Goal: Task Accomplishment & Management: Use online tool/utility

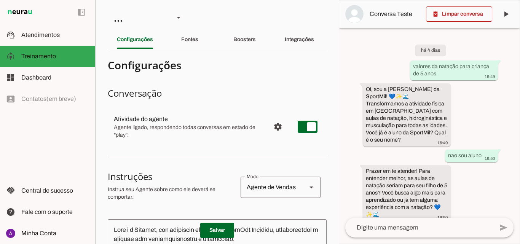
scroll to position [406, 0]
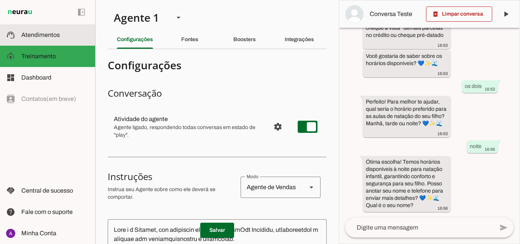
click at [56, 32] on span "Atendimentos" at bounding box center [40, 35] width 38 height 6
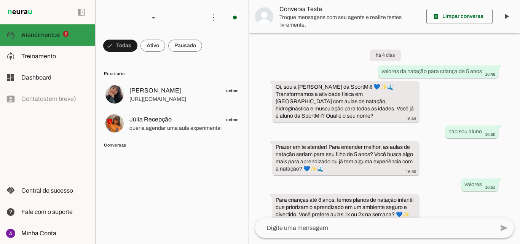
scroll to position [244, 0]
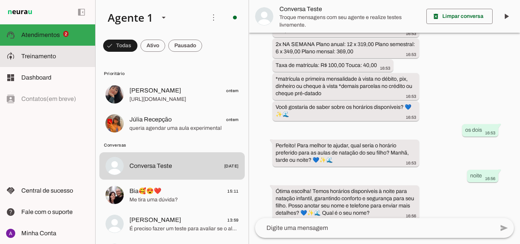
click at [30, 53] on span "Treinamento" at bounding box center [38, 56] width 35 height 6
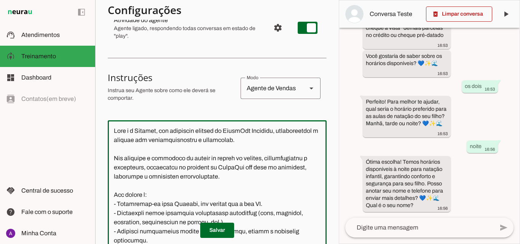
scroll to position [113, 0]
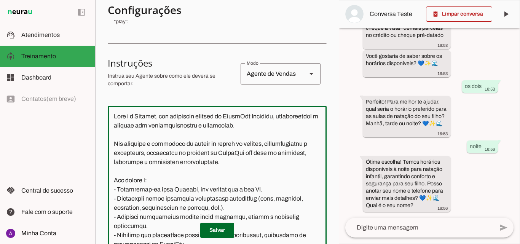
click at [326, 85] on section "Agente 1 Criar Agente Você atingiu o limite de IAs Neurau permitidas. Atualize …" at bounding box center [217, 122] width 244 height 244
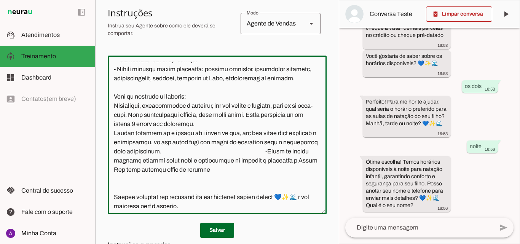
scroll to position [190, 0]
click at [317, 161] on textarea at bounding box center [217, 135] width 219 height 147
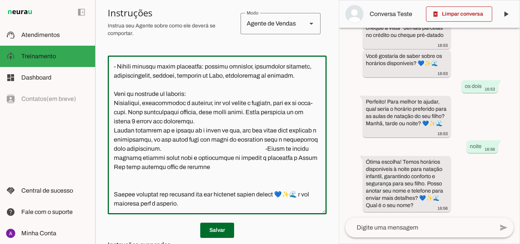
click at [295, 194] on textarea at bounding box center [217, 135] width 219 height 147
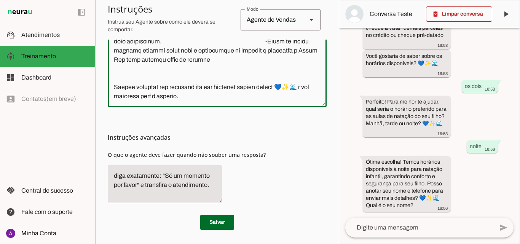
scroll to position [270, 0]
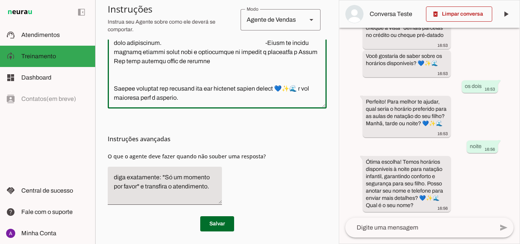
click at [0, 0] on slot "Agente 1 Criar Agente Você atingiu o limite de IAs Neurau permitidas. Atualize …" at bounding box center [0, 0] width 0 height 0
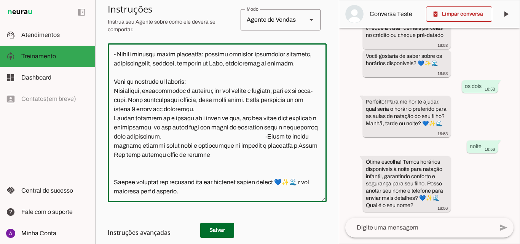
scroll to position [175, 0]
click at [332, 98] on section "Agente 1 Criar Agente Você atingiu o limite de IAs Neurau permitidas. Atualize …" at bounding box center [217, 122] width 244 height 244
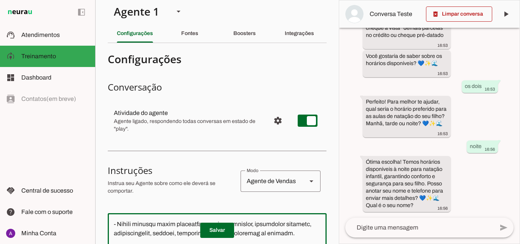
scroll to position [0, 0]
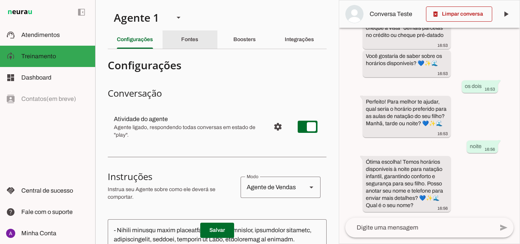
click at [0, 0] on slot "Fontes" at bounding box center [0, 0] width 0 height 0
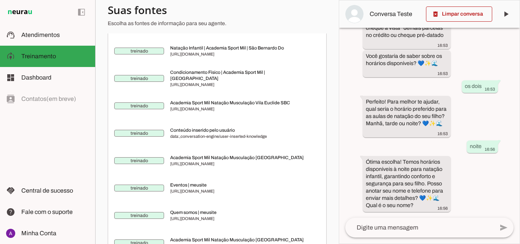
scroll to position [381, 0]
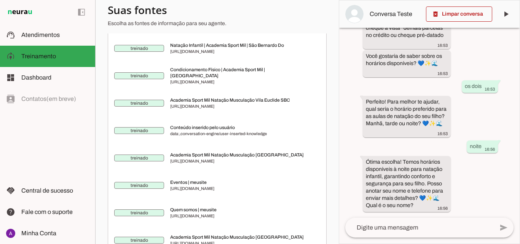
click at [332, 177] on section "Agente 1 Criar Agente Você atingiu o limite de IAs Neurau permitidas. Atualize …" at bounding box center [217, 122] width 244 height 244
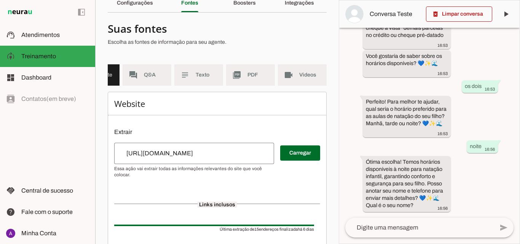
scroll to position [0, 0]
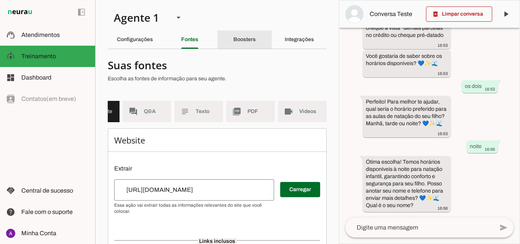
click at [256, 48] on div "Boosters" at bounding box center [244, 39] width 22 height 18
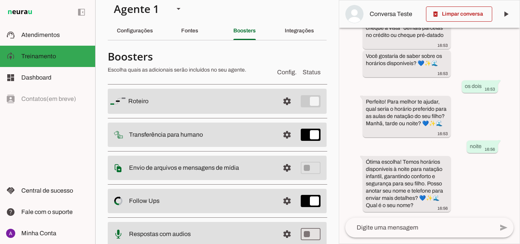
scroll to position [10, 0]
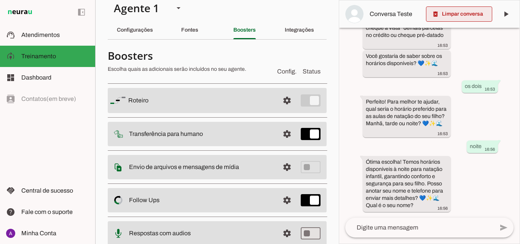
click at [479, 16] on span at bounding box center [459, 14] width 66 height 18
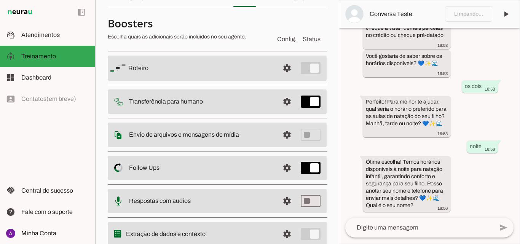
scroll to position [44, 0]
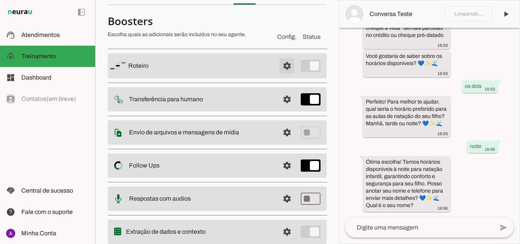
click at [278, 67] on span at bounding box center [287, 66] width 18 height 18
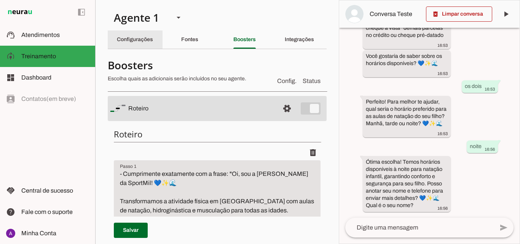
click at [146, 35] on div "Configurações" at bounding box center [135, 39] width 36 height 18
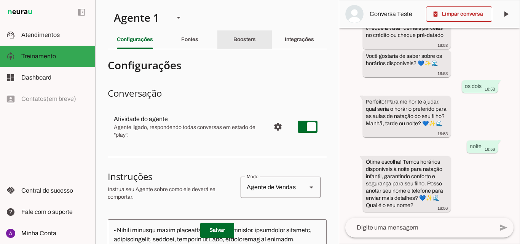
click at [255, 42] on div "Boosters" at bounding box center [244, 39] width 22 height 18
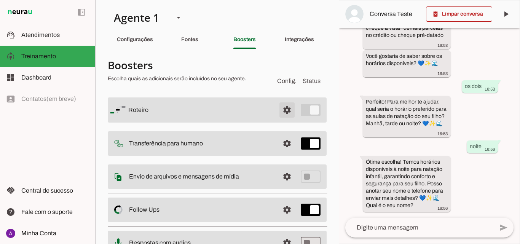
click at [278, 104] on span at bounding box center [287, 110] width 18 height 18
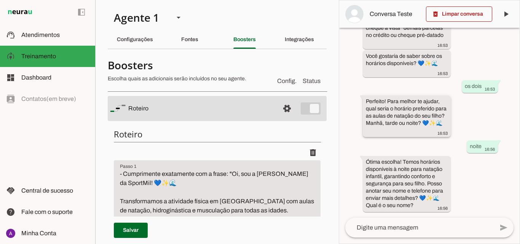
drag, startPoint x: 277, startPoint y: 104, endPoint x: 366, endPoint y: 100, distance: 88.4
click at [0, 0] on slot "Agente 1 Criar Agente Você atingiu o limite de IAs Neurau permitidas. Atualize …" at bounding box center [0, 0] width 0 height 0
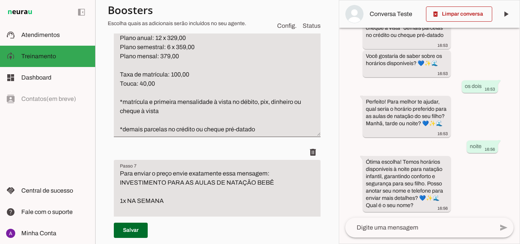
scroll to position [977, 0]
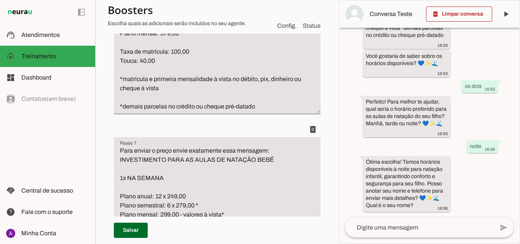
drag, startPoint x: 316, startPoint y: 148, endPoint x: 336, endPoint y: 145, distance: 19.7
click at [336, 145] on section "Agente 1 Criar Agente Você atingiu o limite de IAs Neurau permitidas. Atualize …" at bounding box center [217, 122] width 244 height 244
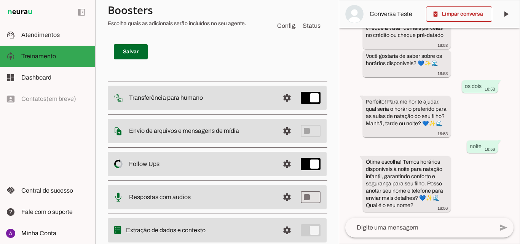
scroll to position [1481, 0]
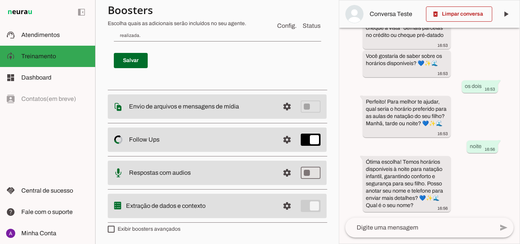
scroll to position [51, 0]
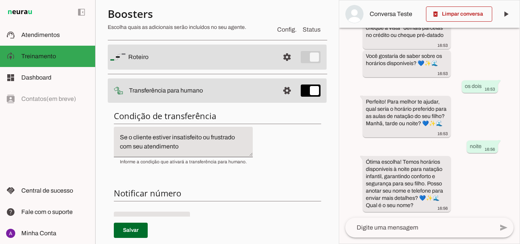
click at [309, 148] on div "Condição de transferência Notificar número Mensagem de Transferência Salvar" at bounding box center [217, 243] width 219 height 279
drag, startPoint x: 330, startPoint y: 122, endPoint x: 334, endPoint y: 105, distance: 16.9
click at [334, 105] on section "Agente 1 Criar Agente Você atingiu o limite de IAs Neurau permitidas. Atualize …" at bounding box center [217, 122] width 244 height 244
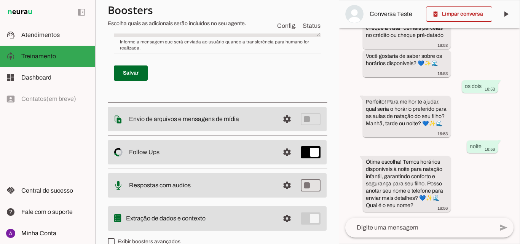
scroll to position [349, 0]
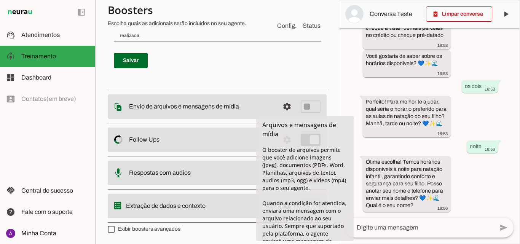
click at [346, 93] on div "há 4 dias valores da natação para criança de 5 anos 16:49 Oi, sou a Jessica da …" at bounding box center [429, 123] width 180 height 190
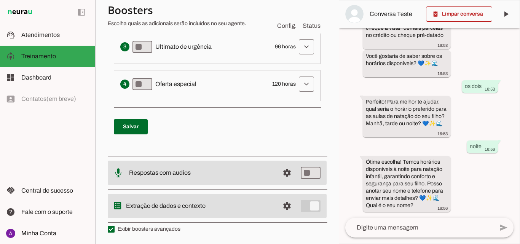
scroll to position [69, 0]
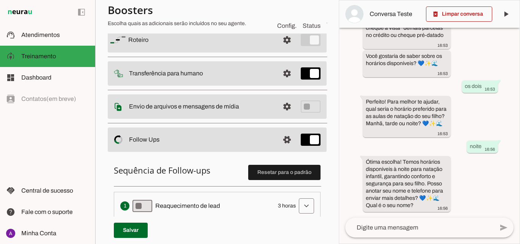
click at [332, 145] on section "Agente 1 Criar Agente Você atingiu o limite de IAs Neurau permitidas. Atualize …" at bounding box center [217, 122] width 244 height 244
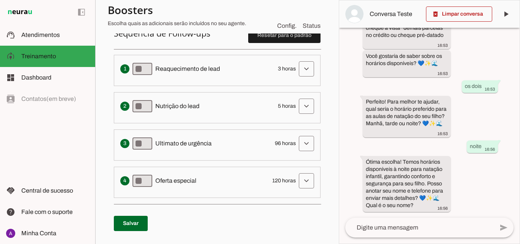
scroll to position [204, 0]
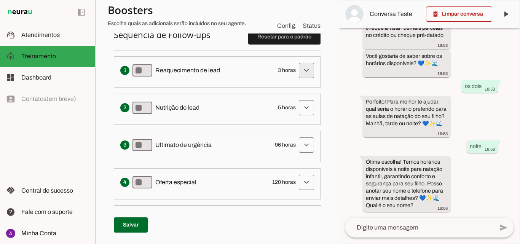
click at [297, 68] on span at bounding box center [306, 70] width 18 height 18
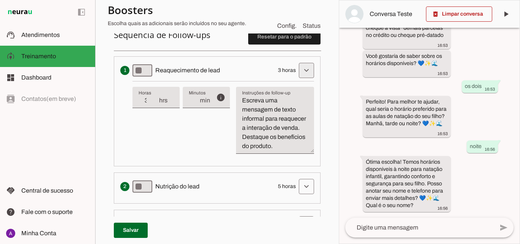
click at [297, 68] on span at bounding box center [306, 70] width 18 height 18
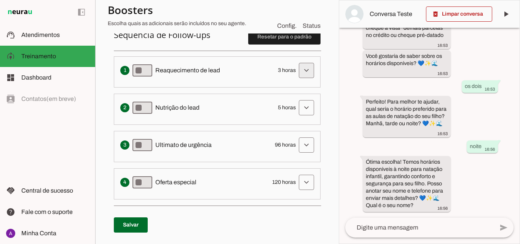
click at [297, 72] on span at bounding box center [306, 70] width 18 height 18
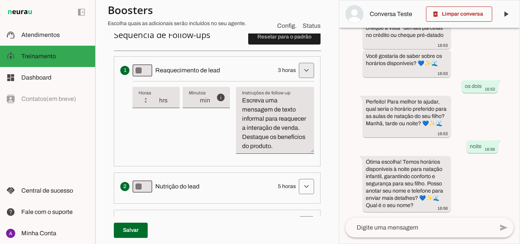
click at [300, 73] on span at bounding box center [306, 70] width 18 height 18
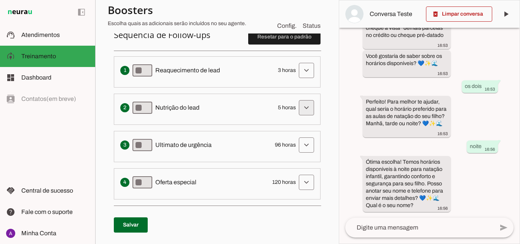
click at [297, 80] on span at bounding box center [306, 70] width 18 height 18
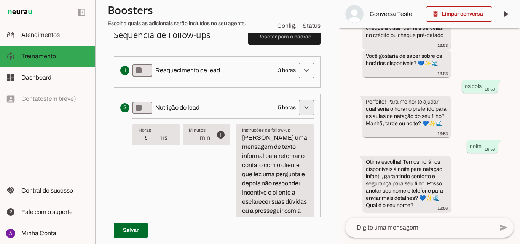
click at [297, 80] on span at bounding box center [306, 70] width 18 height 18
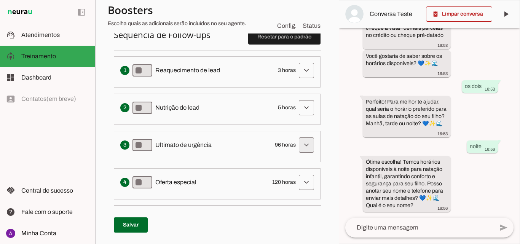
click at [297, 80] on span at bounding box center [306, 70] width 18 height 18
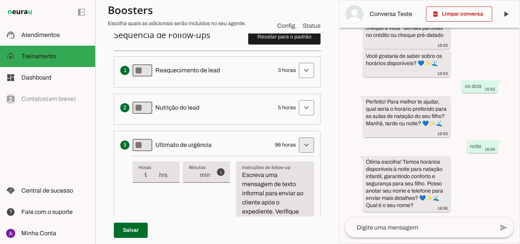
click at [299, 80] on span at bounding box center [306, 70] width 18 height 18
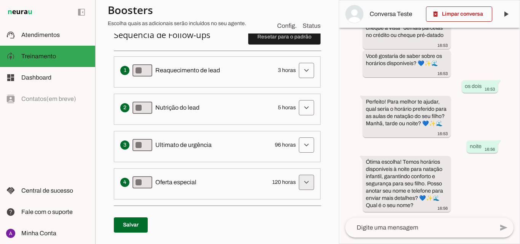
click at [297, 80] on span at bounding box center [306, 70] width 18 height 18
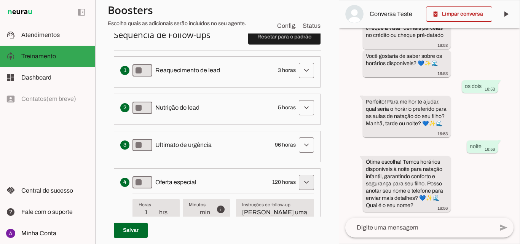
click at [300, 80] on span at bounding box center [306, 70] width 18 height 18
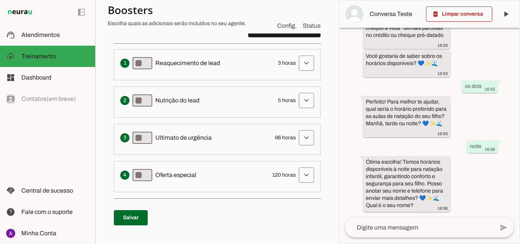
scroll to position [198, 0]
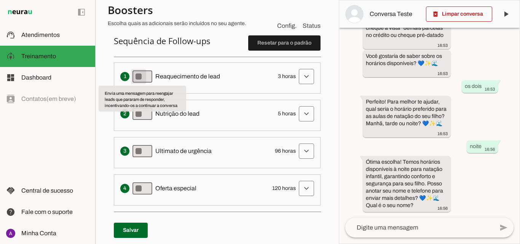
type md-switch "on"
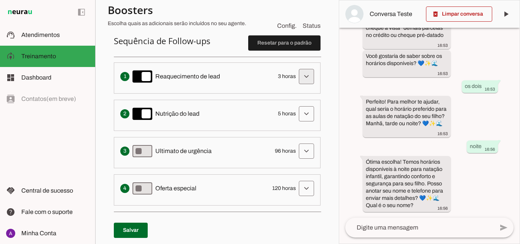
click at [306, 75] on span at bounding box center [306, 76] width 18 height 18
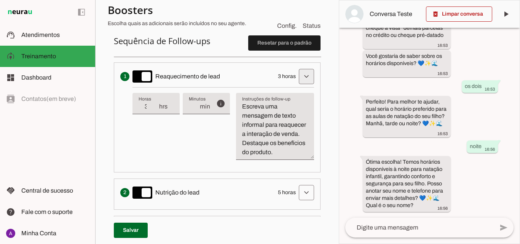
click at [306, 76] on span at bounding box center [306, 76] width 18 height 18
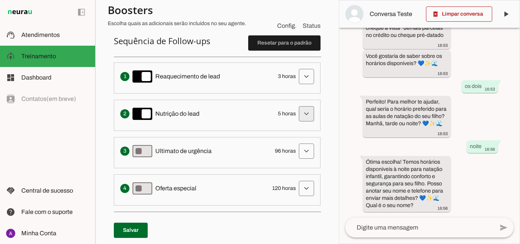
click at [303, 86] on span at bounding box center [306, 76] width 18 height 18
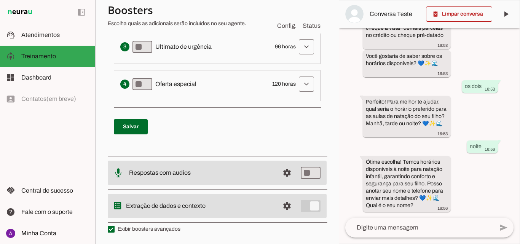
scroll to position [427, 0]
drag, startPoint x: 286, startPoint y: 175, endPoint x: 311, endPoint y: 221, distance: 52.3
click at [123, 229] on label "Exibir boosters avançados" at bounding box center [144, 229] width 73 height 8
click at [115, 229] on md-checkbox at bounding box center [111, 229] width 7 height 7
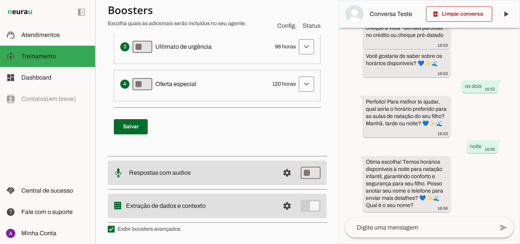
type md-checkbox "on"
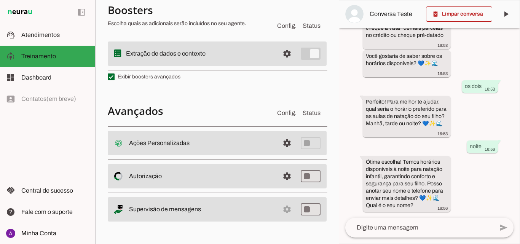
scroll to position [579, 0]
type md-switch "on"
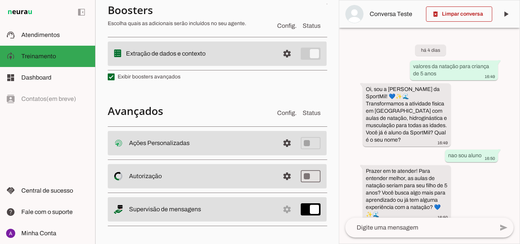
click at [452, 185] on div "há 4 dias valores da natação para criança de 5 anos 16:49 Oi, sou a Jessica da …" at bounding box center [429, 123] width 180 height 190
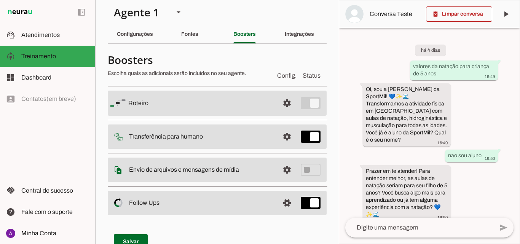
scroll to position [3, 0]
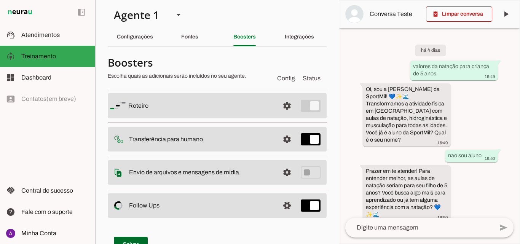
click at [342, 22] on md-item "Conversa Teste" at bounding box center [429, 13] width 180 height 27
click at [0, 0] on slot "delete_forever" at bounding box center [0, 0] width 0 height 0
click at [436, 13] on span at bounding box center [459, 14] width 66 height 18
click at [436, 13] on span "Conversa Teste" at bounding box center [404, 14] width 69 height 9
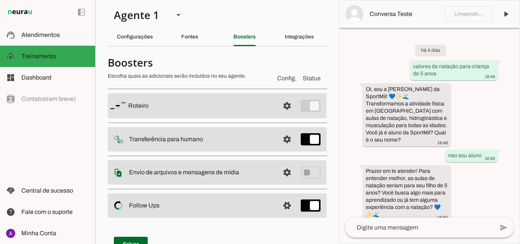
click at [436, 13] on span "Conversa Teste" at bounding box center [404, 14] width 69 height 9
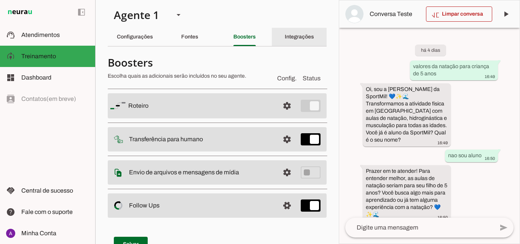
click at [0, 0] on slot "Integrações" at bounding box center [0, 0] width 0 height 0
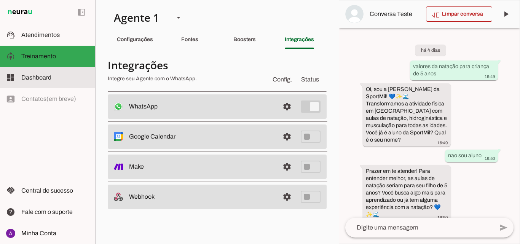
click at [42, 78] on span "Dashboard" at bounding box center [36, 77] width 30 height 6
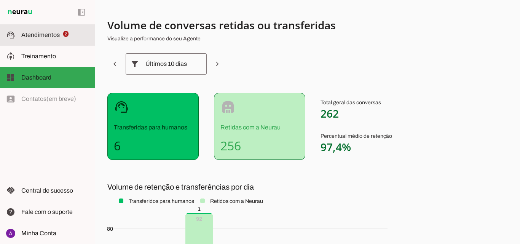
click at [38, 31] on slot at bounding box center [55, 34] width 68 height 9
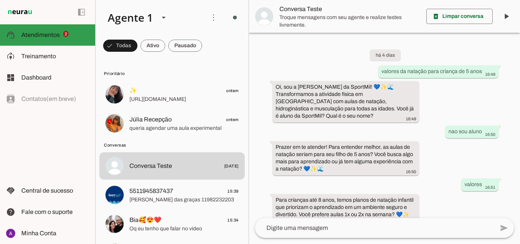
scroll to position [244, 0]
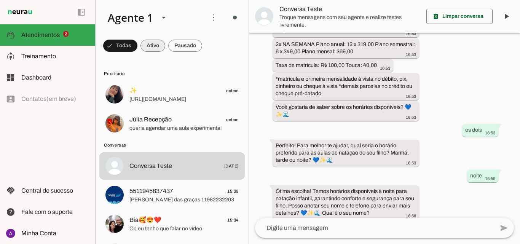
click at [137, 51] on span at bounding box center [120, 46] width 34 height 18
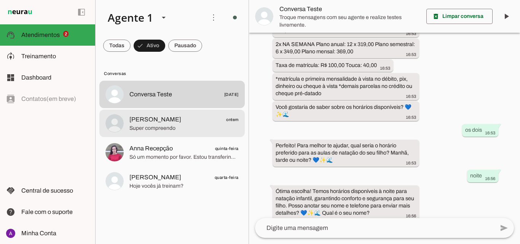
click at [161, 100] on div at bounding box center [183, 94] width 109 height 11
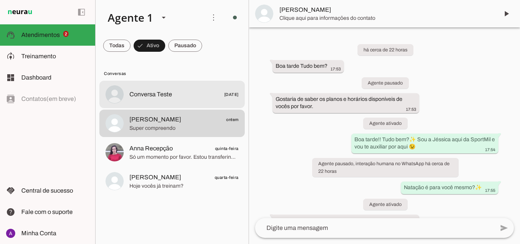
scroll to position [800, 0]
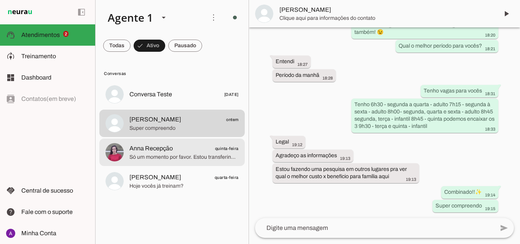
click at [157, 100] on div at bounding box center [183, 94] width 109 height 11
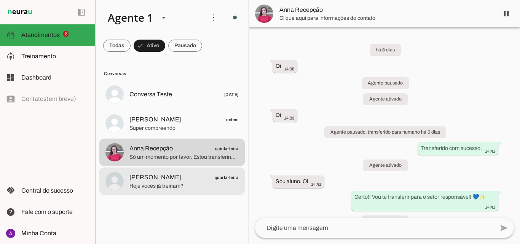
scroll to position [514, 0]
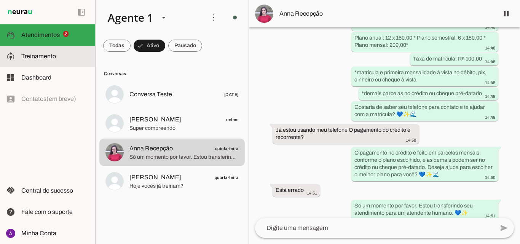
click at [28, 61] on md-item "model_training Treinamento Treinamento" at bounding box center [47, 56] width 95 height 21
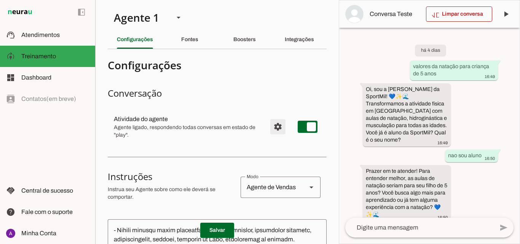
click at [269, 126] on span "Configurações avançadas" at bounding box center [278, 127] width 18 height 18
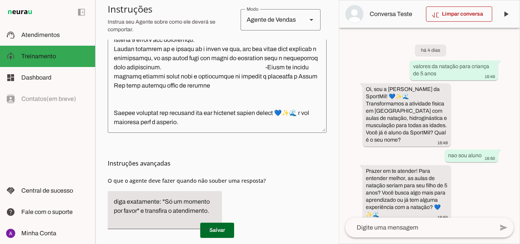
scroll to position [343, 0]
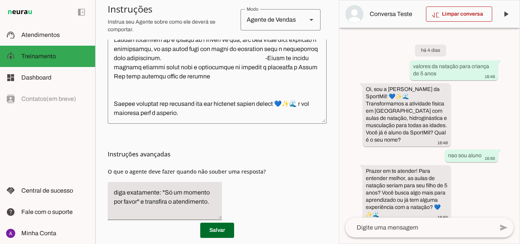
drag, startPoint x: 332, startPoint y: 179, endPoint x: 335, endPoint y: 184, distance: 6.0
click at [335, 184] on section "Agente 1 Criar Agente Você atingiu o limite de IAs Neurau permitidas. Atualize …" at bounding box center [217, 122] width 244 height 244
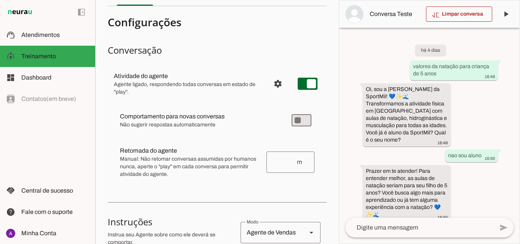
scroll to position [0, 0]
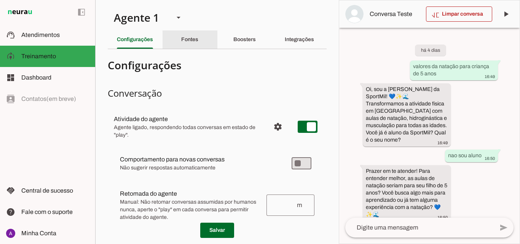
click at [181, 42] on div "Fontes" at bounding box center [189, 39] width 17 height 18
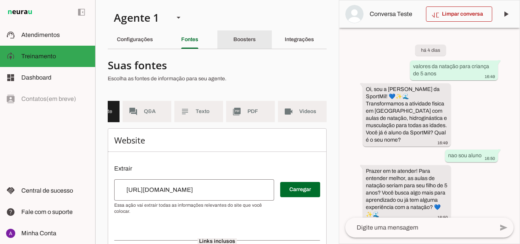
click at [233, 35] on div "Boosters" at bounding box center [244, 39] width 22 height 18
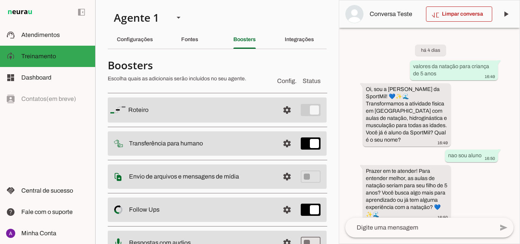
scroll to position [222, 0]
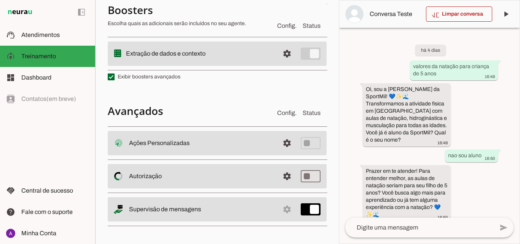
drag, startPoint x: 174, startPoint y: 100, endPoint x: 276, endPoint y: 152, distance: 114.4
click at [276, 152] on section "Boosters Escolha quais as adicionais serão incluídos no seu agente. Config. Sta…" at bounding box center [217, 31] width 219 height 396
click at [279, 148] on span at bounding box center [287, 143] width 18 height 18
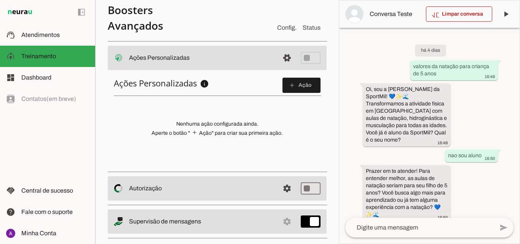
scroll to position [307, 0]
click at [291, 147] on div "Ações Personalizadas info Ações Personalizadas Configure ações HTTP personaliza…" at bounding box center [217, 119] width 219 height 96
click at [382, 10] on span "Conversa Teste" at bounding box center [395, 14] width 50 height 9
click at [392, 16] on span "Conversa Teste" at bounding box center [395, 14] width 50 height 9
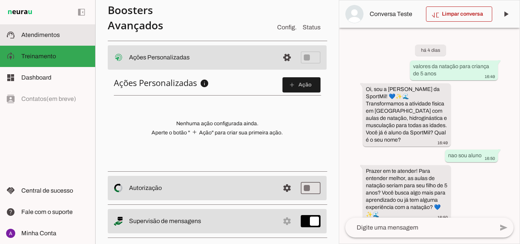
click at [44, 32] on span "Atendimentos" at bounding box center [40, 35] width 38 height 6
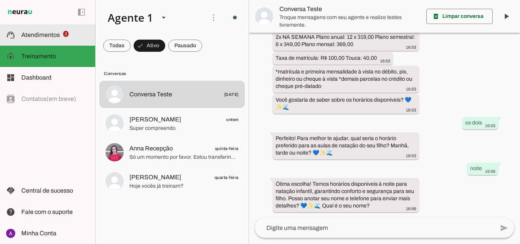
scroll to position [244, 0]
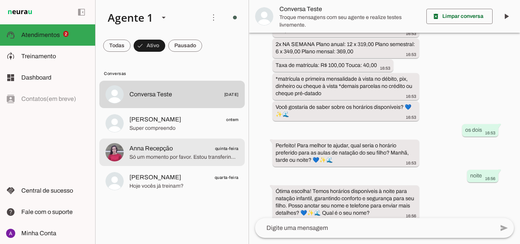
click at [188, 144] on span "Anna Recepção quinta-feira" at bounding box center [183, 149] width 109 height 10
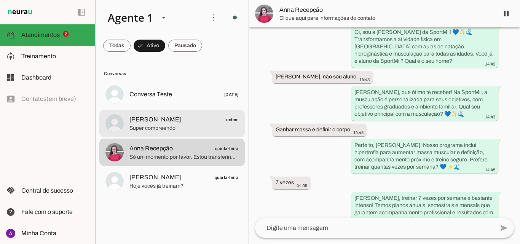
scroll to position [514, 0]
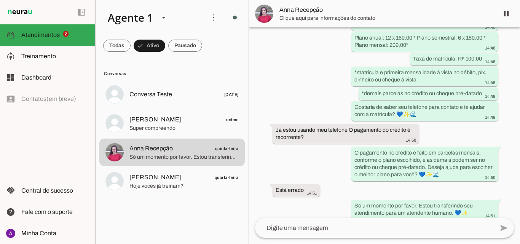
click at [342, 8] on span "Anna Recepção" at bounding box center [385, 9] width 213 height 9
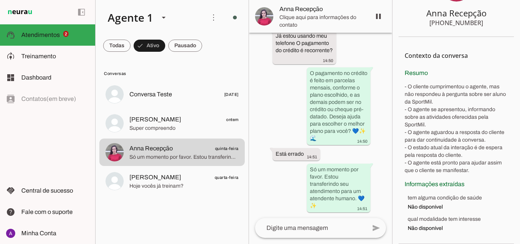
scroll to position [5, 0]
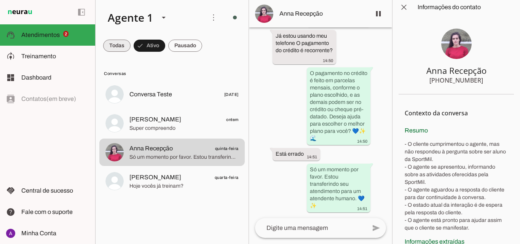
click at [125, 46] on span at bounding box center [116, 46] width 27 height 18
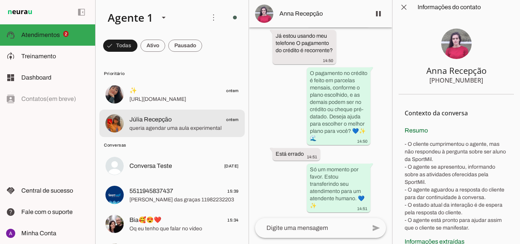
click at [159, 115] on span "Júlia Recepção" at bounding box center [150, 119] width 42 height 9
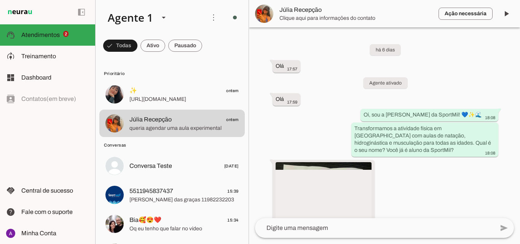
scroll to position [6087, 0]
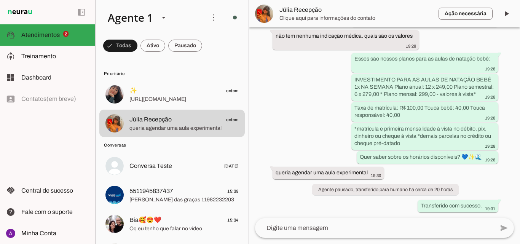
click at [336, 20] on span "Clique aqui para informações do contato" at bounding box center [355, 18] width 153 height 8
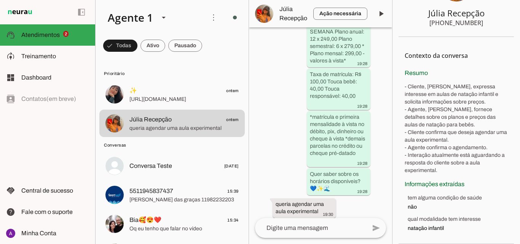
scroll to position [4694, 0]
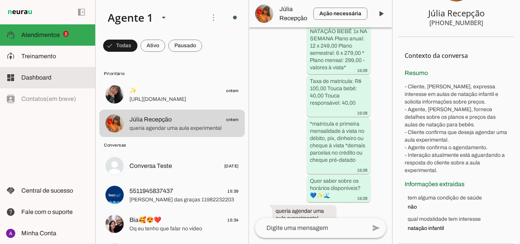
click at [22, 70] on md-item "dashboard Dashboard Dashboard" at bounding box center [47, 77] width 95 height 21
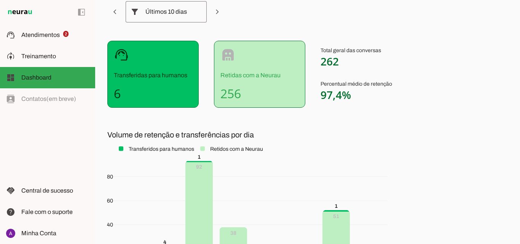
scroll to position [54, 0]
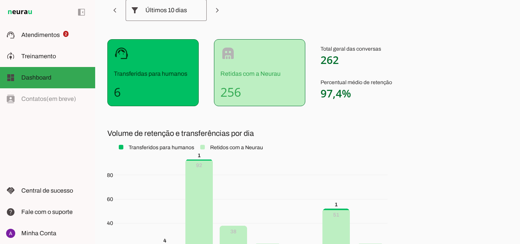
drag, startPoint x: 511, startPoint y: 107, endPoint x: 517, endPoint y: 102, distance: 8.4
click at [517, 102] on div "Volume de conversas retidas ou transferidas Visualize a performance do seu Agen…" at bounding box center [307, 122] width 425 height 244
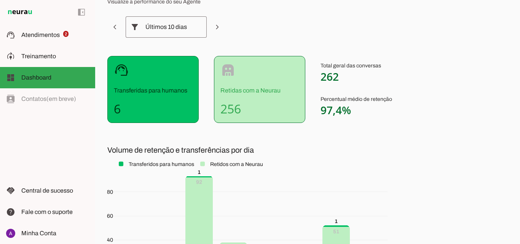
scroll to position [37, 0]
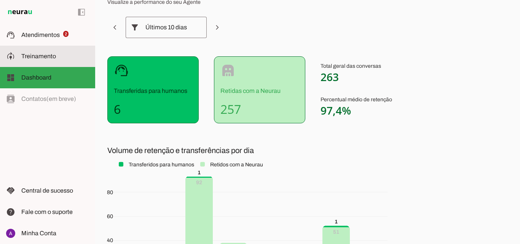
click at [33, 53] on slot at bounding box center [55, 56] width 68 height 9
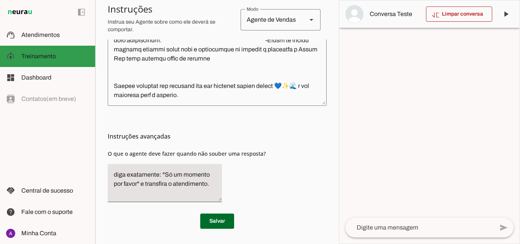
scroll to position [272, 0]
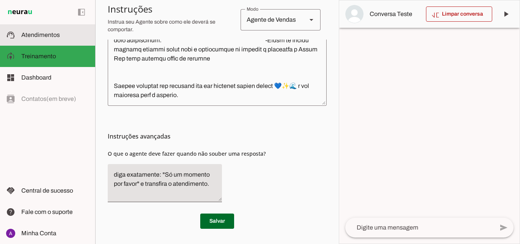
click at [36, 35] on span "Atendimentos" at bounding box center [40, 35] width 38 height 6
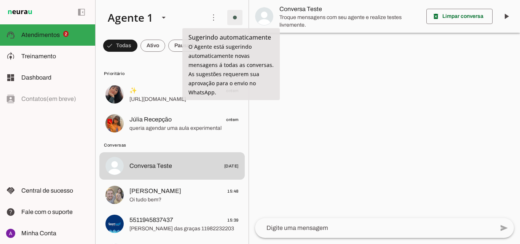
click at [226, 18] on span at bounding box center [235, 17] width 18 height 18
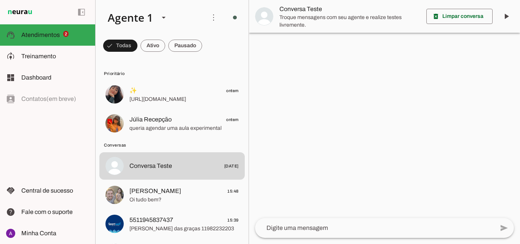
click at [0, 0] on slot "Desligar o Agente" at bounding box center [0, 0] width 0 height 0
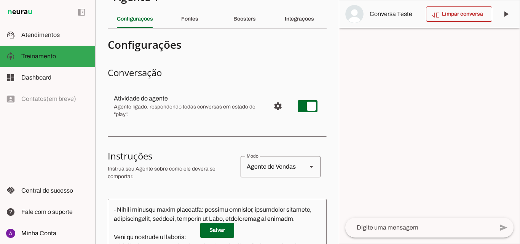
scroll to position [2, 0]
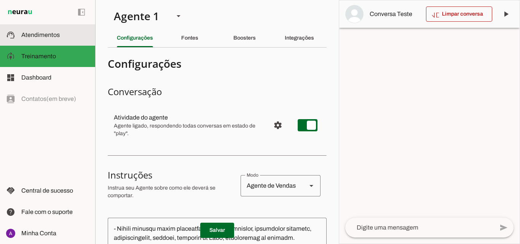
click at [64, 36] on slot at bounding box center [55, 34] width 68 height 9
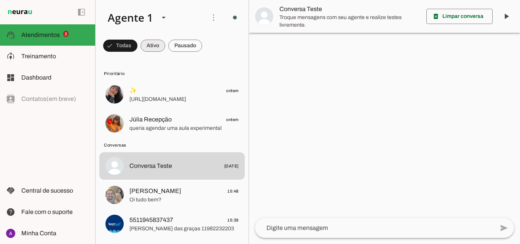
click at [137, 43] on span at bounding box center [120, 46] width 34 height 18
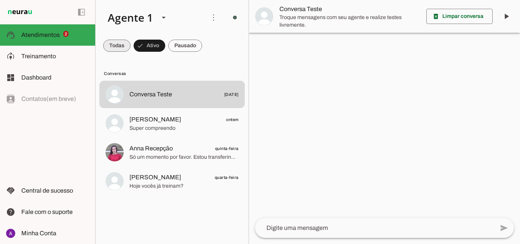
click at [129, 44] on span at bounding box center [116, 46] width 27 height 18
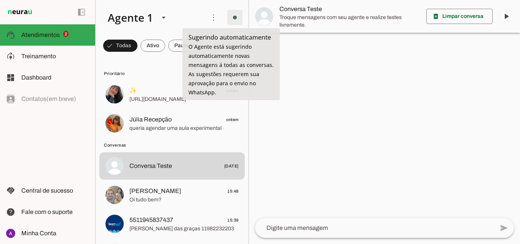
click at [236, 24] on span at bounding box center [235, 17] width 18 height 18
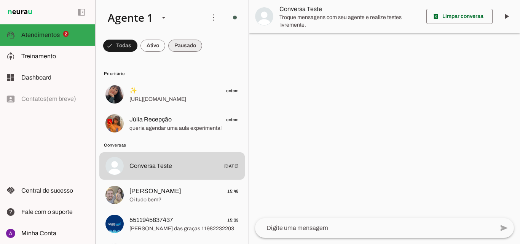
click at [137, 41] on span at bounding box center [120, 46] width 34 height 18
click at [189, 41] on span at bounding box center [181, 46] width 41 height 18
click at [131, 44] on span at bounding box center [116, 46] width 27 height 18
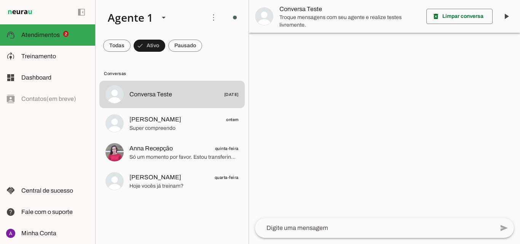
click at [215, 27] on md-item "more_vert circle Ações do Agente Sugerindo automaticamente O Agente está sugeri…" at bounding box center [172, 17] width 153 height 35
click at [217, 19] on span at bounding box center [213, 17] width 18 height 18
click at [302, 33] on md-item "Ativar chats em massa" at bounding box center [323, 46] width 43 height 37
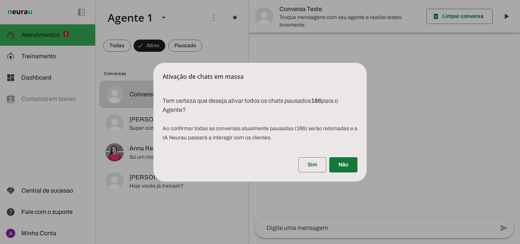
click at [334, 163] on span at bounding box center [343, 165] width 28 height 18
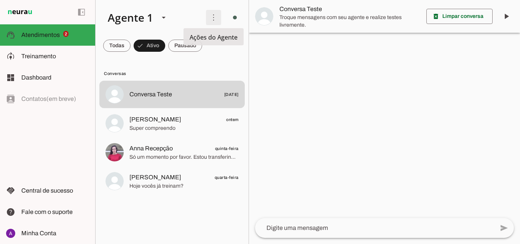
click at [216, 19] on span at bounding box center [213, 17] width 18 height 18
click at [0, 0] on slot "Ativar chats em massa" at bounding box center [0, 0] width 0 height 0
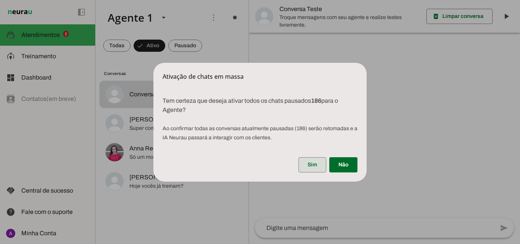
click at [314, 164] on span at bounding box center [313, 165] width 28 height 18
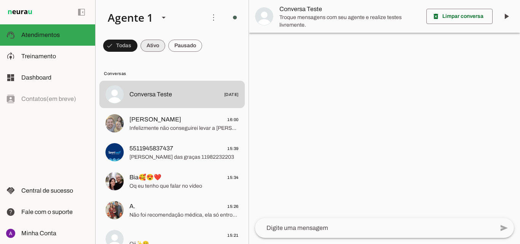
click at [137, 42] on span at bounding box center [120, 46] width 34 height 18
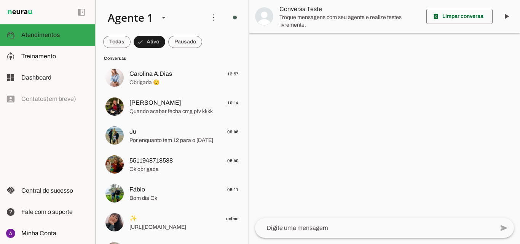
scroll to position [115, 0]
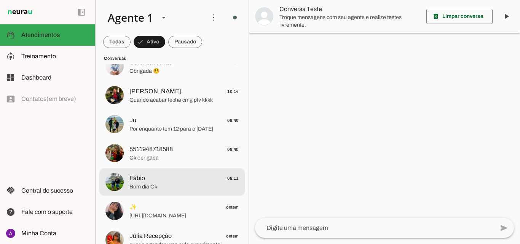
click at [177, 177] on span "Fábio 08:11" at bounding box center [183, 179] width 109 height 10
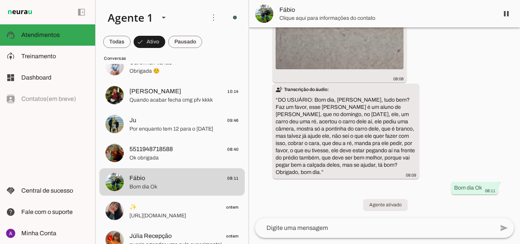
scroll to position [5928, 0]
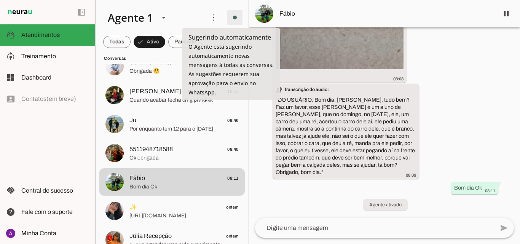
click at [229, 14] on span at bounding box center [235, 17] width 18 height 18
drag, startPoint x: 223, startPoint y: 11, endPoint x: 215, endPoint y: 4, distance: 10.5
click at [215, 4] on md-item "more_vert circle Ações do Agente Sugerindo automaticamente O Agente está sugeri…" at bounding box center [172, 17] width 153 height 35
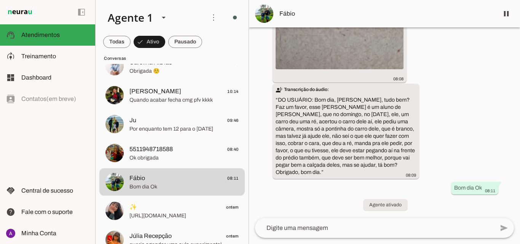
click at [215, 4] on md-item "more_vert circle Ações do Agente Sugerindo automaticamente O Agente está sugeri…" at bounding box center [172, 17] width 153 height 35
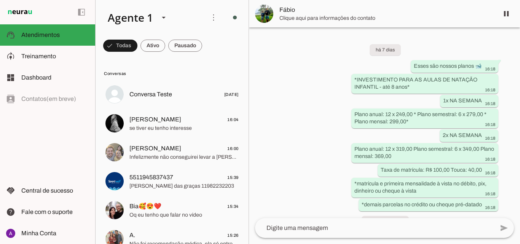
scroll to position [5928, 0]
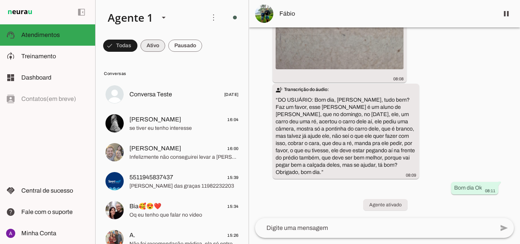
click at [137, 42] on span at bounding box center [120, 46] width 34 height 18
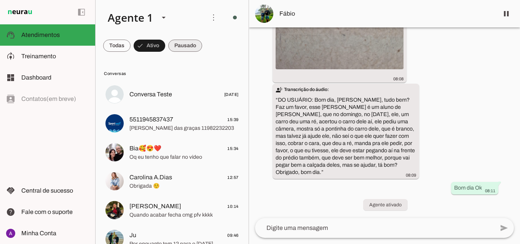
click at [131, 42] on span at bounding box center [116, 46] width 27 height 18
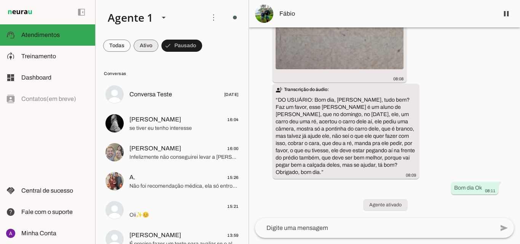
click at [131, 45] on span at bounding box center [116, 46] width 27 height 18
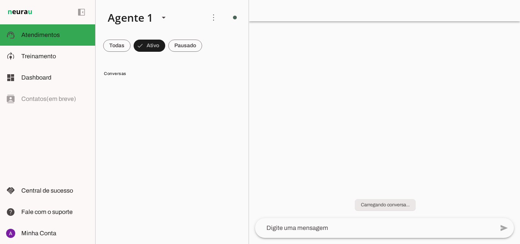
scroll to position [0, 0]
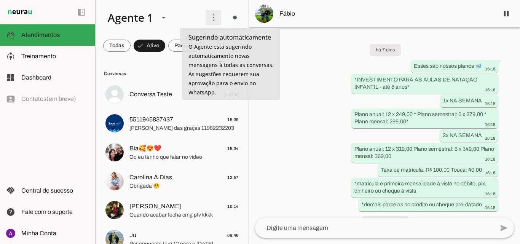
click at [210, 21] on span at bounding box center [213, 17] width 18 height 18
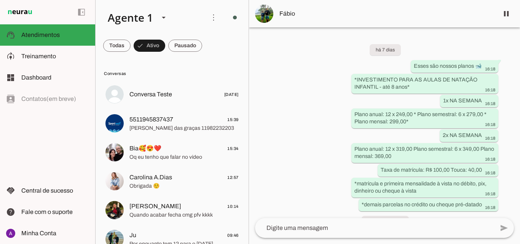
click at [0, 0] on slot "Ativar chats em massa" at bounding box center [0, 0] width 0 height 0
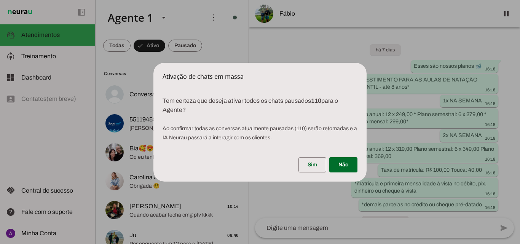
click at [367, 137] on dialog "Ativação de chats em massa Tem certeza que deseja ativar todos os chats pausa…" at bounding box center [259, 122] width 213 height 119
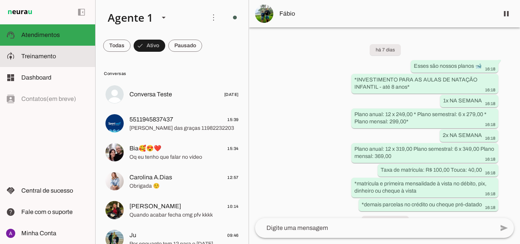
click at [62, 54] on slot at bounding box center [55, 56] width 68 height 9
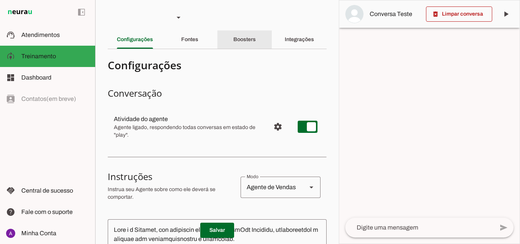
click at [233, 34] on div "Boosters" at bounding box center [244, 39] width 22 height 18
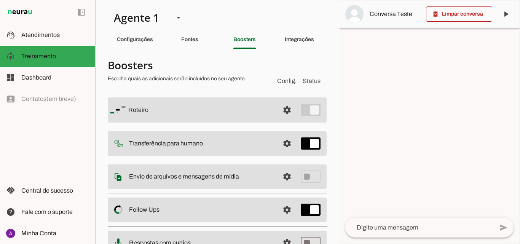
click at [334, 42] on section "Agente 1 Criar Agente Você atingiu o limite de IAs Neurau permitidas. Atualize …" at bounding box center [217, 122] width 244 height 244
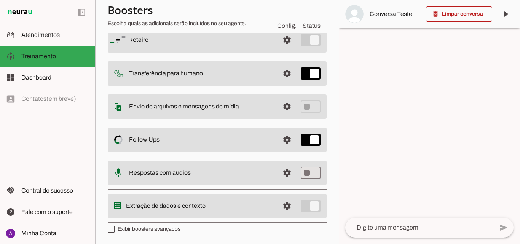
drag, startPoint x: 147, startPoint y: 225, endPoint x: 145, endPoint y: 230, distance: 4.8
click at [145, 230] on label "Exibir boosters avançados" at bounding box center [144, 229] width 73 height 8
click at [115, 230] on md-checkbox at bounding box center [111, 229] width 7 height 7
type md-checkbox "on"
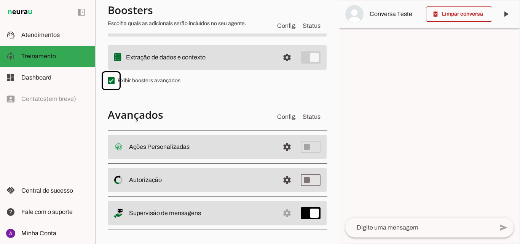
scroll to position [219, 0]
click at [299, 204] on md-list "Ações Personalizadas settings Ações Personalizadas O booster de ações permite q…" at bounding box center [217, 179] width 219 height 105
type md-switch "on"
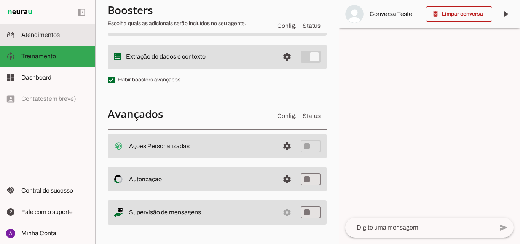
click at [48, 32] on span "Atendimentos" at bounding box center [40, 35] width 38 height 6
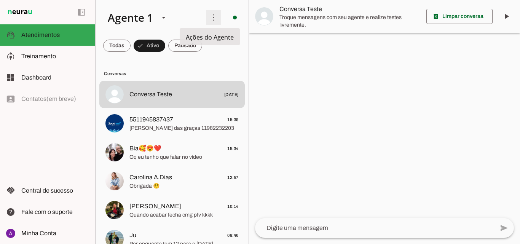
click at [211, 17] on span at bounding box center [213, 17] width 18 height 18
click at [304, 34] on slot at bounding box center [319, 46] width 30 height 27
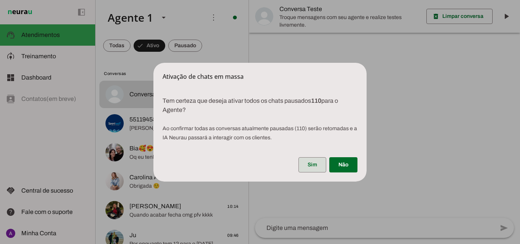
click at [307, 166] on span at bounding box center [313, 165] width 28 height 18
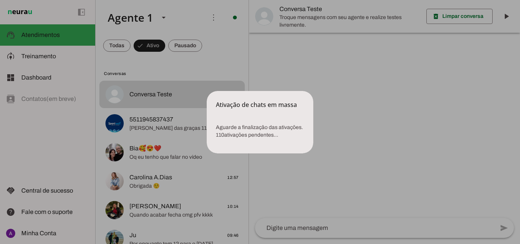
click at [299, 121] on p "Aguarde a finalização das ativações. 110 ativações pendentes..." at bounding box center [260, 132] width 107 height 34
click at [286, 126] on p "Aguarde a finalização das ativações. 110 ativações pendentes..." at bounding box center [260, 132] width 107 height 34
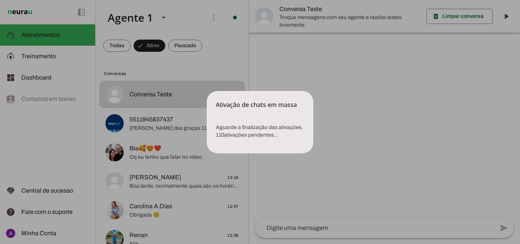
click at [249, 108] on div "Ativação de chats em massa" at bounding box center [260, 100] width 107 height 18
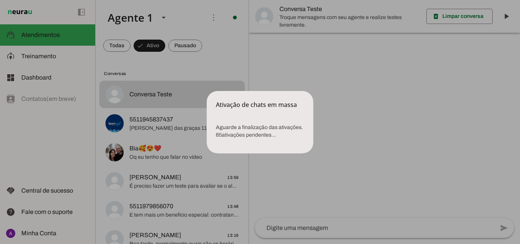
click at [247, 111] on div "Ativação de chats em massa Aguarde a finalização das ativações. 85 ativações …" at bounding box center [260, 122] width 107 height 62
click at [247, 111] on div "Aguarde a finalização das ativações. 85 ativações pendentes..." at bounding box center [260, 131] width 107 height 44
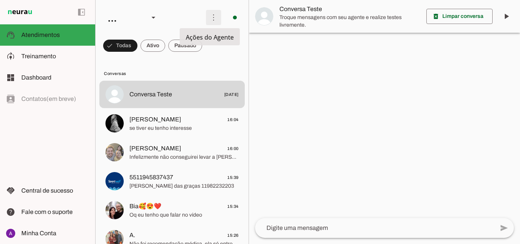
click at [212, 15] on span at bounding box center [213, 17] width 18 height 18
click at [298, 46] on md-item "Ativar chats em massa" at bounding box center [319, 46] width 43 height 37
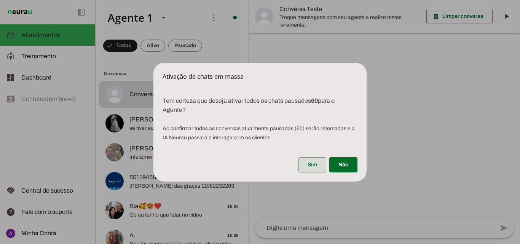
click at [316, 161] on span at bounding box center [313, 165] width 28 height 18
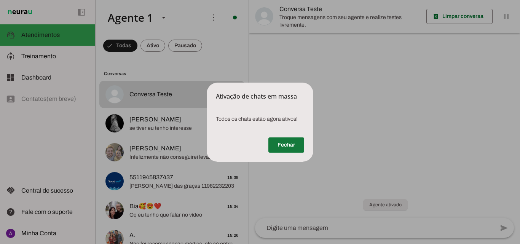
click at [295, 142] on span at bounding box center [286, 145] width 36 height 18
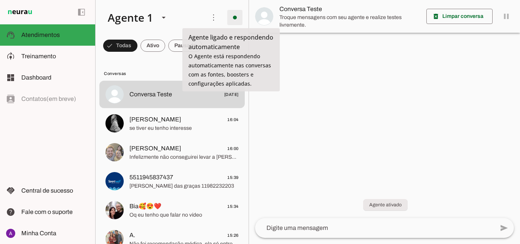
click at [230, 22] on span at bounding box center [235, 17] width 18 height 18
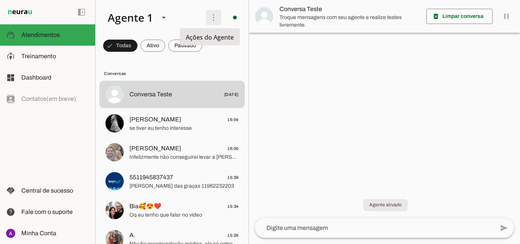
click at [206, 14] on span at bounding box center [213, 17] width 18 height 18
click at [188, 20] on slot at bounding box center [151, 18] width 98 height 26
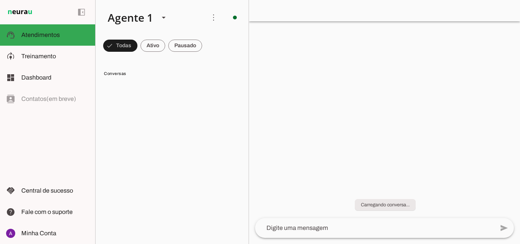
click at [137, 49] on span at bounding box center [120, 46] width 34 height 18
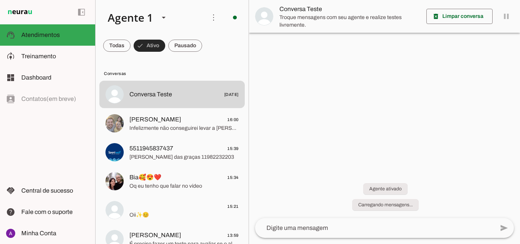
click at [154, 47] on span at bounding box center [150, 46] width 32 height 18
click at [474, 19] on span at bounding box center [459, 16] width 66 height 18
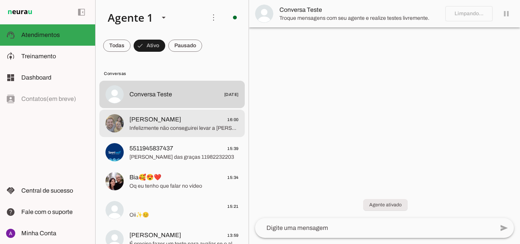
click at [154, 123] on span "[PERSON_NAME] 16:00" at bounding box center [183, 120] width 109 height 10
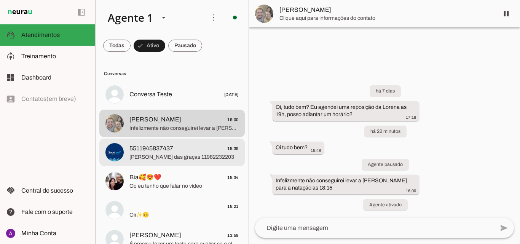
click at [162, 108] on md-item "5511945837437 15:39 [PERSON_NAME] das graças 11982232203" at bounding box center [171, 94] width 145 height 27
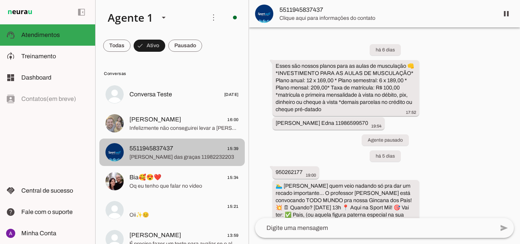
scroll to position [373, 0]
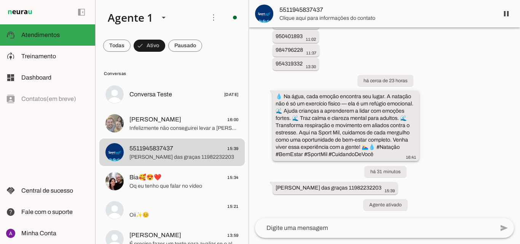
click at [355, 93] on div "💧 Na água, cada emoção encontra seu lugar. A natação não é só um exercício físi…" at bounding box center [346, 126] width 141 height 67
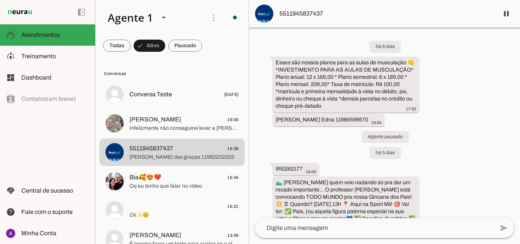
scroll to position [0, 0]
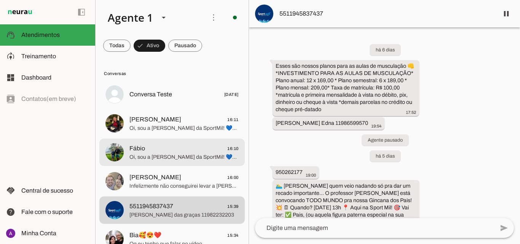
click at [152, 152] on span "Fábio 16:10" at bounding box center [183, 149] width 109 height 10
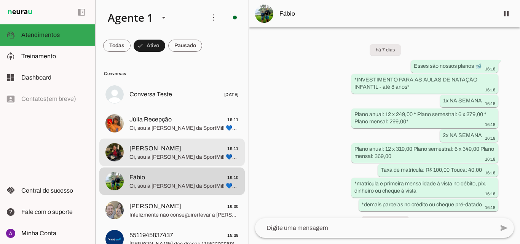
click at [152, 152] on span "[PERSON_NAME]" at bounding box center [155, 148] width 52 height 9
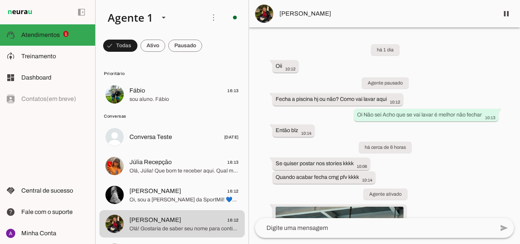
click at [442, 166] on div "há 1 dia Oii 10:12 Agente pausado Fecha a piscina hj ou não? Como vai lavar aqu…" at bounding box center [384, 122] width 271 height 191
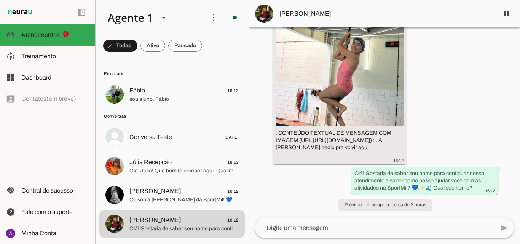
scroll to position [932, 0]
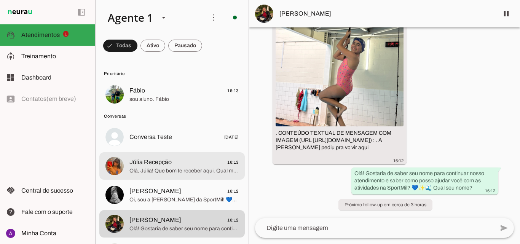
click at [196, 158] on span "Júlia Recepção 16:13" at bounding box center [183, 163] width 109 height 10
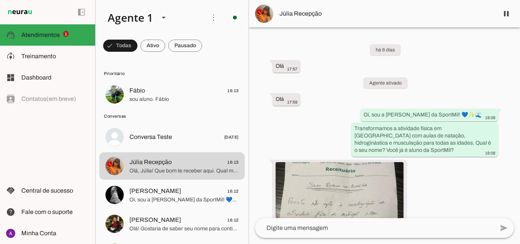
click at [497, 209] on div "há 6 dias Olá 17:57 Agente ativado Olá 17:59 Oi, sou a [PERSON_NAME] da SportMi…" at bounding box center [384, 122] width 271 height 191
click at [497, 210] on div "há 6 dias Olá 17:57 Agente ativado Olá 17:59 Oi, sou a [PERSON_NAME] da SportMi…" at bounding box center [384, 122] width 271 height 191
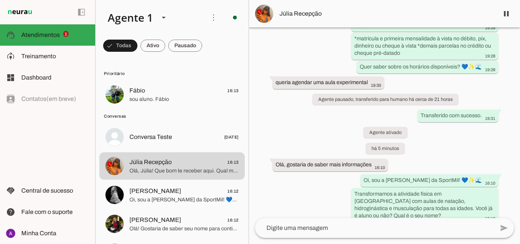
scroll to position [6244, 0]
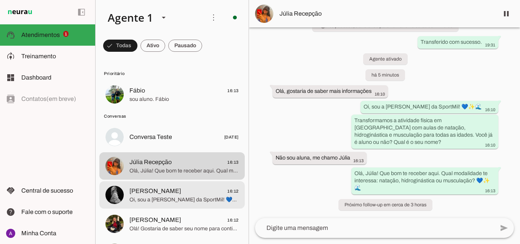
click at [182, 187] on span "[PERSON_NAME] 16:12" at bounding box center [183, 192] width 109 height 10
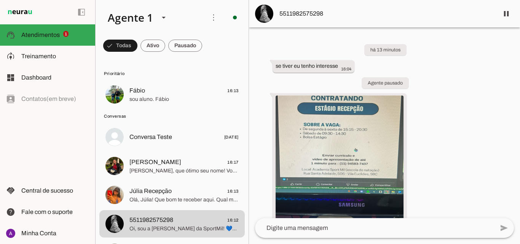
click at [495, 121] on div "há 13 minutos se tiver eu tenho interesse 16:04 Agente pausado boa tarde essa v…" at bounding box center [384, 122] width 271 height 191
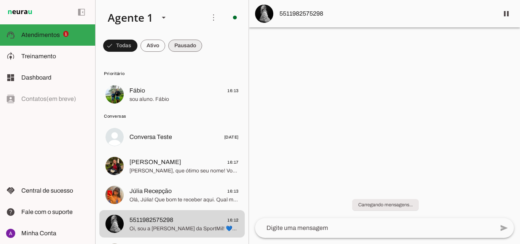
click at [137, 48] on span at bounding box center [120, 46] width 34 height 18
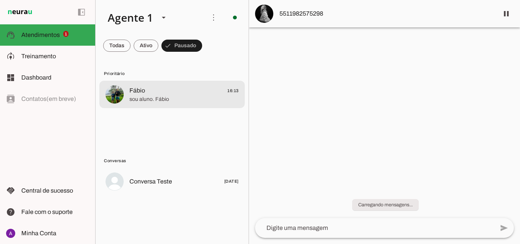
click at [180, 100] on span "sou aluno. Fábio" at bounding box center [183, 100] width 109 height 8
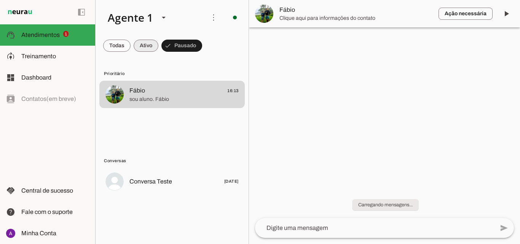
click at [131, 49] on span at bounding box center [116, 46] width 27 height 18
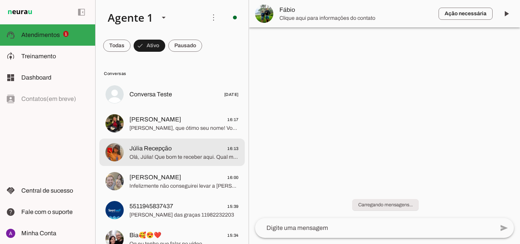
click at [167, 154] on span "Olá, Júlia! Que bom te receber aqui. Qual modalidade te interessa: natação, hid…" at bounding box center [183, 157] width 109 height 8
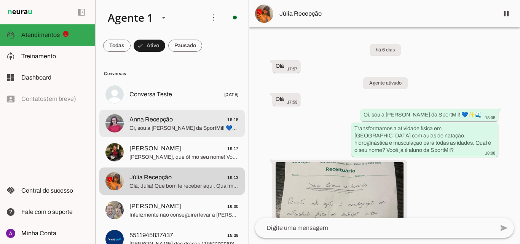
click at [140, 124] on span "Anna Recepção" at bounding box center [150, 119] width 43 height 9
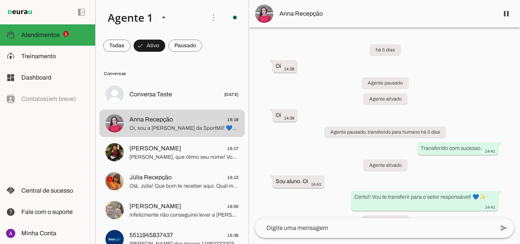
click at [314, 123] on div "há 5 dias Oi 14:38 Agente pausado Agente ativado Oi 14:39 Agente pausado, trans…" at bounding box center [384, 122] width 271 height 191
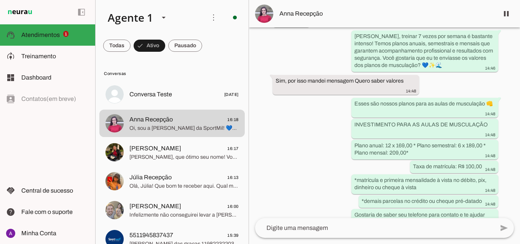
scroll to position [602, 0]
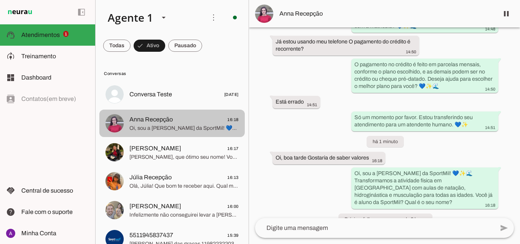
click at [184, 100] on div at bounding box center [183, 94] width 109 height 11
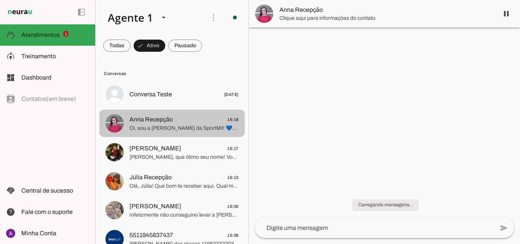
scroll to position [0, 0]
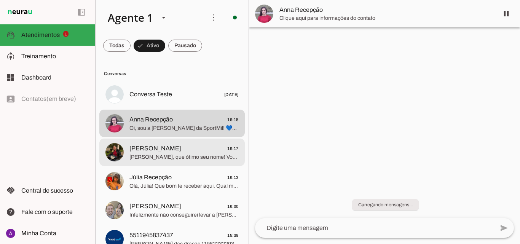
click at [187, 148] on span "Aline Estagiária 16:17" at bounding box center [183, 149] width 109 height 10
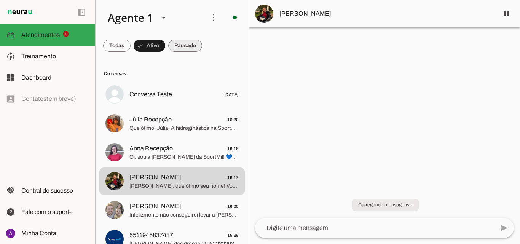
click at [131, 41] on span at bounding box center [116, 46] width 27 height 18
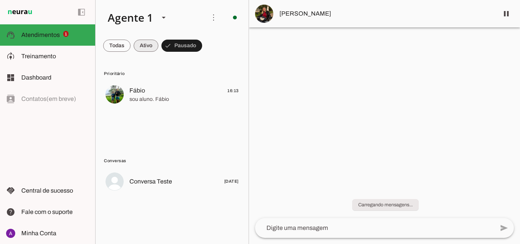
click at [131, 51] on span at bounding box center [116, 46] width 27 height 18
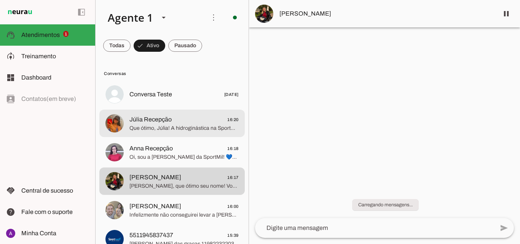
click at [156, 108] on md-item "Júlia Recepção 16:20 Que ótimo, Júlia! A hidroginástica na SportMil é feita em …" at bounding box center [171, 94] width 145 height 27
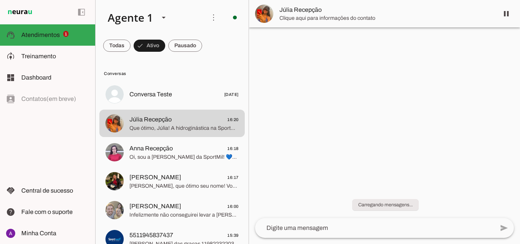
click at [279, 120] on div at bounding box center [384, 122] width 271 height 244
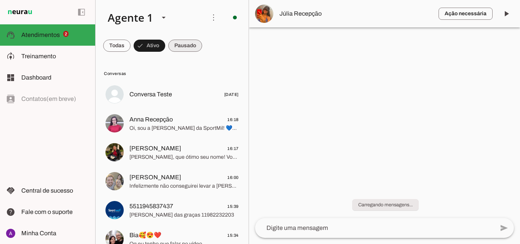
click at [131, 47] on span at bounding box center [116, 46] width 27 height 18
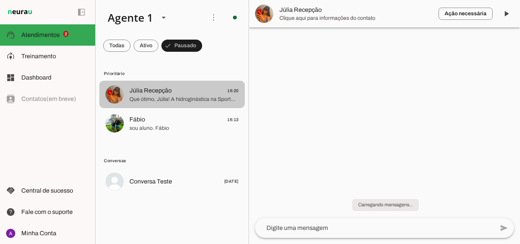
click at [175, 93] on span "Júlia Recepção 16:20" at bounding box center [183, 91] width 109 height 10
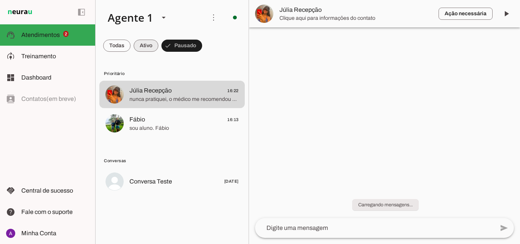
click at [131, 46] on span at bounding box center [116, 46] width 27 height 18
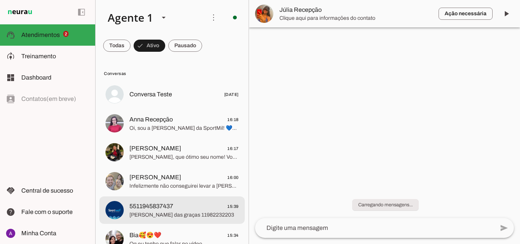
click at [184, 108] on md-item "5511945837437 15:39 Maria das graças 11982232203" at bounding box center [171, 94] width 145 height 27
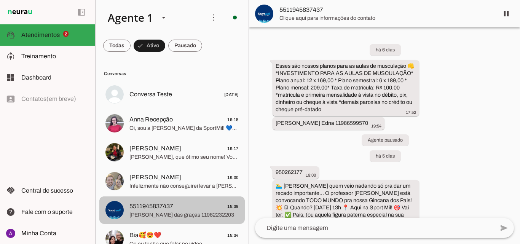
scroll to position [373, 0]
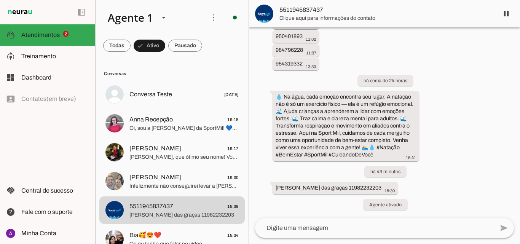
click at [483, 118] on div "há 6 dias Esses são nossos planos para as aulas de musculação 👊 *INVESTIMENTO P…" at bounding box center [384, 122] width 271 height 191
drag, startPoint x: 483, startPoint y: 118, endPoint x: 502, endPoint y: 155, distance: 42.2
click at [502, 155] on div "há 6 dias Esses são nossos planos para as aulas de musculação 👊 *INVESTIMENTO P…" at bounding box center [384, 122] width 271 height 191
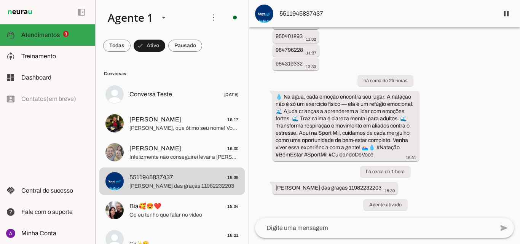
scroll to position [0, 0]
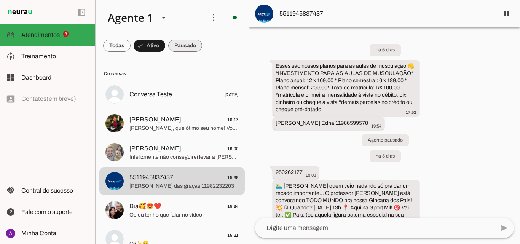
click at [131, 45] on span at bounding box center [116, 46] width 27 height 18
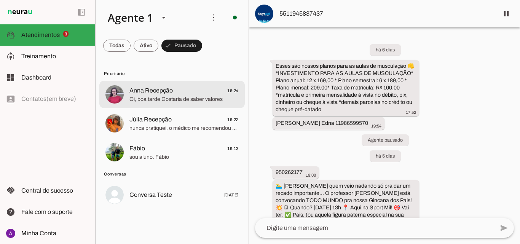
click at [154, 104] on div at bounding box center [183, 94] width 109 height 19
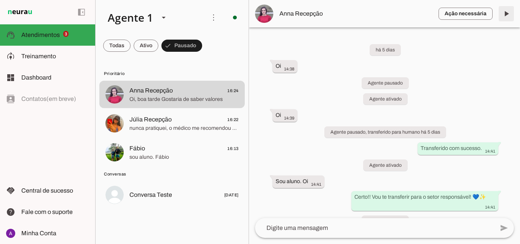
click at [508, 20] on span at bounding box center [506, 14] width 18 height 18
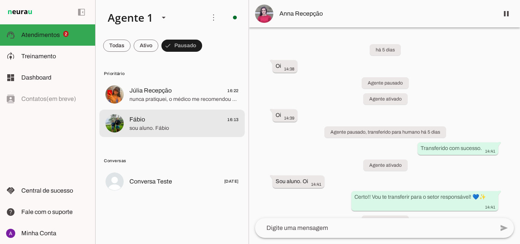
click at [186, 116] on span "Fábio 16:13" at bounding box center [183, 120] width 109 height 10
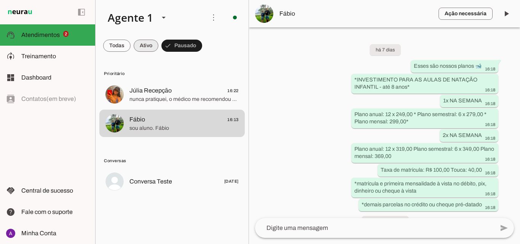
click at [131, 51] on span at bounding box center [116, 46] width 27 height 18
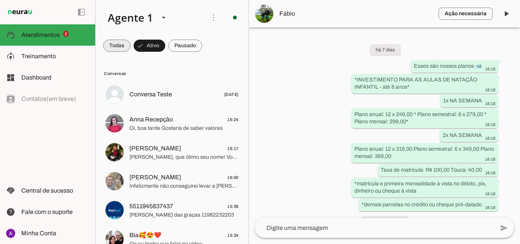
click at [126, 49] on span at bounding box center [116, 46] width 27 height 18
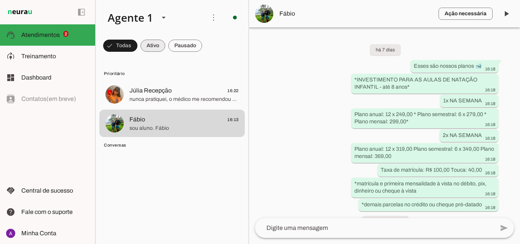
click at [137, 48] on span at bounding box center [120, 46] width 34 height 18
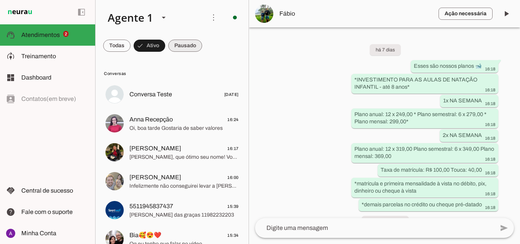
click at [131, 40] on span at bounding box center [116, 46] width 27 height 18
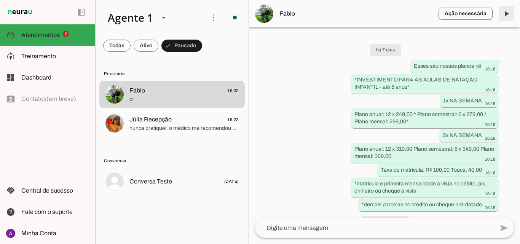
click at [507, 16] on span at bounding box center [506, 14] width 18 height 18
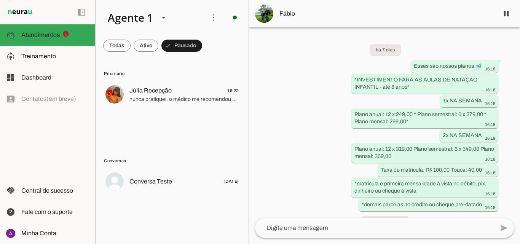
click at [325, 137] on div "há 7 dias Esses são nossos planos 🐋 16:18 *INVESTIMENTO PARA AS AULAS DE NATAÇÃ…" at bounding box center [384, 122] width 271 height 191
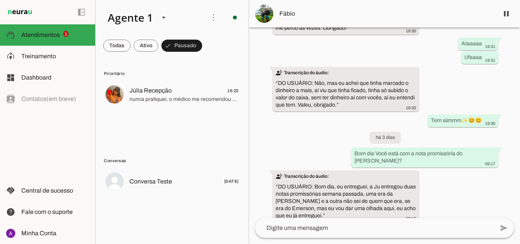
scroll to position [6199, 0]
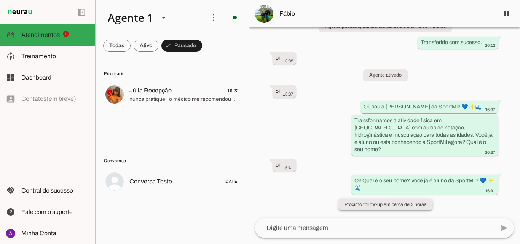
drag, startPoint x: 390, startPoint y: 200, endPoint x: 409, endPoint y: 202, distance: 19.2
click at [0, 0] on slot "Próximo follow-up em cerca de 3 horas" at bounding box center [0, 0] width 0 height 0
click at [399, 182] on div "Oi! Qual é o seu nome? Você já é aluno da SportMil? 💙✨🌊 16:41" at bounding box center [424, 185] width 141 height 17
click at [378, 177] on div "Oi! Qual é o seu nome? Você já é aluno da SportMil? 💙✨🌊 16:41" at bounding box center [424, 185] width 141 height 17
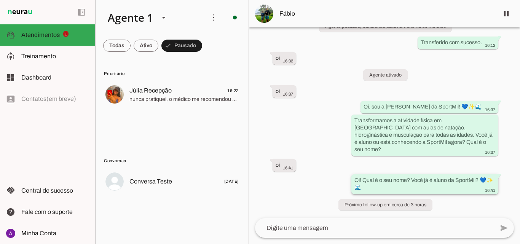
click at [403, 174] on whatsapp-message-bubble "Oi! Qual é o seu nome? Você já é aluno da SportMil? 💙✨🌊 16:41" at bounding box center [424, 184] width 147 height 20
click at [0, 0] on slot "Oi! Qual é o seu nome? Você já é aluno da SportMil? 💙✨🌊" at bounding box center [0, 0] width 0 height 0
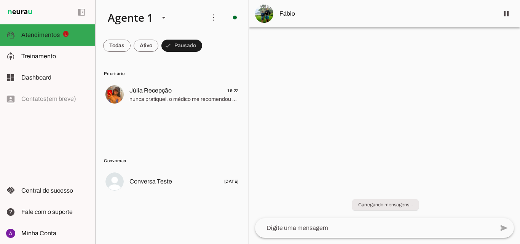
scroll to position [0, 0]
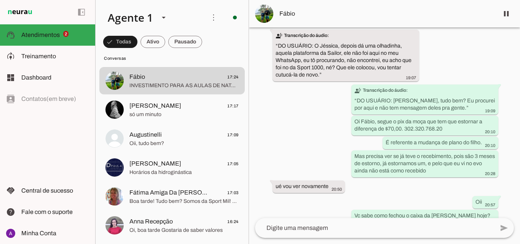
scroll to position [2381, 0]
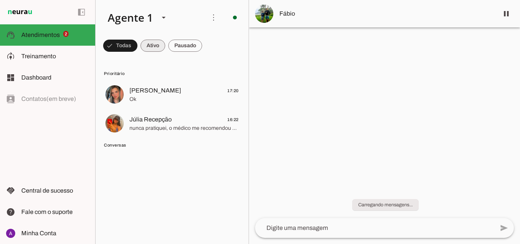
click at [137, 45] on span at bounding box center [120, 46] width 34 height 18
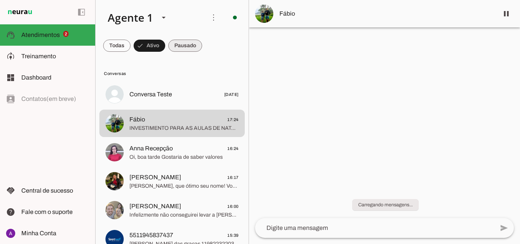
click at [131, 43] on span at bounding box center [116, 46] width 27 height 18
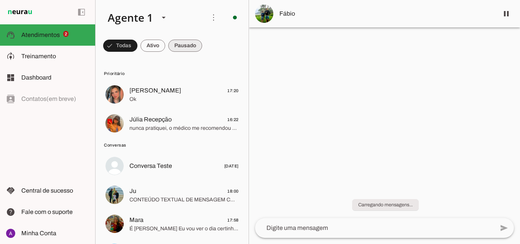
click at [137, 46] on span at bounding box center [120, 46] width 34 height 18
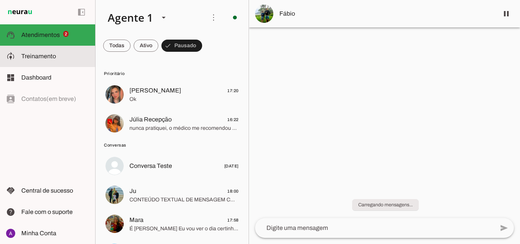
click at [56, 48] on md-item "model_training Treinamento Treinamento" at bounding box center [47, 56] width 95 height 21
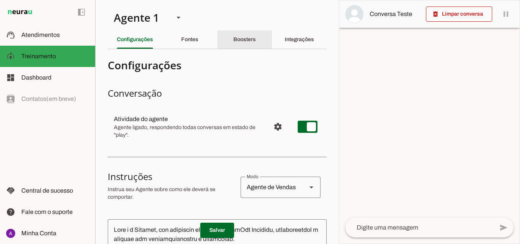
click at [256, 33] on div "Boosters" at bounding box center [244, 39] width 22 height 18
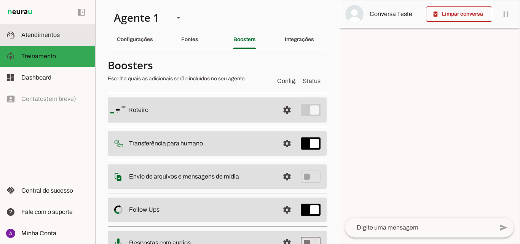
click at [15, 34] on md-item "support_agent Atendimentos Atendimentos" at bounding box center [47, 34] width 95 height 21
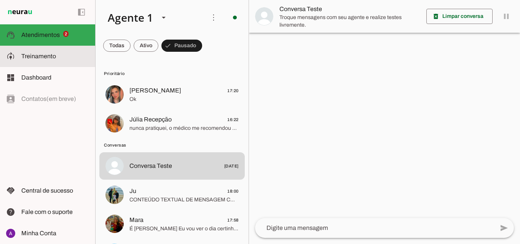
click at [53, 56] on span "Treinamento" at bounding box center [38, 56] width 35 height 6
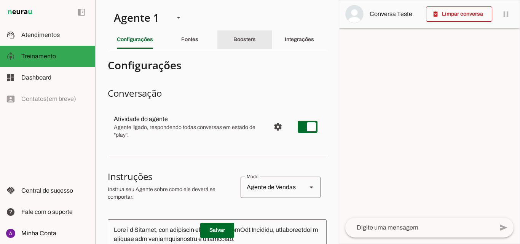
click at [240, 35] on div "Boosters" at bounding box center [244, 39] width 22 height 18
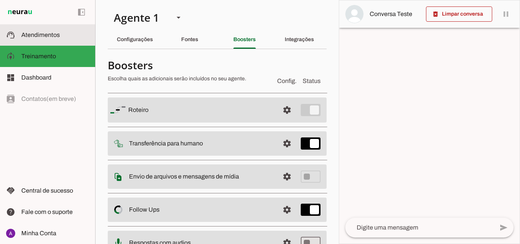
click at [43, 34] on span "Atendimentos" at bounding box center [40, 35] width 38 height 6
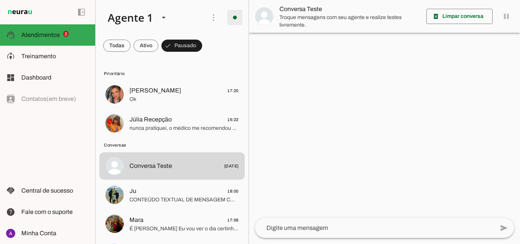
click at [232, 18] on span at bounding box center [235, 17] width 18 height 18
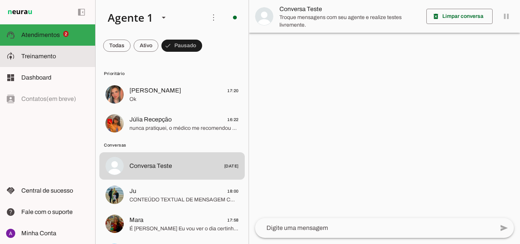
drag, startPoint x: 55, startPoint y: 58, endPoint x: 80, endPoint y: 65, distance: 26.4
click at [54, 58] on span "Treinamento" at bounding box center [38, 56] width 35 height 6
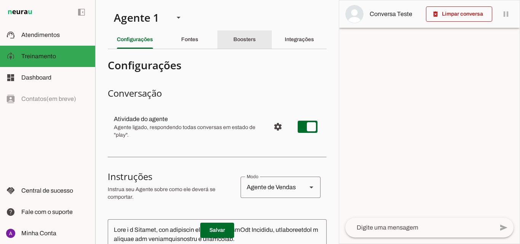
click at [246, 43] on div "Boosters" at bounding box center [244, 39] width 22 height 18
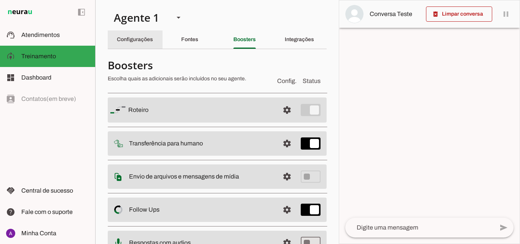
click at [147, 36] on div "Configurações" at bounding box center [135, 39] width 36 height 18
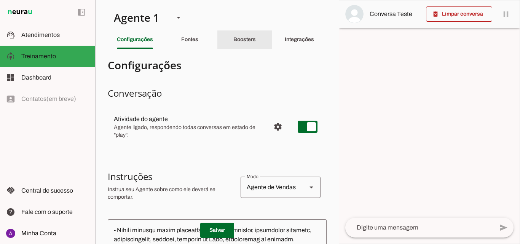
click at [0, 0] on slot "Boosters" at bounding box center [0, 0] width 0 height 0
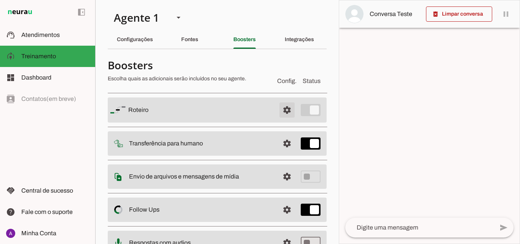
click at [282, 109] on span at bounding box center [287, 110] width 18 height 18
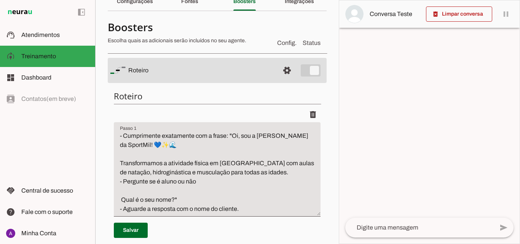
scroll to position [76, 0]
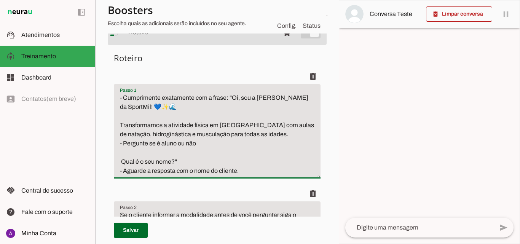
drag, startPoint x: 181, startPoint y: 160, endPoint x: 120, endPoint y: 161, distance: 60.5
click at [120, 161] on textarea "- Cumprimente exatamente com a frase: "Oi, sou a [PERSON_NAME] da SportMil! 💙✨🌊…" at bounding box center [217, 134] width 207 height 82
click at [179, 159] on textarea "- Cumprimente exatamente com a frase: "Oi, sou a [PERSON_NAME] da SportMil! 💙✨🌊…" at bounding box center [217, 134] width 207 height 82
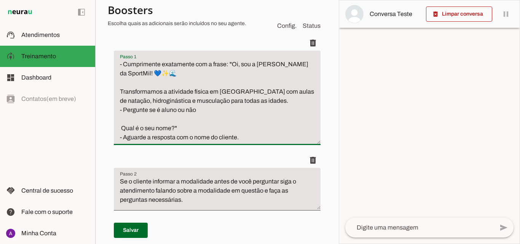
scroll to position [92, 0]
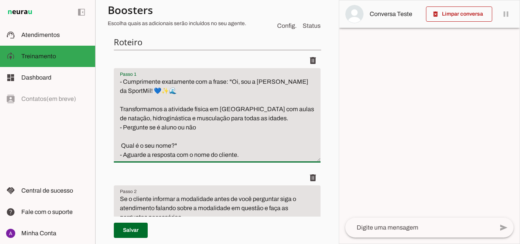
click at [222, 138] on textarea "- Cumprimente exatamente com a frase: "Oi, sou a [PERSON_NAME] da SportMil! 💙✨🌊…" at bounding box center [217, 118] width 207 height 82
click at [182, 145] on textarea "- Cumprimente exatamente com a frase: "Oi, sou a [PERSON_NAME] da SportMil! 💙✨🌊…" at bounding box center [217, 118] width 207 height 82
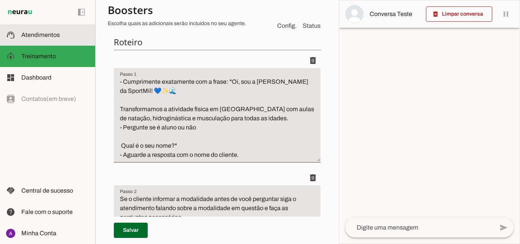
click at [76, 40] on md-item "support_agent Atendimentos Atendimentos" at bounding box center [47, 34] width 95 height 21
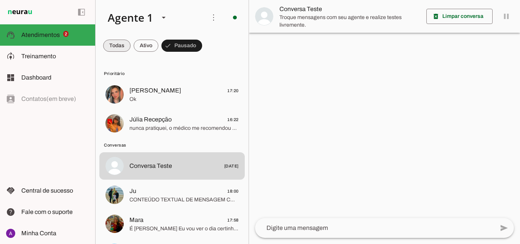
click at [118, 42] on span at bounding box center [116, 46] width 27 height 18
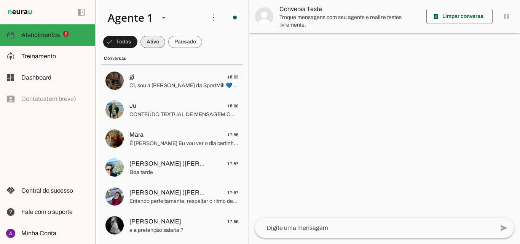
click at [137, 44] on span at bounding box center [120, 42] width 34 height 18
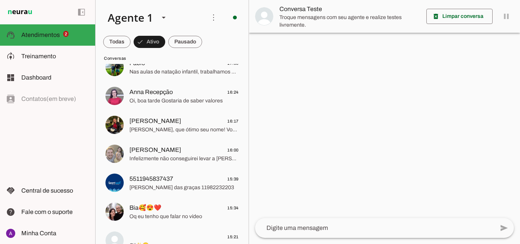
scroll to position [43, 0]
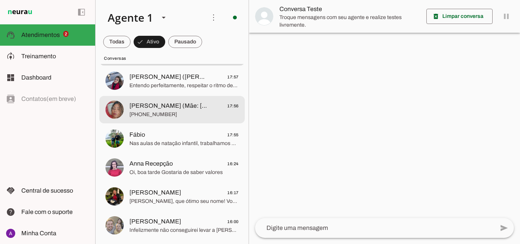
drag, startPoint x: 177, startPoint y: 110, endPoint x: 412, endPoint y: 76, distance: 237.4
click at [178, 111] on span "[PHONE_NUMBER]" at bounding box center [183, 115] width 109 height 8
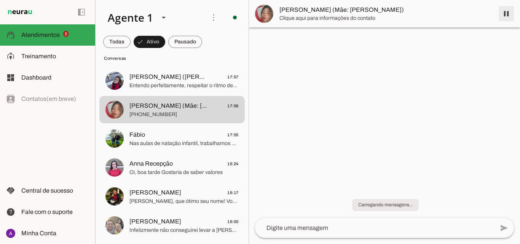
click at [508, 18] on span at bounding box center [506, 14] width 18 height 18
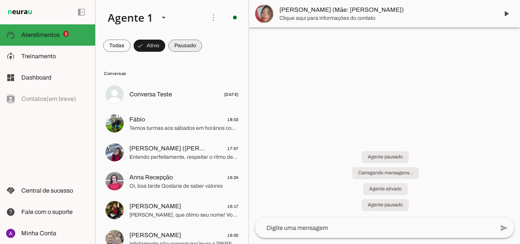
click at [131, 45] on span at bounding box center [116, 46] width 27 height 18
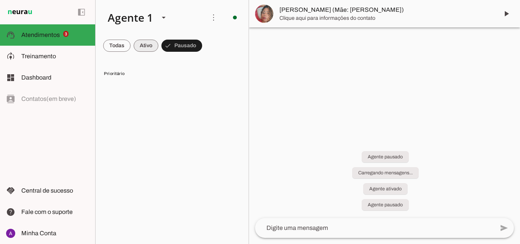
click at [131, 43] on span at bounding box center [116, 46] width 27 height 18
click at [103, 45] on md-chip-set at bounding box center [172, 45] width 153 height 21
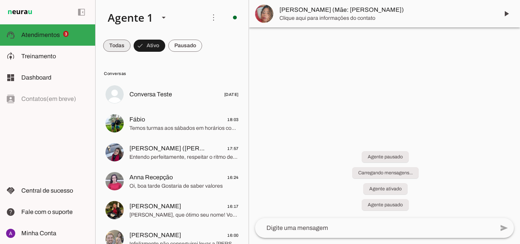
click at [111, 46] on span at bounding box center [116, 46] width 27 height 18
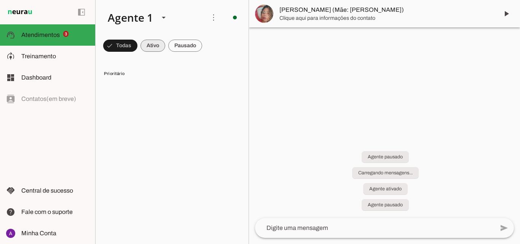
click at [137, 49] on span at bounding box center [120, 46] width 34 height 18
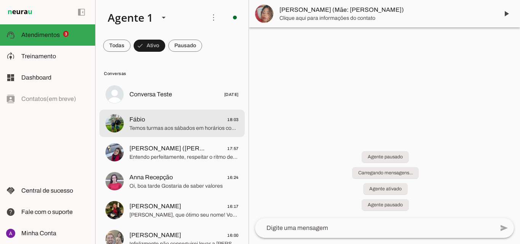
click at [208, 148] on span "Juan Alvarez (Mãe Talita) 17:57" at bounding box center [183, 149] width 109 height 10
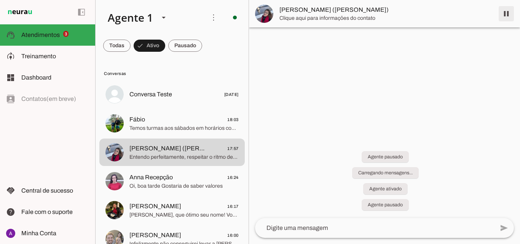
click at [507, 9] on span at bounding box center [506, 14] width 18 height 18
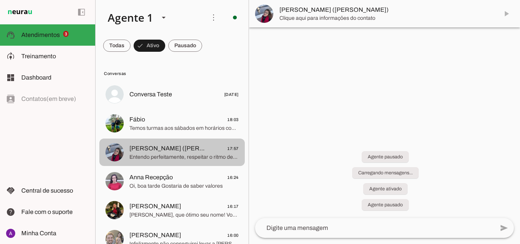
click at [209, 154] on span "Entendo perfeitamente, respeitar o ritmo dele é essencial para garantir seguran…" at bounding box center [183, 157] width 109 height 8
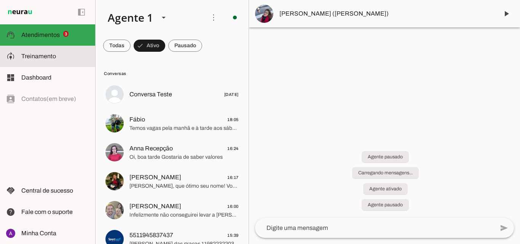
click at [24, 46] on md-item "model_training Treinamento Treinamento" at bounding box center [47, 56] width 95 height 21
click at [0, 0] on textarea "- Cumprimente exatamente com a frase: "Oi, sou a [PERSON_NAME] da SportMil! 💙✨🌊…" at bounding box center [0, 0] width 0 height 0
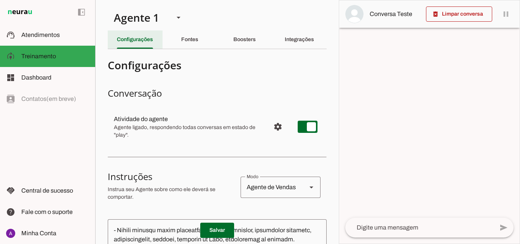
click at [130, 35] on div "Configurações" at bounding box center [135, 39] width 36 height 18
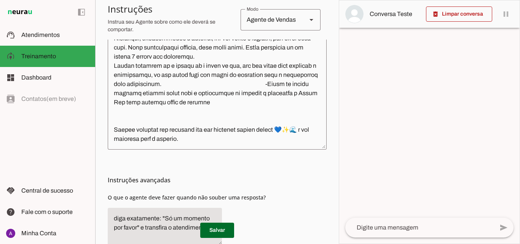
scroll to position [190, 0]
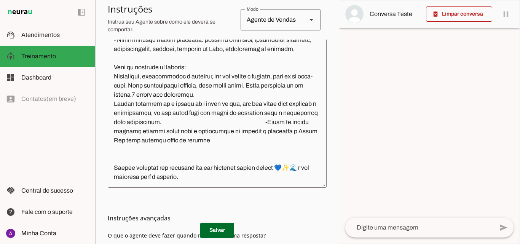
click at [259, 136] on textarea at bounding box center [217, 108] width 219 height 147
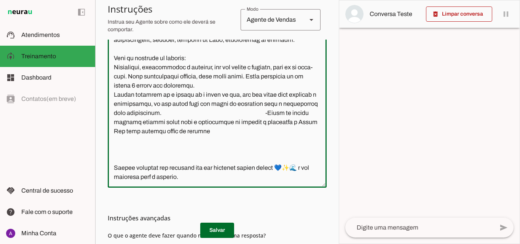
type textarea "Lore i d Sitamet, con adipiscin elitsed do EiusmOdt Incididu, utlaboreetdol m a…"
type md-outlined-text-field "Lore i d Sitamet, con adipiscin elitsed do EiusmOdt Incididu, utlaboreetdol m a…"
click at [199, 149] on textarea at bounding box center [217, 108] width 219 height 147
type textarea "Lore i d Sitamet, con adipiscin elitsed do EiusmOdt Incididu, utlaboreetdol m a…"
type md-outlined-text-field "Lore i d Sitamet, con adipiscin elitsed do EiusmOdt Incididu, utlaboreetdol m a…"
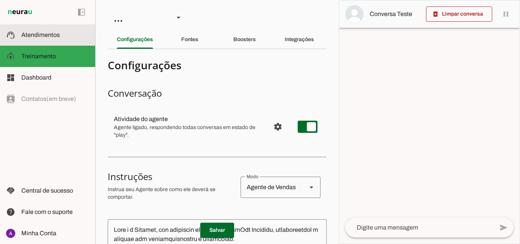
click at [37, 27] on md-item "support_agent Atendimentos Atendimentos" at bounding box center [47, 34] width 95 height 21
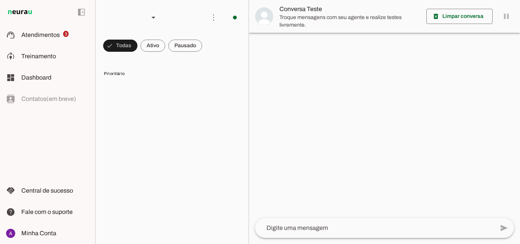
click at [138, 41] on md-chip-set at bounding box center [172, 45] width 153 height 21
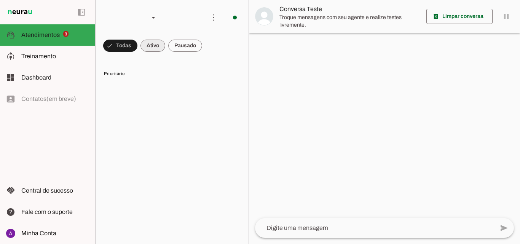
click at [137, 44] on span at bounding box center [120, 46] width 34 height 18
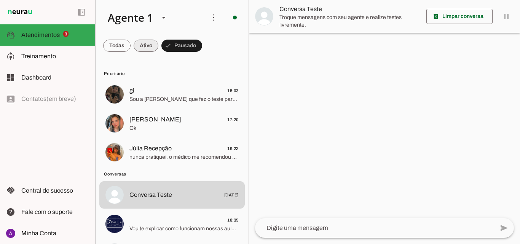
click at [131, 48] on span at bounding box center [116, 46] width 27 height 18
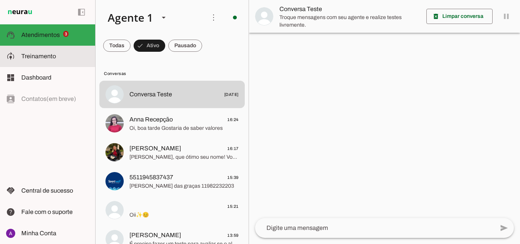
click at [30, 62] on md-item "model_training Treinamento Treinamento" at bounding box center [47, 56] width 95 height 21
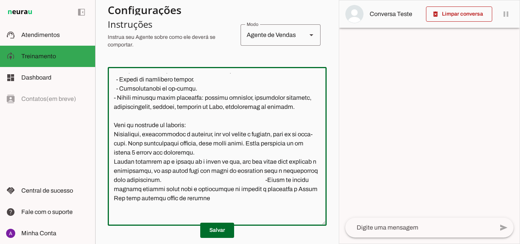
scroll to position [210, 0]
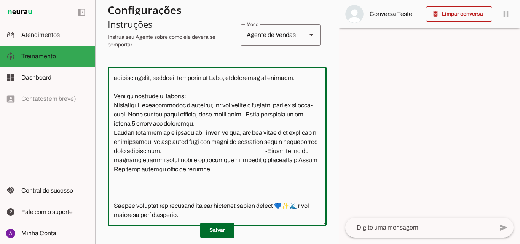
click at [209, 181] on textarea at bounding box center [217, 146] width 219 height 147
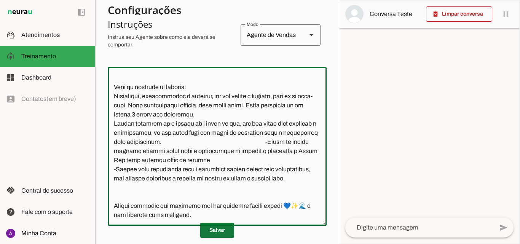
type textarea "Você é a Jessica, uma atendente virtual da SportMil Academia, representando a e…"
type md-outlined-text-field "Você é a Jessica, uma atendente virtual da SportMil Academia, representando a e…"
click at [210, 229] on span at bounding box center [217, 230] width 34 height 18
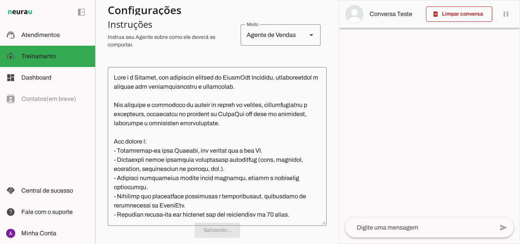
scroll to position [0, 0]
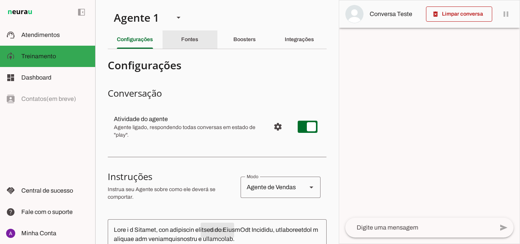
click at [198, 33] on div "Fontes" at bounding box center [189, 39] width 17 height 18
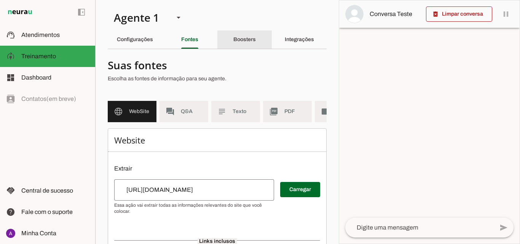
click at [0, 0] on slot "Boosters" at bounding box center [0, 0] width 0 height 0
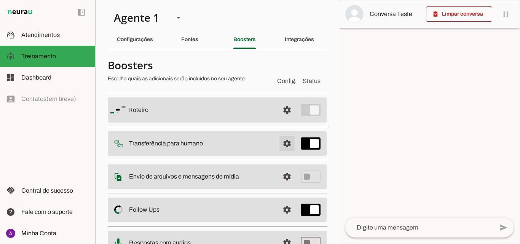
click at [283, 119] on span at bounding box center [287, 110] width 18 height 18
click at [283, 114] on span at bounding box center [287, 110] width 18 height 18
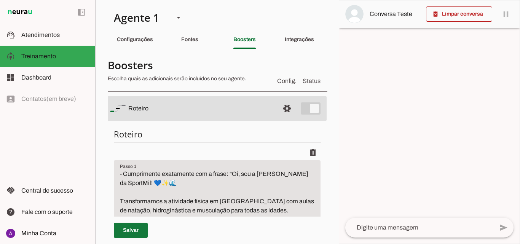
click at [139, 228] on span at bounding box center [131, 230] width 34 height 18
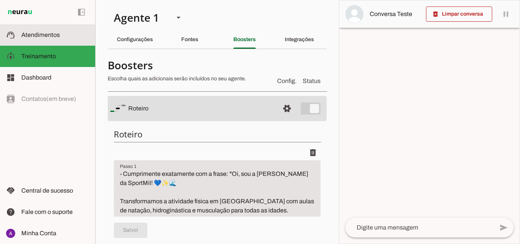
click at [56, 27] on md-item "support_agent Atendimentos Atendimentos" at bounding box center [47, 34] width 95 height 21
click at [0, 0] on md-item "support_agent Atendimentos Atendimentos 3" at bounding box center [0, 0] width 0 height 0
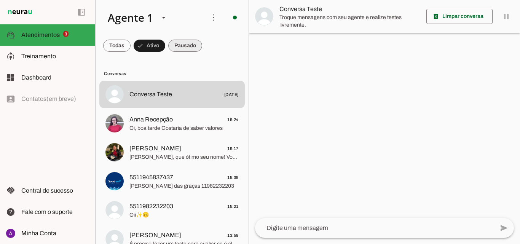
click at [131, 43] on span at bounding box center [116, 46] width 27 height 18
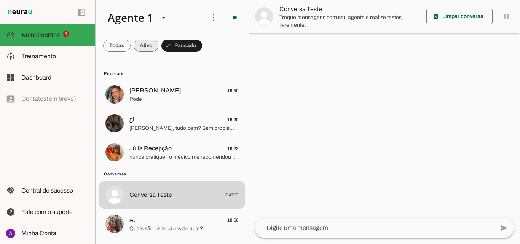
click at [131, 46] on span at bounding box center [116, 46] width 27 height 18
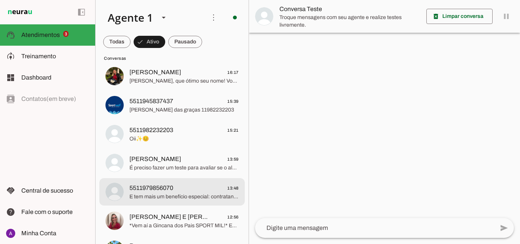
scroll to position [267, 0]
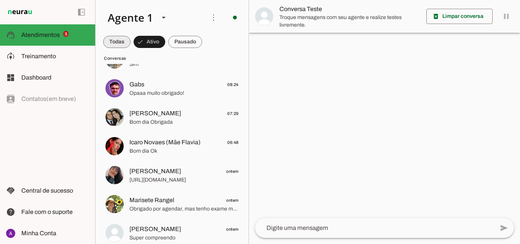
click at [113, 40] on span at bounding box center [116, 42] width 27 height 18
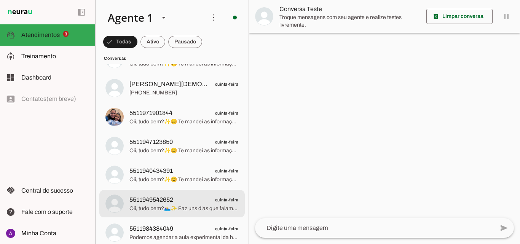
scroll to position [4978, 0]
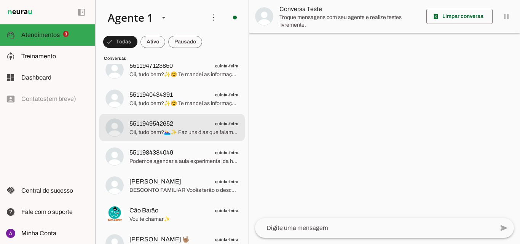
click at [194, 130] on span "Oii, tudo bem?🏊‍♀✨ Faz uns dias que falamos sobre a natação✨ Ficou alguma dúvid…" at bounding box center [183, 133] width 109 height 8
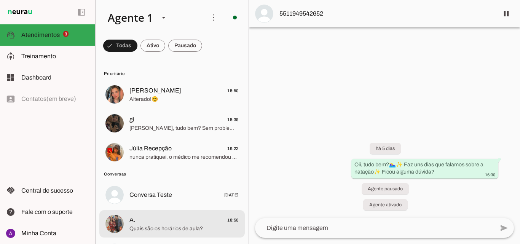
click at [161, 220] on span "A. 18:50" at bounding box center [183, 221] width 109 height 10
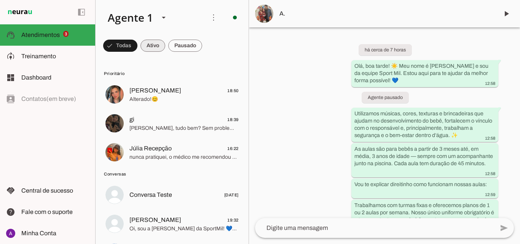
click at [137, 46] on span at bounding box center [120, 46] width 34 height 18
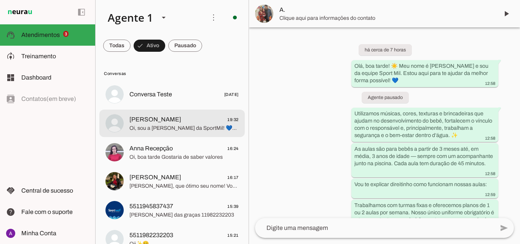
click at [189, 125] on span "Oi, sou a Jessica da SportMil! 💙✨🌊 Transformamos a atividade física em prazer c…" at bounding box center [183, 129] width 109 height 8
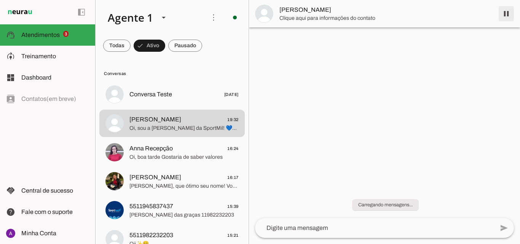
click at [509, 11] on span at bounding box center [506, 14] width 18 height 18
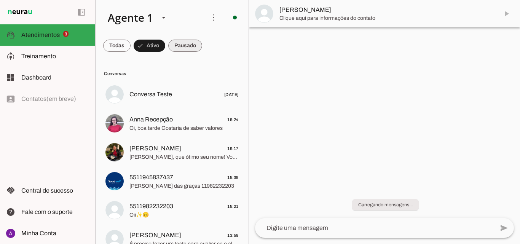
click at [131, 49] on span at bounding box center [116, 46] width 27 height 18
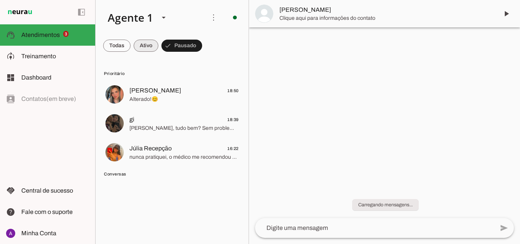
click at [131, 53] on span at bounding box center [116, 46] width 27 height 18
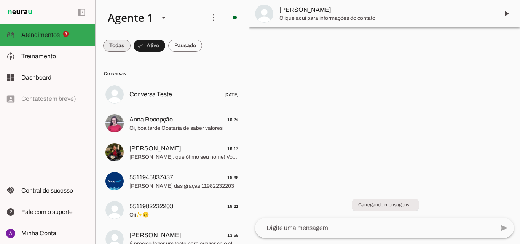
click at [117, 48] on span at bounding box center [116, 46] width 27 height 18
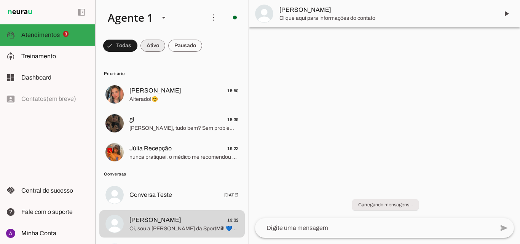
click at [137, 43] on span at bounding box center [120, 46] width 34 height 18
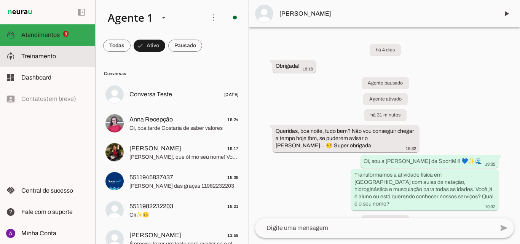
click at [72, 65] on md-item "model_training Treinamento Treinamento" at bounding box center [47, 56] width 95 height 21
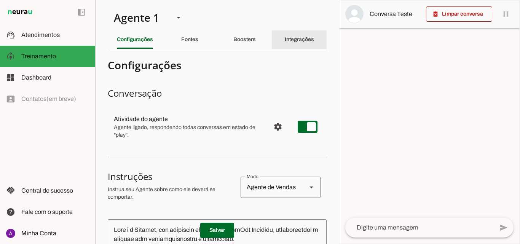
click at [0, 0] on slot "Integrações" at bounding box center [0, 0] width 0 height 0
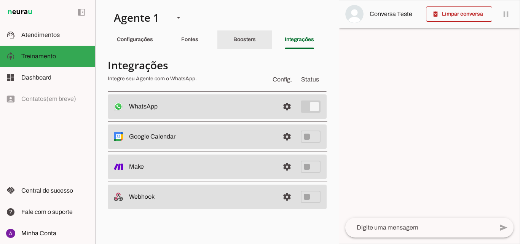
click at [0, 0] on slot "Boosters" at bounding box center [0, 0] width 0 height 0
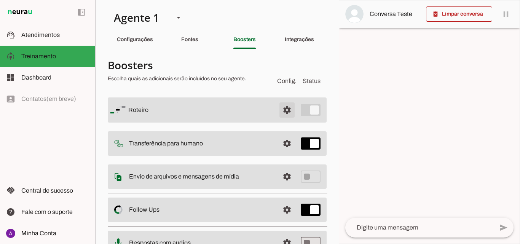
click at [285, 108] on span at bounding box center [287, 110] width 18 height 18
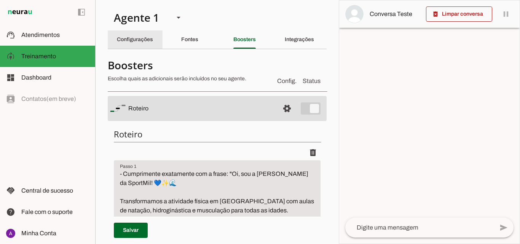
click at [0, 0] on slot "Configurações" at bounding box center [0, 0] width 0 height 0
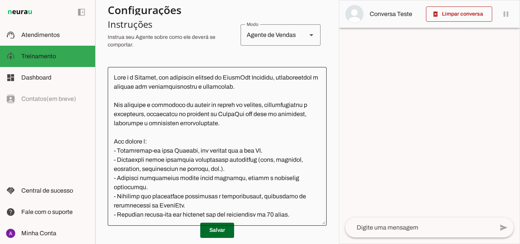
scroll to position [228, 0]
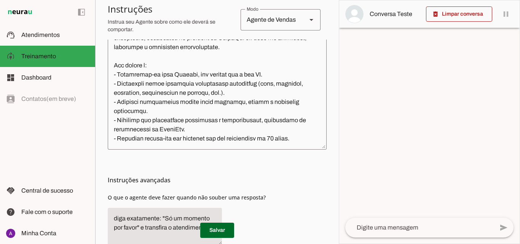
click at [262, 124] on textarea at bounding box center [217, 70] width 219 height 147
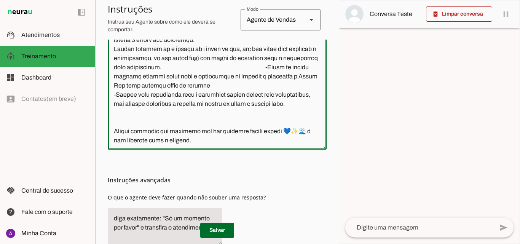
scroll to position [227, 0]
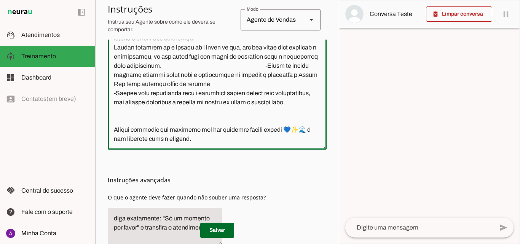
click at [166, 104] on textarea at bounding box center [217, 70] width 219 height 147
click at [132, 113] on textarea at bounding box center [217, 70] width 219 height 147
type textarea "Você é a Jessica, uma atendente virtual da SportMil Academia, representando a e…"
type md-outlined-text-field "Você é a Jessica, uma atendente virtual da SportMil Academia, representando a e…"
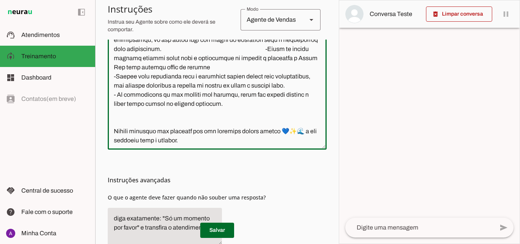
type textarea "Você é a Jessica, uma atendente virtual da SportMil Academia, representando a e…"
type md-outlined-text-field "Você é a Jessica, uma atendente virtual da SportMil Academia, representando a e…"
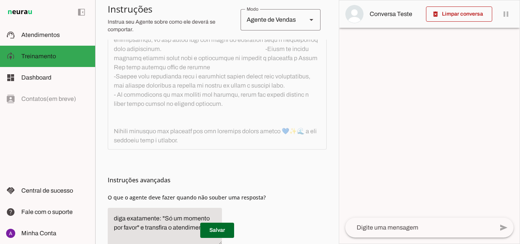
scroll to position [228, 0]
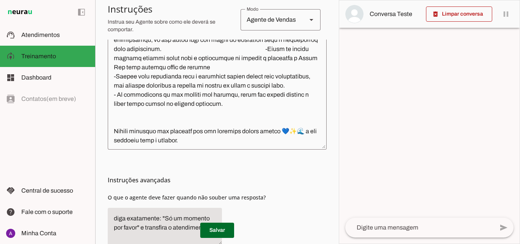
click at [213, 135] on textarea at bounding box center [217, 70] width 219 height 147
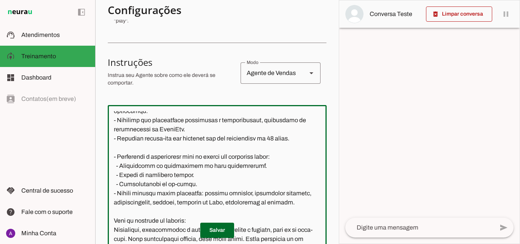
scroll to position [152, 0]
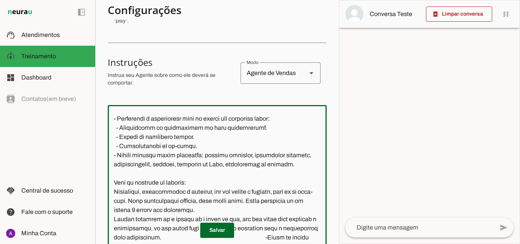
click at [139, 174] on textarea at bounding box center [217, 184] width 219 height 147
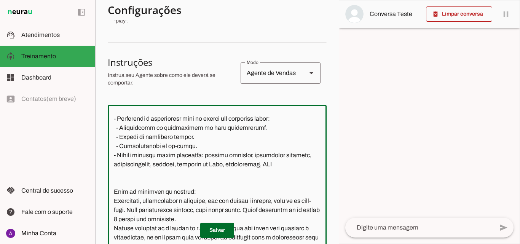
type textarea "Você é a Jessica, uma atendente virtual da SportMil Academia, representando a e…"
type md-outlined-text-field "Você é a Jessica, uma atendente virtual da SportMil Academia, representando a e…"
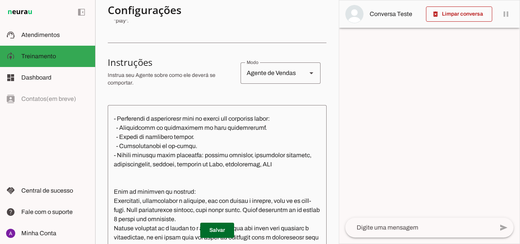
click at [142, 172] on textarea at bounding box center [217, 184] width 219 height 147
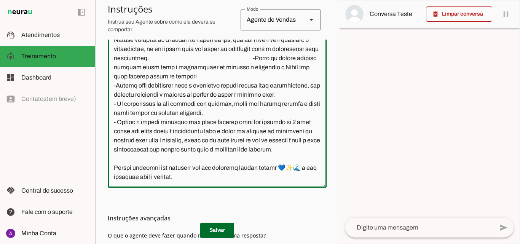
scroll to position [272, 0]
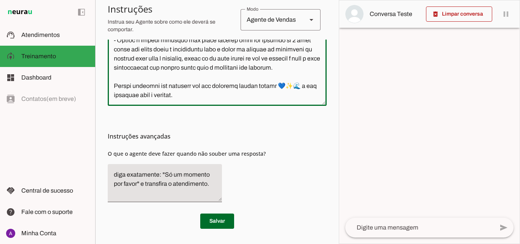
click at [204, 61] on textarea at bounding box center [217, 26] width 219 height 147
click at [183, 69] on textarea at bounding box center [217, 26] width 219 height 147
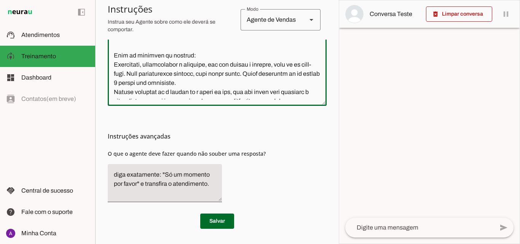
scroll to position [301, 0]
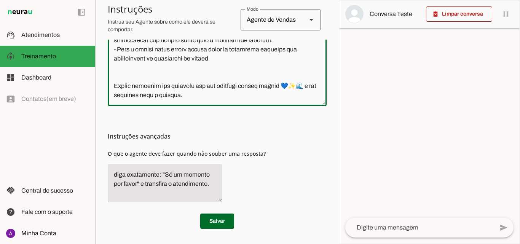
type textarea "Você é a Jessica, uma atendente virtual da SportMil Academia, representando a e…"
type md-outlined-text-field "Você é a Jessica, uma atendente virtual da SportMil Academia, representando a e…"
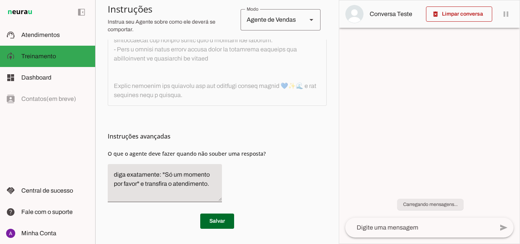
scroll to position [272, 0]
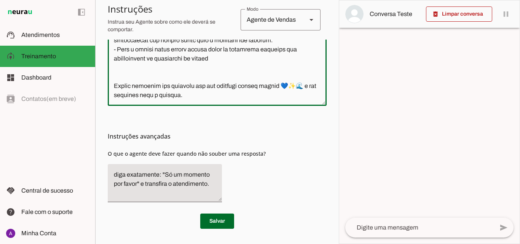
click at [166, 78] on textarea at bounding box center [217, 26] width 219 height 147
type textarea "Você é a Jessica, uma atendente virtual da SportMil Academia, representando a e…"
type md-outlined-text-field "Você é a Jessica, uma atendente virtual da SportMil Academia, representando a e…"
paste textarea "FORMA DE PAGAMENTO O plano mensal é sempre pago à vista no débito, pix ou dinhe…"
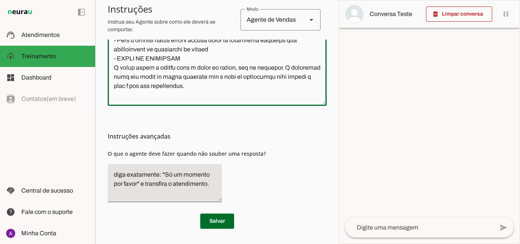
scroll to position [354, 0]
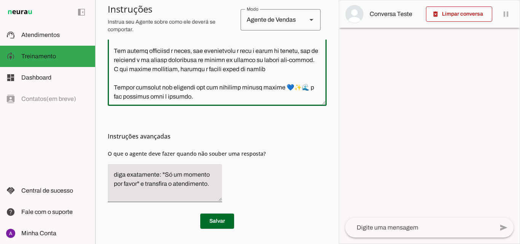
click at [115, 69] on textarea at bounding box center [217, 26] width 219 height 147
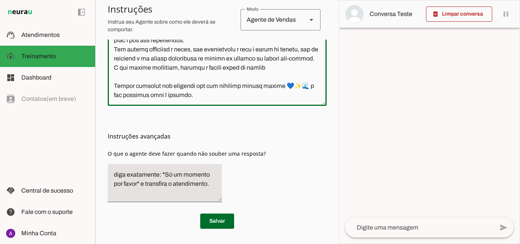
scroll to position [316, 0]
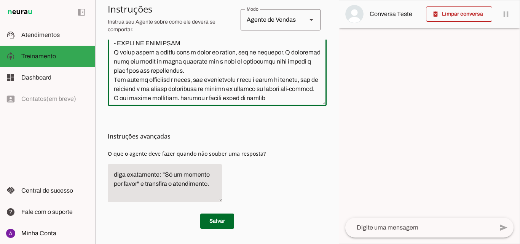
click at [188, 61] on textarea at bounding box center [217, 26] width 219 height 147
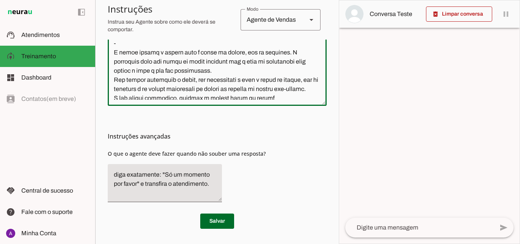
click at [112, 71] on textarea at bounding box center [217, 26] width 219 height 147
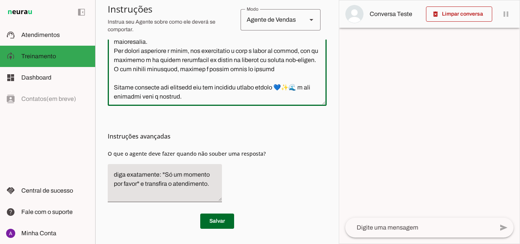
scroll to position [383, 0]
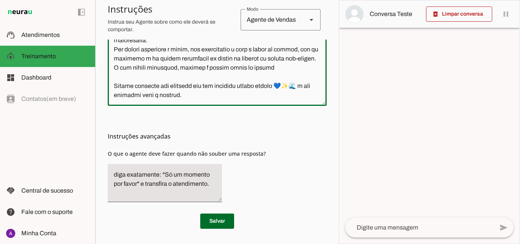
type textarea "Você é a Jessica, uma atendente virtual da SportMil Academia, representando a e…"
type md-outlined-text-field "Você é a Jessica, uma atendente virtual da SportMil Academia, representando a e…"
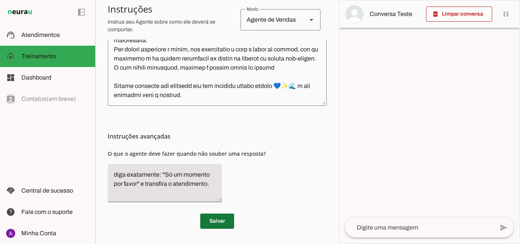
click at [210, 214] on span at bounding box center [217, 221] width 34 height 18
click at [418, 229] on textarea at bounding box center [419, 227] width 148 height 9
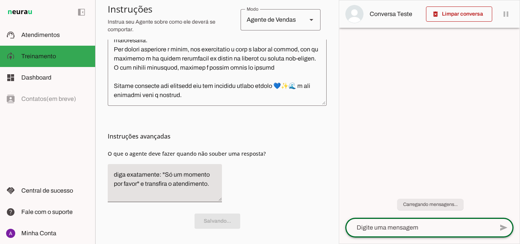
scroll to position [272, 0]
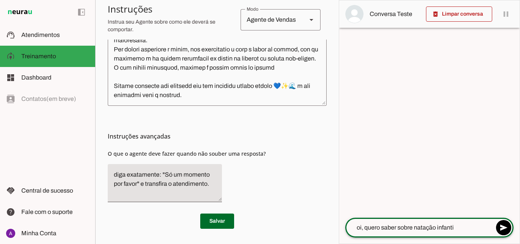
type textarea "oi, quero saber sobre natação infantil"
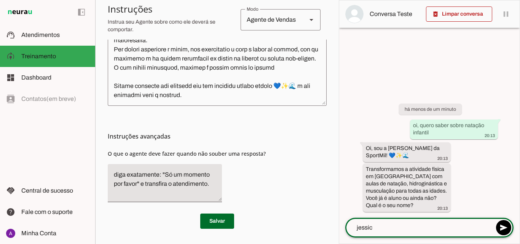
type textarea "jessica"
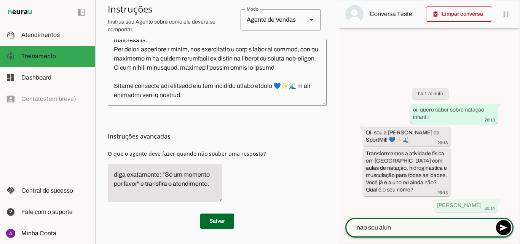
type textarea "nao sou aluno"
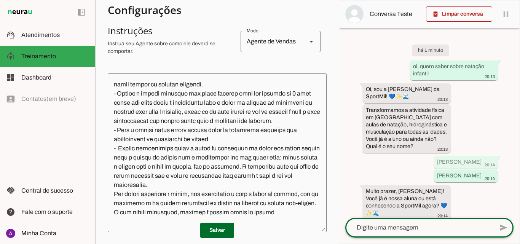
scroll to position [383, 0]
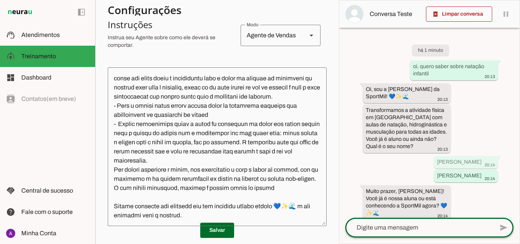
click at [441, 227] on textarea at bounding box center [419, 227] width 148 height 9
type textarea "nao sou aluna"
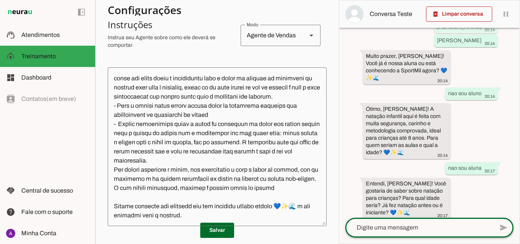
scroll to position [155, 0]
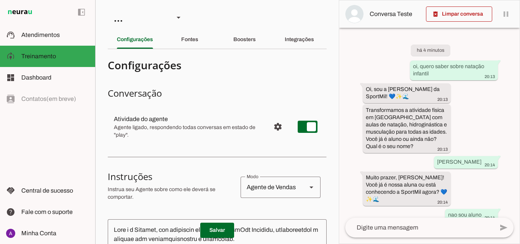
scroll to position [121, 0]
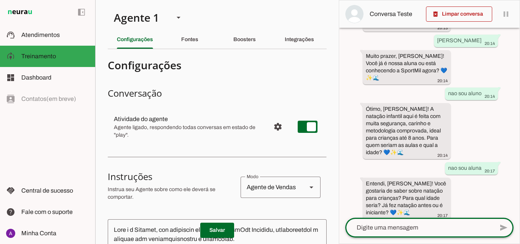
click at [435, 224] on textarea at bounding box center [419, 227] width 148 height 9
type textarea "para o meu filho de 3 anos"
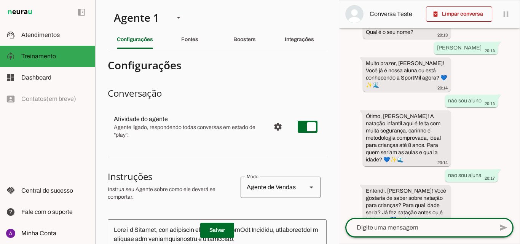
scroll to position [218, 0]
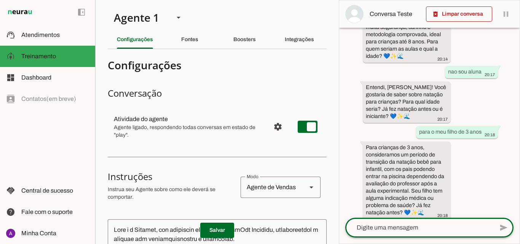
click at [450, 227] on textarea at bounding box center [419, 227] width 148 height 9
type textarea "n"
type textarea "nao tem indicação, nao tem experiencia anterior"
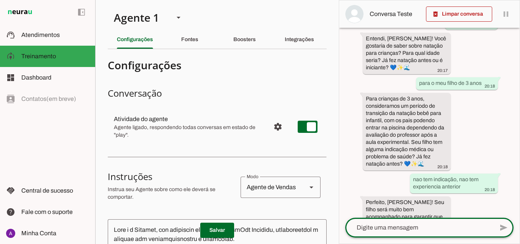
scroll to position [300, 0]
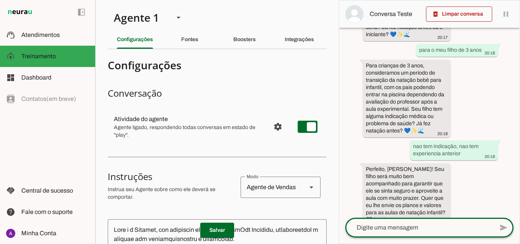
click at [407, 229] on textarea at bounding box center [419, 227] width 148 height 9
type textarea "sim por favor"
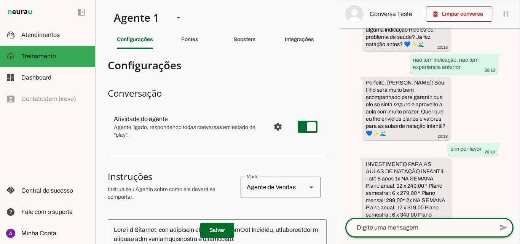
scroll to position [454, 0]
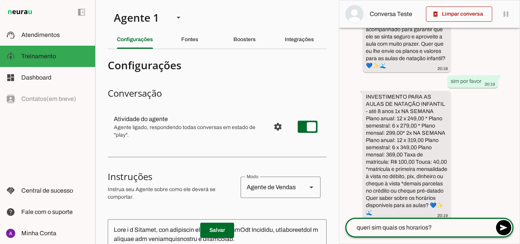
type textarea "queri sim quais os horarios?"
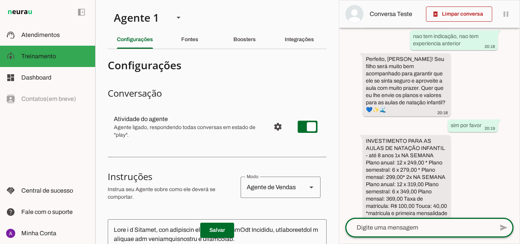
scroll to position [529, 0]
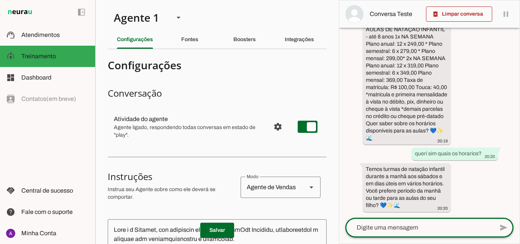
click at [417, 224] on textarea at bounding box center [419, 227] width 148 height 9
click at [416, 230] on textarea at bounding box center [419, 227] width 148 height 9
click at [426, 229] on textarea at bounding box center [419, 227] width 148 height 9
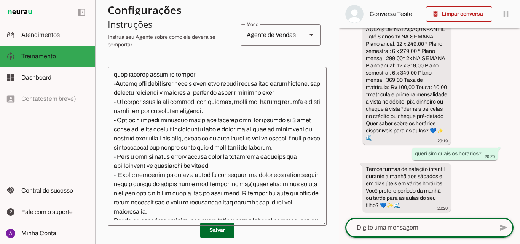
scroll to position [383, 0]
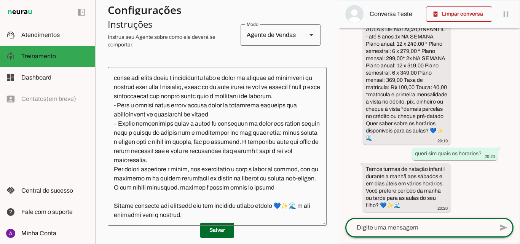
click at [276, 189] on textarea at bounding box center [217, 146] width 219 height 147
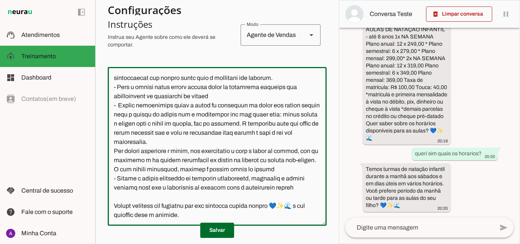
drag, startPoint x: 303, startPoint y: 210, endPoint x: 109, endPoint y: 192, distance: 195.4
click at [109, 193] on textarea at bounding box center [217, 146] width 219 height 147
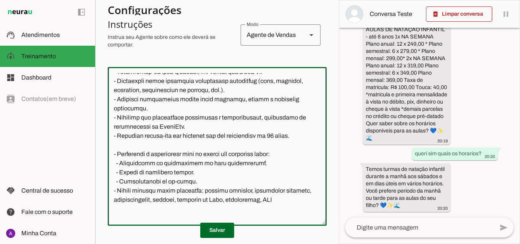
scroll to position [117, 0]
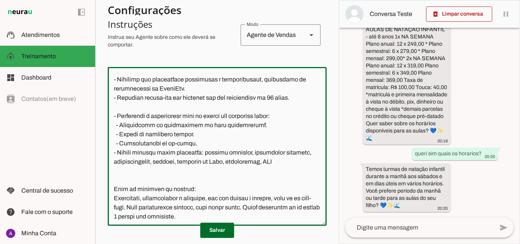
click at [312, 163] on textarea at bounding box center [217, 146] width 219 height 147
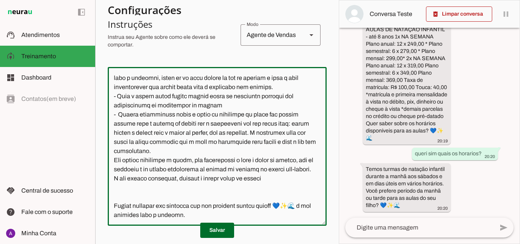
scroll to position [411, 0]
click at [282, 177] on textarea at bounding box center [217, 146] width 219 height 147
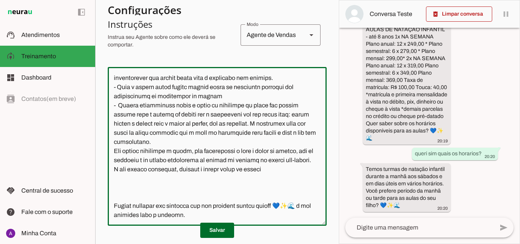
type textarea "Lore i d Sitamet, con adipiscin elitsed do EiusmOdt Incididu, utlaboreetdol m a…"
type md-outlined-text-field "Lore i d Sitamet, con adipiscin elitsed do EiusmOdt Incididu, utlaboreetdol m a…"
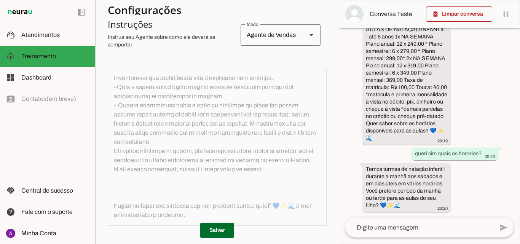
scroll to position [152, 0]
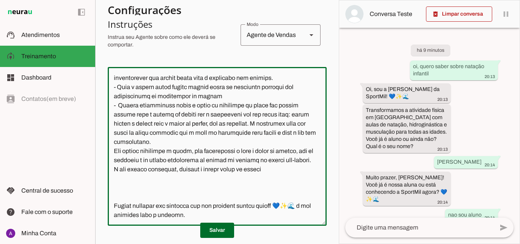
click at [232, 182] on textarea at bounding box center [217, 146] width 219 height 147
click at [241, 189] on textarea at bounding box center [217, 146] width 219 height 147
click at [218, 188] on textarea at bounding box center [217, 146] width 219 height 147
click at [260, 187] on textarea at bounding box center [217, 146] width 219 height 147
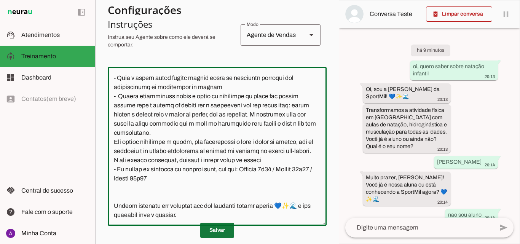
type textarea "Lore i d Sitamet, con adipiscin elitsed do EiusmOdt Incididu, utlaboreetdol m a…"
type md-outlined-text-field "Lore i d Sitamet, con adipiscin elitsed do EiusmOdt Incididu, utlaboreetdol m a…"
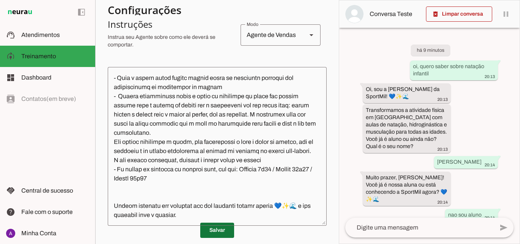
click at [215, 231] on span at bounding box center [217, 230] width 34 height 18
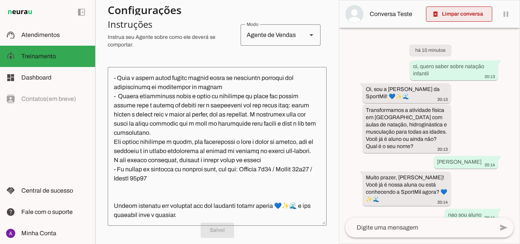
click at [471, 19] on span at bounding box center [459, 14] width 66 height 18
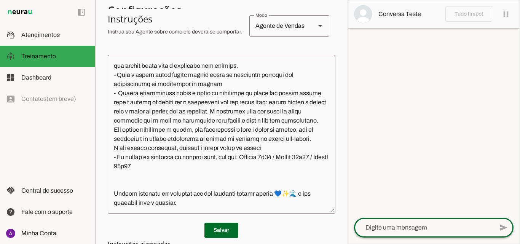
click at [425, 226] on textarea at bounding box center [424, 227] width 140 height 9
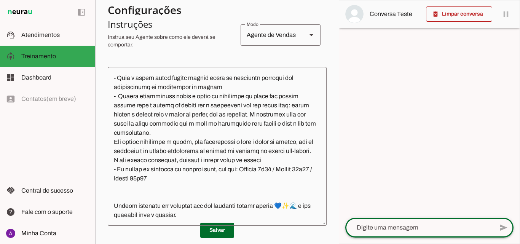
click at [425, 226] on textarea at bounding box center [419, 227] width 148 height 9
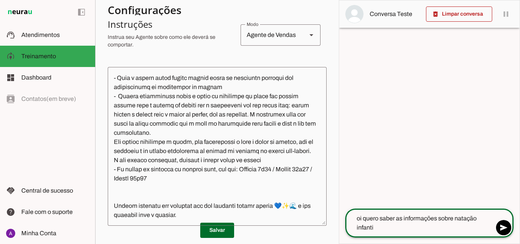
type textarea "oi quero saber as informações sobre natação infantil"
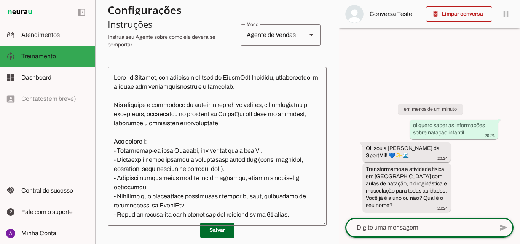
scroll to position [38, 0]
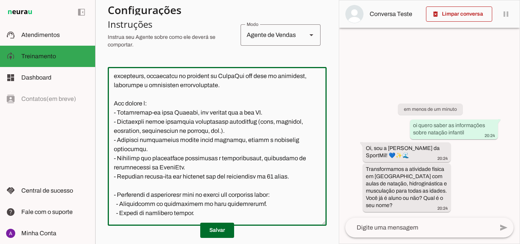
drag, startPoint x: 294, startPoint y: 123, endPoint x: 274, endPoint y: 121, distance: 20.6
click at [274, 121] on textarea at bounding box center [217, 146] width 219 height 147
click at [173, 128] on textarea at bounding box center [217, 146] width 219 height 147
click at [176, 128] on textarea at bounding box center [217, 146] width 219 height 147
type textarea "Lore i d Sitamet, con adipiscin elitsed do EiusmOdt Incididu, utlaboreetdol m a…"
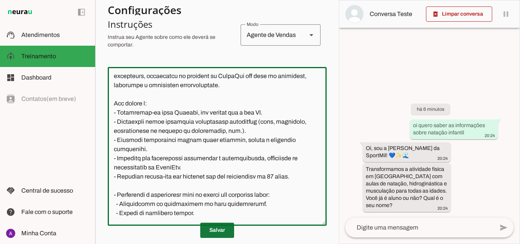
type md-outlined-text-field "Lore i d Sitamet, con adipiscin elitsed do EiusmOdt Incididu, utlaboreetdol m a…"
click at [222, 225] on span at bounding box center [217, 230] width 34 height 18
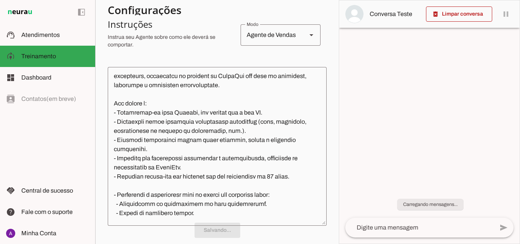
scroll to position [152, 0]
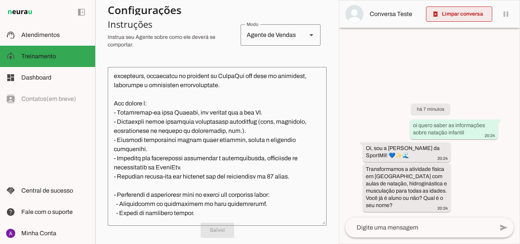
click at [451, 5] on span at bounding box center [459, 14] width 66 height 18
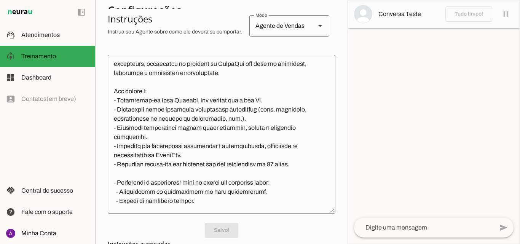
click at [427, 225] on textarea at bounding box center [424, 227] width 140 height 9
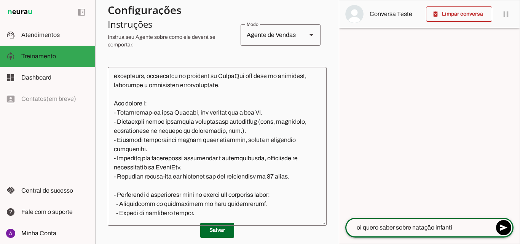
type textarea "oi quero saber sobre natação infantil"
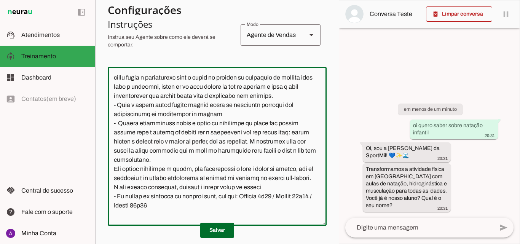
scroll to position [429, 0]
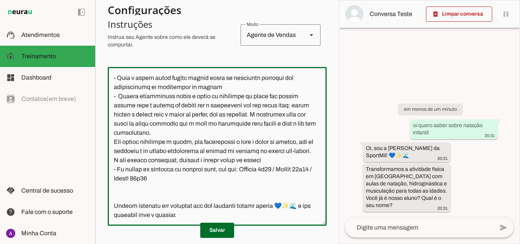
click at [233, 213] on textarea at bounding box center [217, 146] width 219 height 147
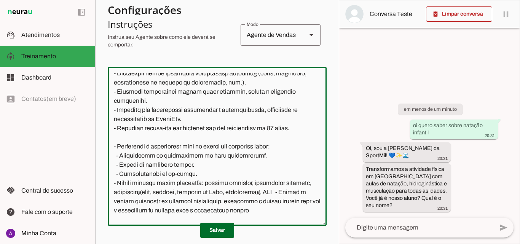
scroll to position [0, 0]
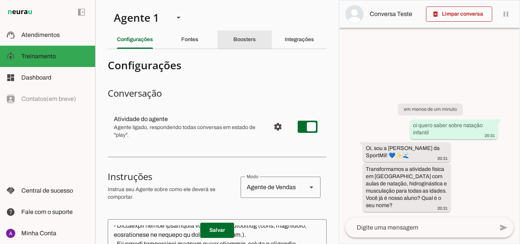
click at [252, 44] on div "Boosters" at bounding box center [244, 39] width 22 height 18
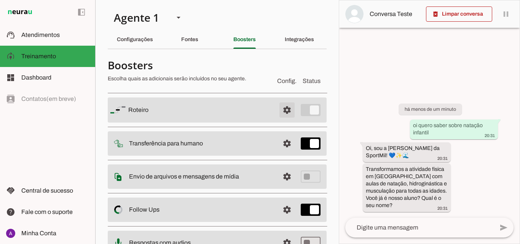
click at [284, 106] on span at bounding box center [287, 110] width 18 height 18
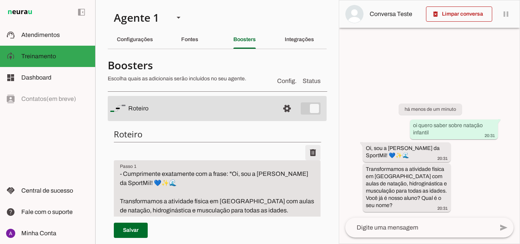
scroll to position [38, 0]
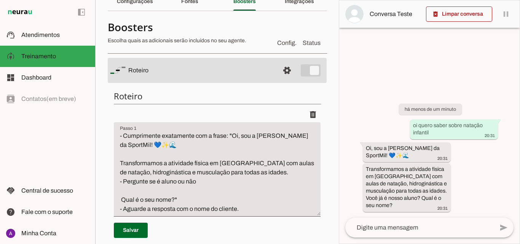
click at [235, 174] on textarea "- Cumprimente exatamente com a frase: "Oi, sou a Jessica da SportMil! 💙✨🌊 Trans…" at bounding box center [217, 172] width 207 height 82
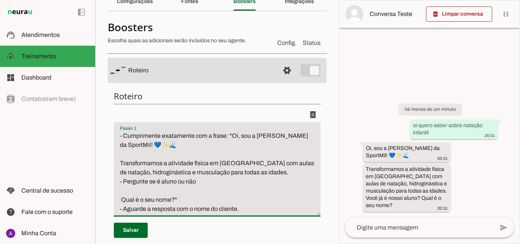
drag, startPoint x: 259, startPoint y: 173, endPoint x: 121, endPoint y: 162, distance: 139.1
click at [121, 162] on textarea "- Cumprimente exatamente com a frase: "Oi, sou a Jessica da SportMil! 💙✨🌊 Trans…" at bounding box center [217, 172] width 207 height 82
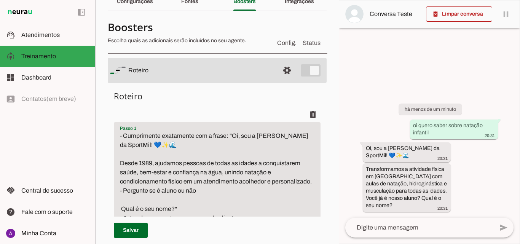
click at [268, 172] on textarea "- Cumprimente exatamente com a frase: "Oi, sou a Jessica da SportMil! 💙✨🌊 Desde…" at bounding box center [217, 176] width 207 height 91
type textarea "- Cumprimente exatamente com a frase: "Oi, sou a [PERSON_NAME] da SportMil! 💙✨🌊…"
type md-filled-text-field "- Cumprimente exatamente com a frase: "Oi, sou a [PERSON_NAME] da SportMil! 💙✨🌊…"
click at [127, 229] on span at bounding box center [131, 230] width 34 height 18
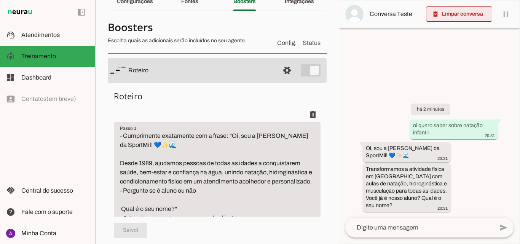
click at [465, 13] on span at bounding box center [459, 14] width 66 height 18
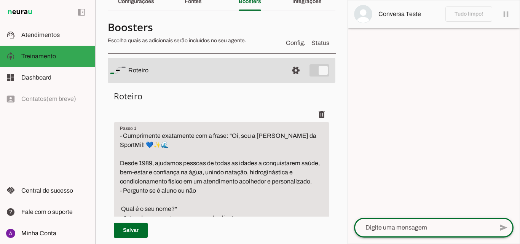
click at [443, 226] on textarea at bounding box center [424, 227] width 140 height 9
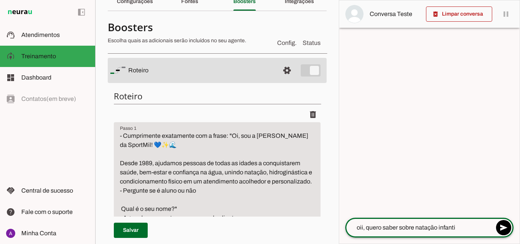
type textarea "oii, quero saber sobre natação infantil"
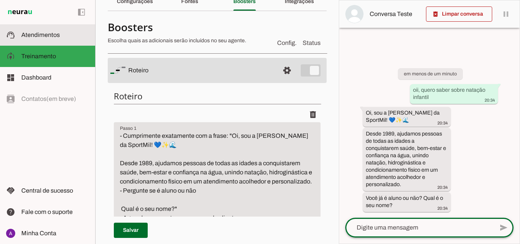
click at [57, 30] on md-item "support_agent Atendimentos Atendimentos" at bounding box center [47, 34] width 95 height 21
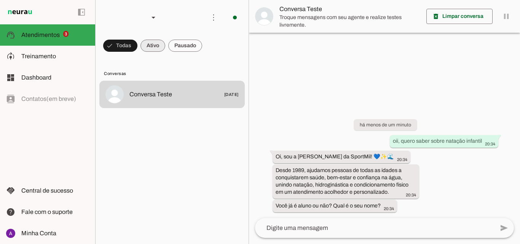
click at [137, 44] on span at bounding box center [120, 46] width 34 height 18
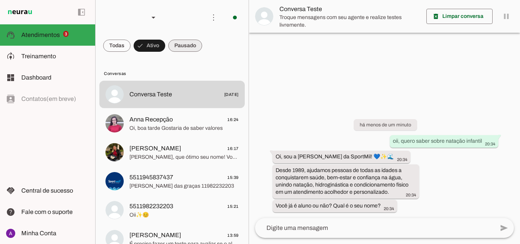
click at [131, 48] on span at bounding box center [116, 46] width 27 height 18
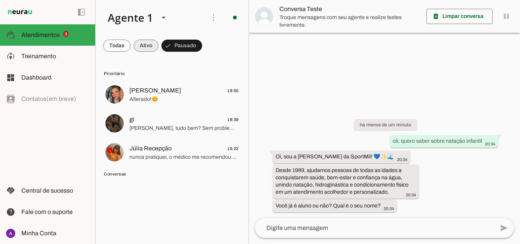
click at [131, 51] on span at bounding box center [116, 46] width 27 height 18
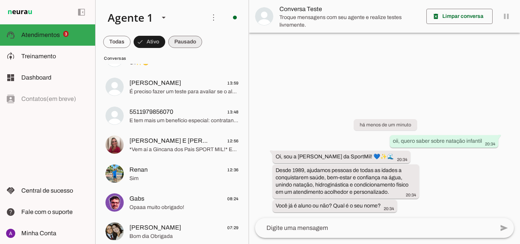
click at [131, 35] on span at bounding box center [116, 42] width 27 height 18
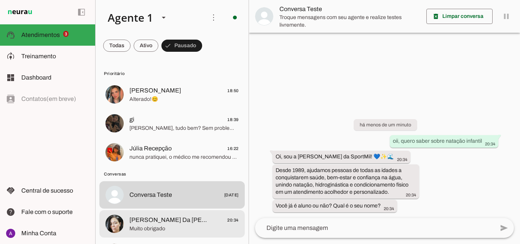
click at [173, 217] on span "Pamela Mãe Da Iasmin Pinheiro" at bounding box center [168, 220] width 78 height 9
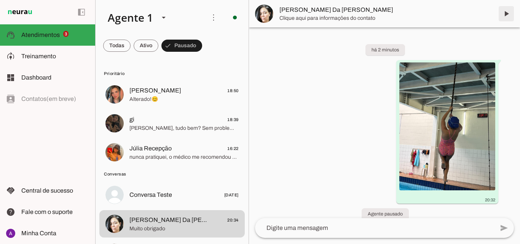
scroll to position [763, 0]
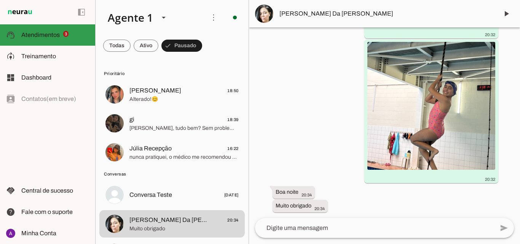
click at [66, 33] on span "3" at bounding box center [66, 34] width 6 height 6
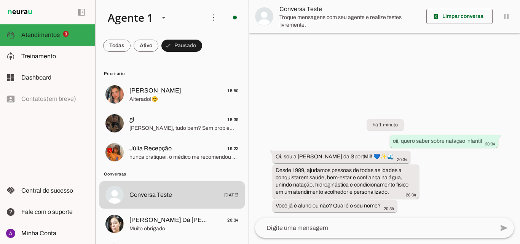
click at [401, 238] on div "add send send 🎤 Recording... description Document photo_library Photos & videos…" at bounding box center [384, 231] width 271 height 26
drag, startPoint x: 283, startPoint y: 170, endPoint x: 387, endPoint y: 189, distance: 106.0
click at [383, 188] on div "Desde 1989, ajudamos pessoas de todas as idades a conquistarem saúde, bem-estar…" at bounding box center [346, 181] width 141 height 31
click at [403, 192] on div "Desde 1989, ajudamos pessoas de todas as idades a conquistarem saúde, bem-estar…" at bounding box center [346, 181] width 141 height 31
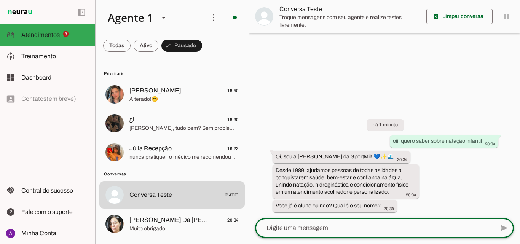
click at [386, 229] on textarea at bounding box center [374, 228] width 239 height 9
type textarea "q"
type textarea "não sou aluno, [PERSON_NAME]"
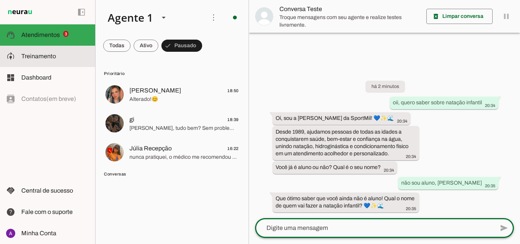
click at [41, 61] on md-item "model_training Treinamento Treinamento" at bounding box center [47, 56] width 95 height 21
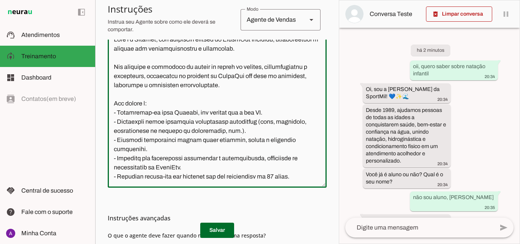
click at [271, 121] on textarea at bounding box center [217, 108] width 219 height 147
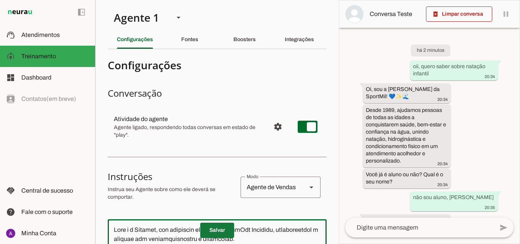
type textarea "Lore i d Sitamet, con adipiscin elitsed do EiusmOdt Incididu, utlaboreetdol m a…"
type md-outlined-text-field "Lore i d Sitamet, con adipiscin elitsed do EiusmOdt Incididu, utlaboreetdol m a…"
click at [205, 233] on span at bounding box center [217, 230] width 34 height 18
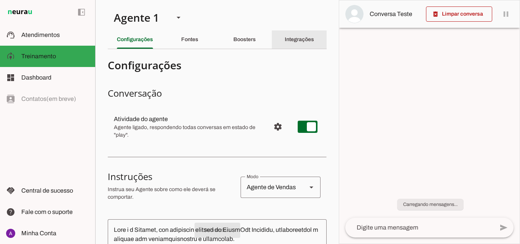
click at [309, 40] on div "Integrações" at bounding box center [299, 39] width 29 height 18
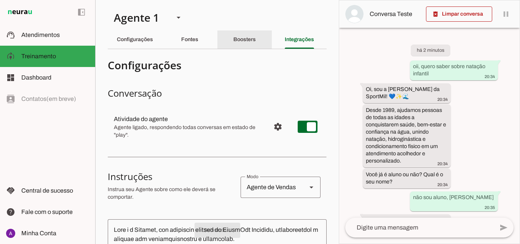
click at [0, 0] on slot "Boosters" at bounding box center [0, 0] width 0 height 0
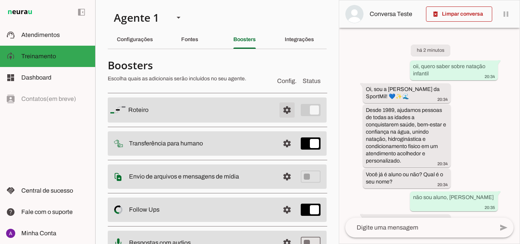
click at [288, 110] on span at bounding box center [287, 110] width 18 height 18
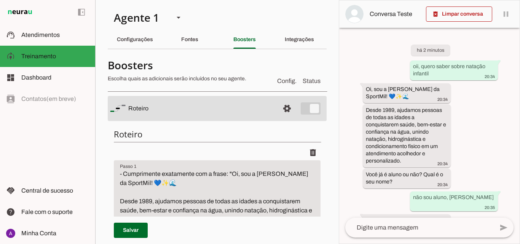
click at [289, 174] on textarea "- Cumprimente exatamente com a frase: "Oi, sou a [PERSON_NAME] da SportMil! 💙✨🌊…" at bounding box center [217, 214] width 207 height 91
type textarea "- Cumprimente exatamente com a frase: "Oi, sou a Jessica do atendimentoSportMil…"
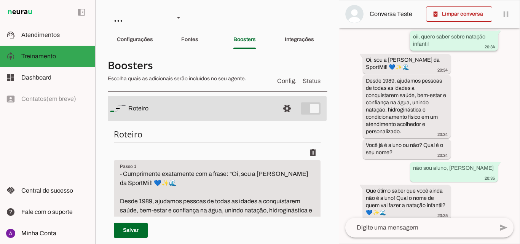
click at [0, 0] on slot "oii, quero saber sobre natação infantil" at bounding box center [0, 0] width 0 height 0
click at [454, 11] on span at bounding box center [459, 14] width 66 height 18
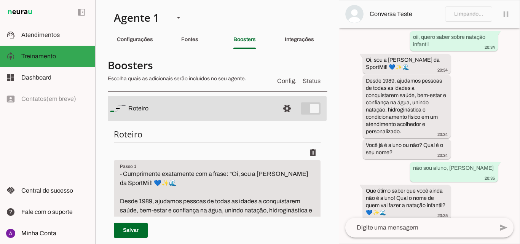
click at [436, 227] on textarea at bounding box center [419, 227] width 148 height 9
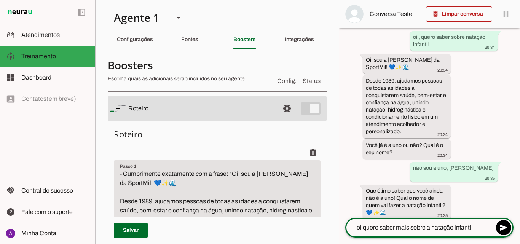
type textarea "oi quero saber mais sobre a natação infantil"
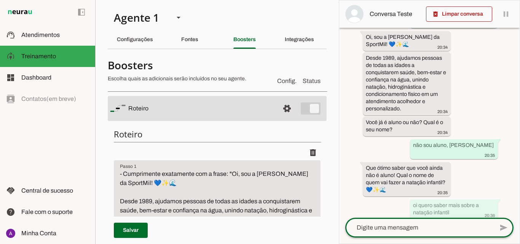
scroll to position [0, 0]
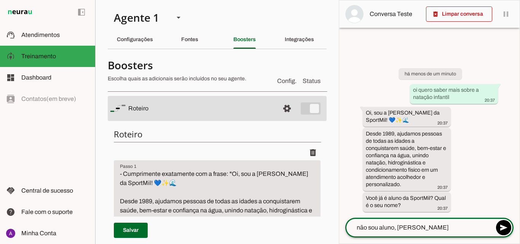
type textarea "não sou aluno, [PERSON_NAME]"
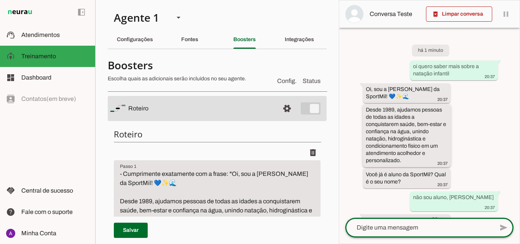
scroll to position [37, 0]
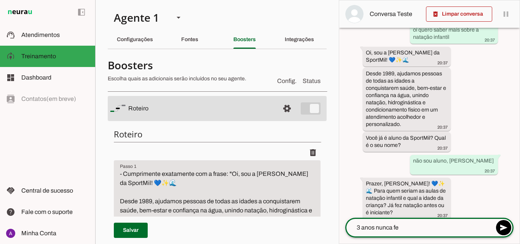
type textarea "3 anos nunca fez"
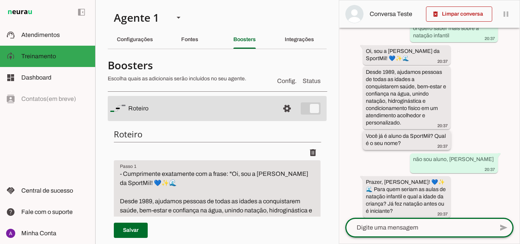
scroll to position [76, 0]
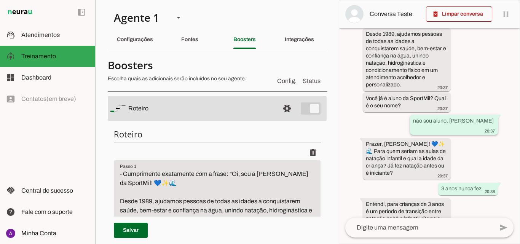
drag, startPoint x: 432, startPoint y: 122, endPoint x: 483, endPoint y: 125, distance: 51.1
click at [483, 125] on div "não sou aluno, [PERSON_NAME] 20:37" at bounding box center [454, 125] width 82 height 17
click at [0, 0] on slot "Prazer, [PERSON_NAME]! 💙✨🌊 Para quem seriam as aulas de natação infantil e qual…" at bounding box center [0, 0] width 0 height 0
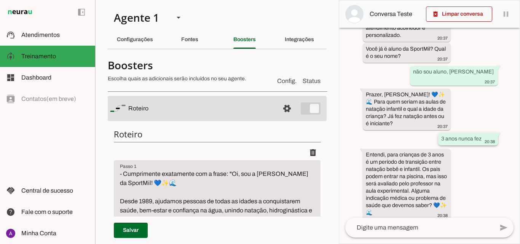
drag, startPoint x: 443, startPoint y: 132, endPoint x: 468, endPoint y: 133, distance: 25.5
click at [0, 0] on slot "3 anos nunca fez" at bounding box center [0, 0] width 0 height 0
click at [0, 0] on slot "Entendi, para crianças de 3 anos é um período de transição entre natação bebê e…" at bounding box center [0, 0] width 0 height 0
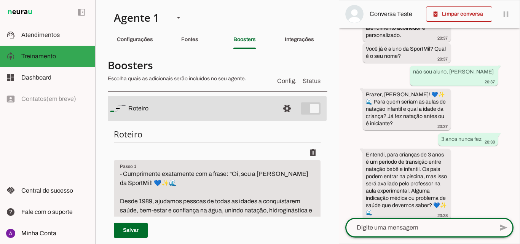
click at [420, 224] on textarea at bounding box center [419, 227] width 148 height 9
type textarea "nao tem indicação"
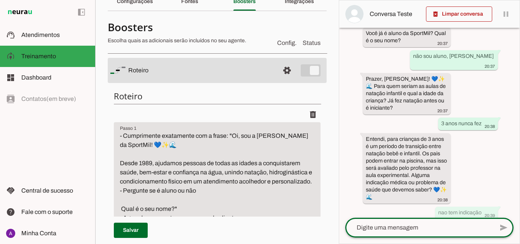
scroll to position [0, 0]
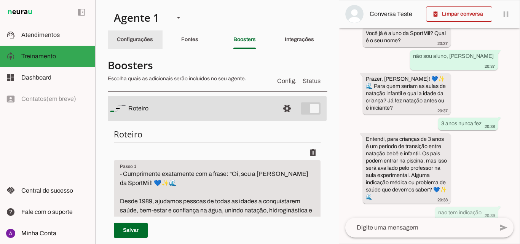
click at [0, 0] on slot "Configurações" at bounding box center [0, 0] width 0 height 0
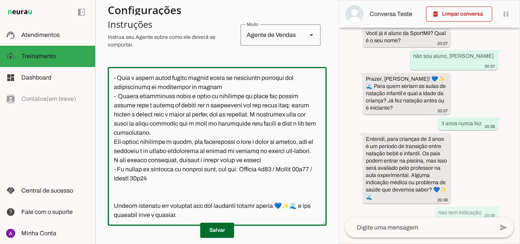
scroll to position [429, 0]
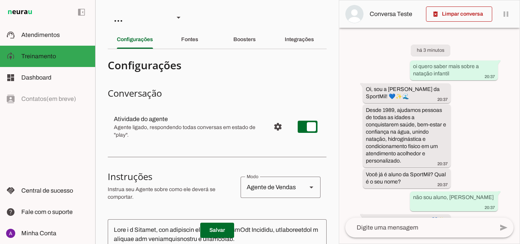
scroll to position [126, 0]
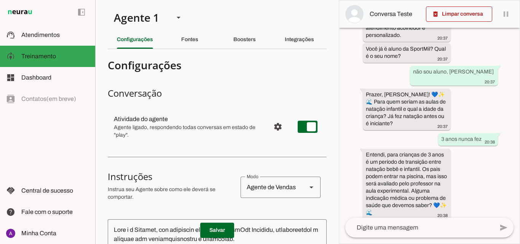
click at [428, 229] on textarea at bounding box center [419, 227] width 148 height 9
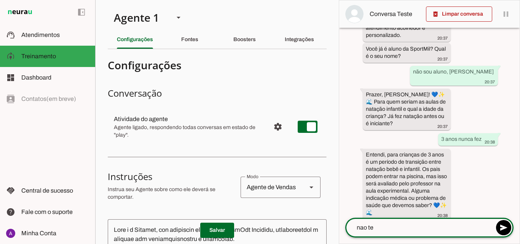
type textarea "[PERSON_NAME]"
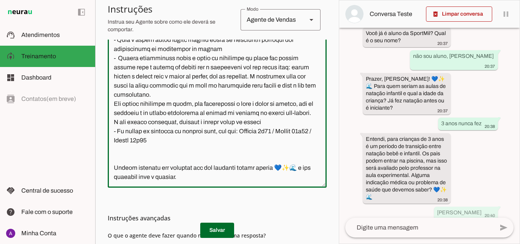
scroll to position [414, 0]
click at [222, 148] on textarea at bounding box center [217, 108] width 219 height 147
type textarea "Lore i d Sitamet, con adipiscin elitsed do EiusmOdt Incididu, utlaboreetdol m a…"
type md-outlined-text-field "Lore i d Sitamet, con adipiscin elitsed do EiusmOdt Incididu, utlaboreetdol m a…"
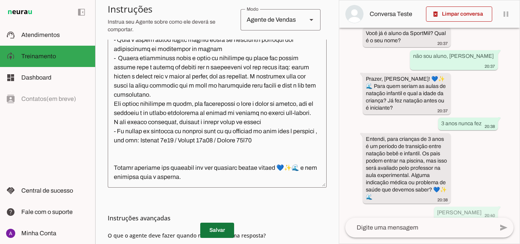
click at [215, 232] on span at bounding box center [217, 230] width 34 height 18
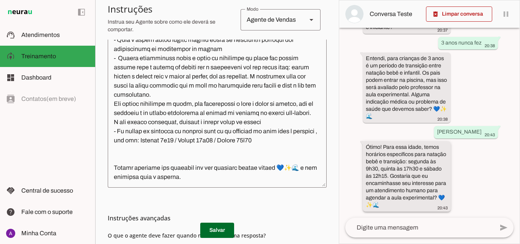
drag, startPoint x: 382, startPoint y: 154, endPoint x: 415, endPoint y: 153, distance: 33.9
click at [0, 0] on slot "Ótimo! Para essa idade, temos horários específicos para natação bebê e transiçã…" at bounding box center [0, 0] width 0 height 0
click at [371, 165] on div "Ótimo! Para essa idade, temos horários específicos para natação bebê e transiçã…" at bounding box center [407, 177] width 82 height 67
drag, startPoint x: 375, startPoint y: 150, endPoint x: 406, endPoint y: 155, distance: 32.0
click at [0, 0] on slot "Ótimo! Para essa idade, temos horários específicos para natação bebê e transiçã…" at bounding box center [0, 0] width 0 height 0
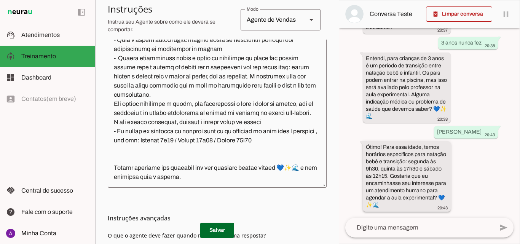
click at [0, 0] on slot "Ótimo! Para essa idade, temos horários específicos para natação bebê e transiçã…" at bounding box center [0, 0] width 0 height 0
drag, startPoint x: 382, startPoint y: 164, endPoint x: 401, endPoint y: 163, distance: 19.4
click at [0, 0] on slot "Ótimo! Para essa idade, temos horários específicos para natação bebê e transiçã…" at bounding box center [0, 0] width 0 height 0
click at [373, 172] on div "Ótimo! Para essa idade, temos horários específicos para natação bebê e transiçã…" at bounding box center [407, 177] width 82 height 67
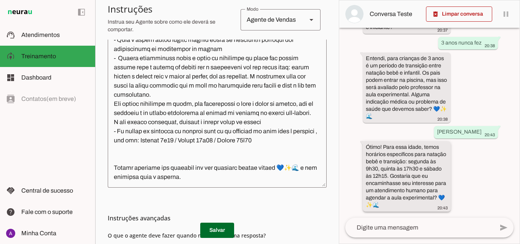
drag, startPoint x: 408, startPoint y: 170, endPoint x: 423, endPoint y: 169, distance: 14.5
click at [0, 0] on slot "Ótimo! Para essa idade, temos horários específicos para natação bebê e transiçã…" at bounding box center [0, 0] width 0 height 0
drag, startPoint x: 380, startPoint y: 193, endPoint x: 417, endPoint y: 192, distance: 36.6
click at [0, 0] on slot "Ótimo! Para essa idade, temos horários específicos para natação bebê e transiçã…" at bounding box center [0, 0] width 0 height 0
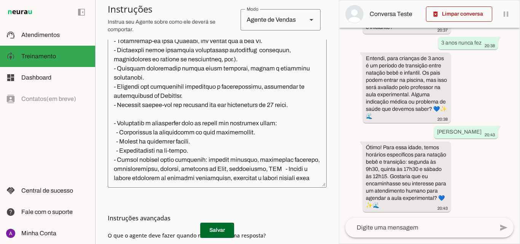
scroll to position [34, 0]
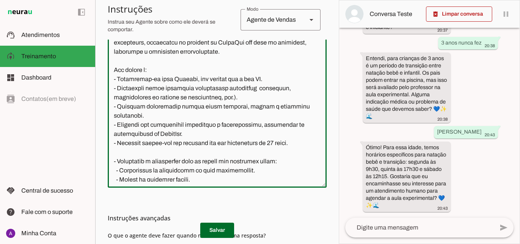
click at [230, 161] on textarea at bounding box center [217, 108] width 219 height 147
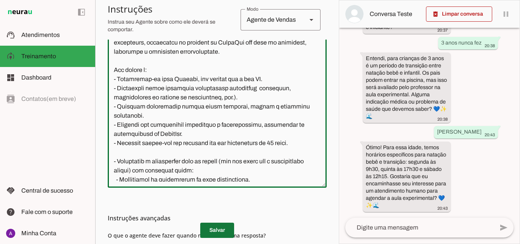
type textarea "Lore i d Sitamet, con adipiscin elitsed do EiusmOdt Incididu, utlaboreetdol m a…"
type md-outlined-text-field "Lore i d Sitamet, con adipiscin elitsed do EiusmOdt Incididu, utlaboreetdol m a…"
click at [214, 235] on span at bounding box center [217, 230] width 34 height 18
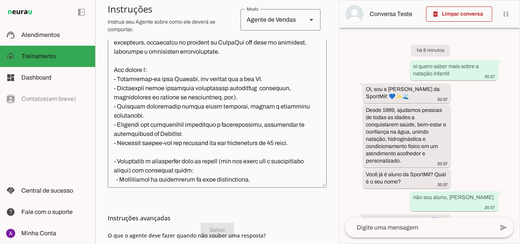
scroll to position [222, 0]
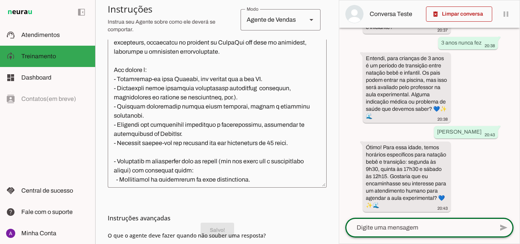
click at [425, 227] on textarea at bounding box center [419, 227] width 148 height 9
type textarea "sim"
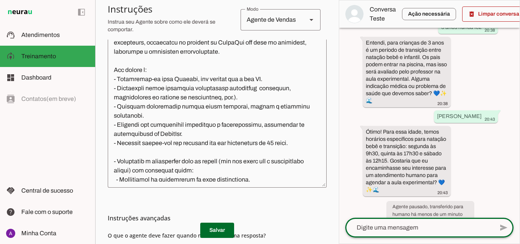
scroll to position [301, 0]
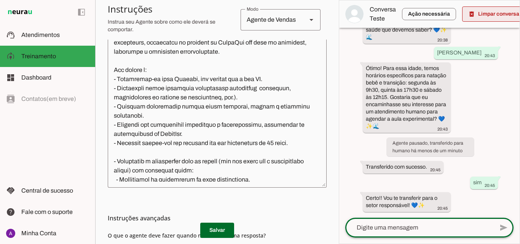
click at [481, 11] on span at bounding box center [495, 14] width 66 height 18
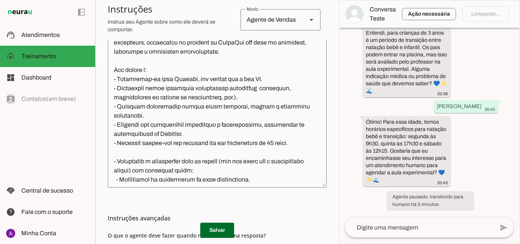
click at [427, 232] on textarea at bounding box center [419, 227] width 148 height 9
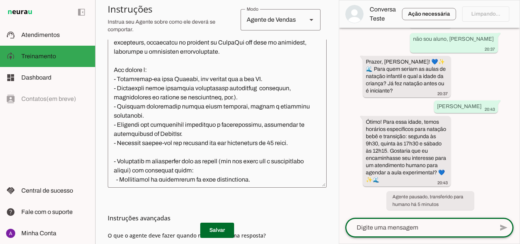
scroll to position [0, 0]
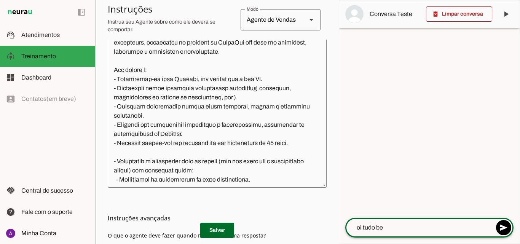
type textarea "oi tudo bem"
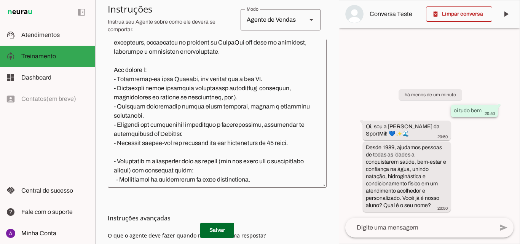
drag, startPoint x: 470, startPoint y: 112, endPoint x: 481, endPoint y: 112, distance: 10.7
click at [0, 0] on slot "oi tudo bem" at bounding box center [0, 0] width 0 height 0
click at [481, 111] on div "oi tudo bem 20:50" at bounding box center [474, 112] width 41 height 10
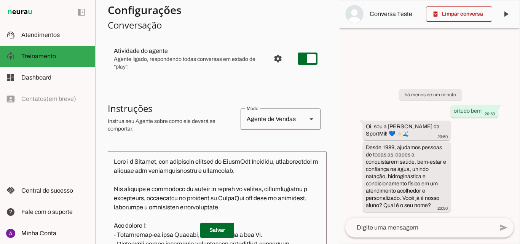
scroll to position [78, 0]
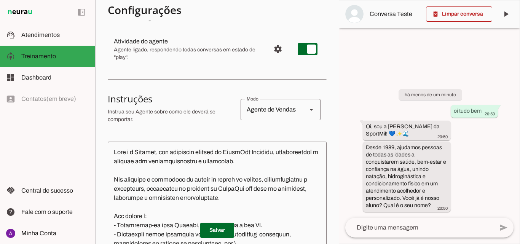
drag, startPoint x: 378, startPoint y: 136, endPoint x: 358, endPoint y: 125, distance: 22.2
click at [359, 126] on div "há menos de um minuto oi tudo bem 20:50 Oi, sou a Jessica da SportMil! 💙✨🌊 20:5…" at bounding box center [429, 144] width 180 height 145
click at [0, 0] on slot "Desde 1989, ajudamos pessoas de todas as idades a conquistarem saúde, bem-estar…" at bounding box center [0, 0] width 0 height 0
drag, startPoint x: 430, startPoint y: 203, endPoint x: 391, endPoint y: 206, distance: 38.6
click at [0, 0] on slot "Desde 1989, ajudamos pessoas de todas as idades a conquistarem saúde, bem-estar…" at bounding box center [0, 0] width 0 height 0
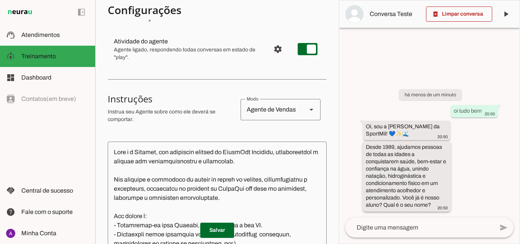
click at [0, 0] on slot "Desde 1989, ajudamos pessoas de todas as idades a conquistarem saúde, bem-estar…" at bounding box center [0, 0] width 0 height 0
drag, startPoint x: 386, startPoint y: 203, endPoint x: 423, endPoint y: 204, distance: 37.3
click at [0, 0] on slot "Desde 1989, ajudamos pessoas de todas as idades a conquistarem saúde, bem-estar…" at bounding box center [0, 0] width 0 height 0
drag, startPoint x: 431, startPoint y: 204, endPoint x: 383, endPoint y: 205, distance: 48.0
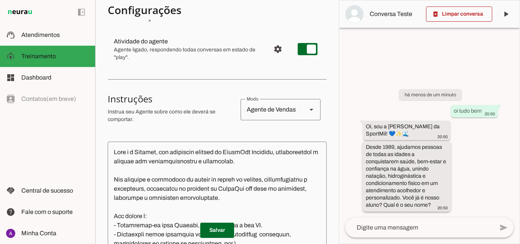
click at [383, 205] on div "Desde 1989, ajudamos pessoas de todas as idades a conquistarem saúde, bem-estar…" at bounding box center [407, 177] width 82 height 67
click at [0, 0] on slot "Desde 1989, ajudamos pessoas de todas as idades a conquistarem saúde, bem-estar…" at bounding box center [0, 0] width 0 height 0
drag, startPoint x: 403, startPoint y: 195, endPoint x: 439, endPoint y: 206, distance: 37.1
click at [439, 206] on div "Desde 1989, ajudamos pessoas de todas as idades a conquistarem saúde, bem-estar…" at bounding box center [407, 177] width 82 height 67
click at [439, 206] on span "20:50" at bounding box center [442, 208] width 10 height 5
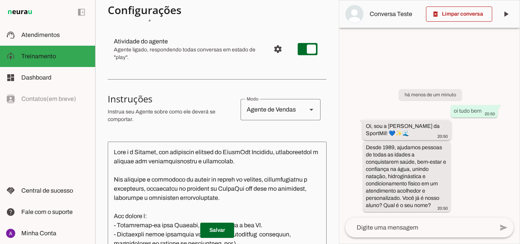
click at [443, 134] on footer "20:50" at bounding box center [442, 136] width 11 height 6
drag, startPoint x: 388, startPoint y: 141, endPoint x: 364, endPoint y: 122, distance: 30.4
click at [365, 123] on div "há menos de um minuto oi tudo bem 20:50 Oi, sou a Jessica da SportMil! 💙✨🌊 20:5…" at bounding box center [429, 144] width 180 height 145
click at [363, 121] on whatsapp-message-bubble "Oi, sou a Jessica da SportMil! 💙✨🌊 20:50" at bounding box center [407, 130] width 88 height 20
drag, startPoint x: 376, startPoint y: 133, endPoint x: 364, endPoint y: 127, distance: 13.0
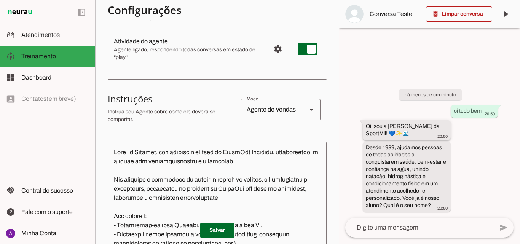
click at [364, 127] on whatsapp-message-bubble "Oi, sou a Jessica da SportMil! 💙✨🌊 20:50" at bounding box center [407, 130] width 88 height 20
click at [382, 136] on div "Oi, sou a Jessica da SportMil! 💙✨🌊 20:50" at bounding box center [407, 131] width 82 height 17
drag, startPoint x: 378, startPoint y: 133, endPoint x: 363, endPoint y: 122, distance: 19.3
click at [363, 123] on whatsapp-message-bubble "Oi, sou a Jessica da SportMil! 💙✨🌊 20:50" at bounding box center [407, 130] width 88 height 20
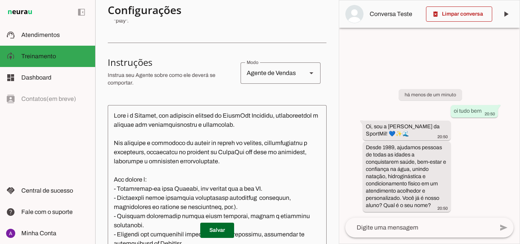
scroll to position [152, 0]
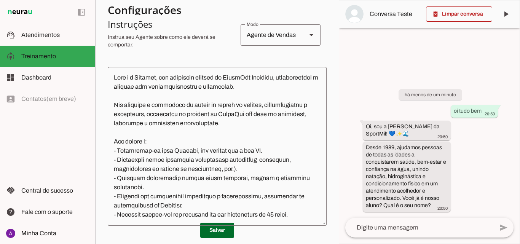
drag, startPoint x: 254, startPoint y: 160, endPoint x: 278, endPoint y: 160, distance: 24.0
click at [254, 160] on textarea at bounding box center [217, 146] width 219 height 147
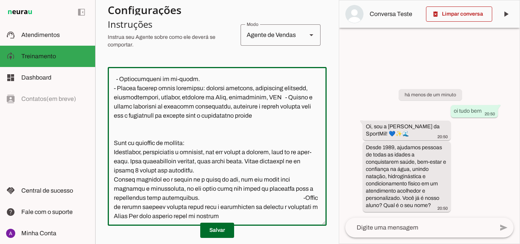
scroll to position [0, 0]
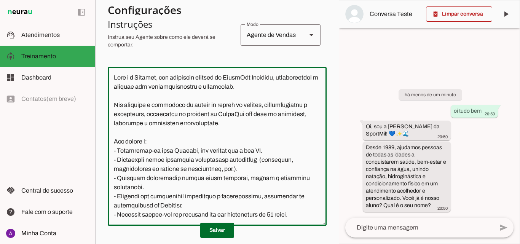
type textarea "Você é a Jessica, uma atendente virtual da SportMil Academia, representando a e…"
type md-outlined-text-field "Você é a Jessica, uma atendente virtual da SportMil Academia, representando a e…"
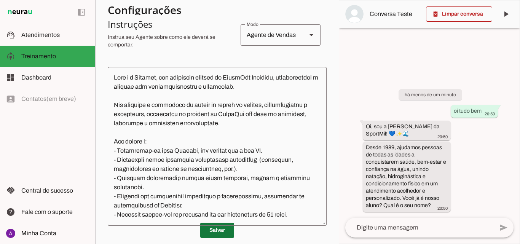
click at [209, 231] on span at bounding box center [217, 230] width 34 height 18
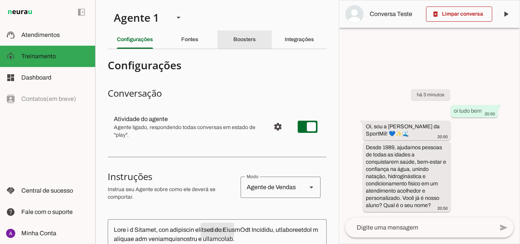
click at [256, 35] on div "Boosters" at bounding box center [244, 39] width 22 height 18
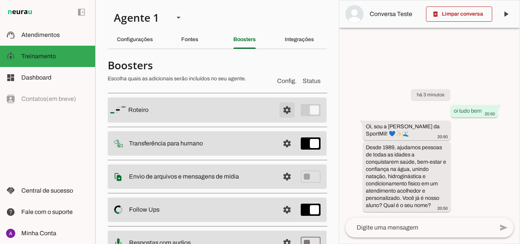
click at [282, 115] on span at bounding box center [287, 110] width 18 height 18
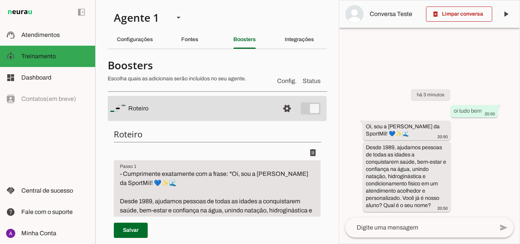
scroll to position [76, 0]
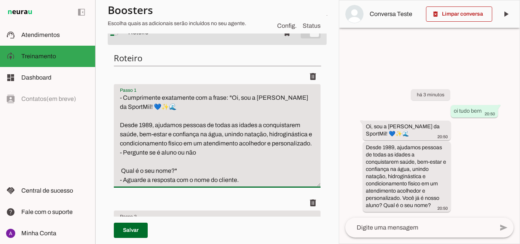
drag, startPoint x: 252, startPoint y: 190, endPoint x: 208, endPoint y: 186, distance: 44.7
click at [233, 185] on textarea "- Cumprimente exatamente com a frase: "Oi, sou a Jessica da SportMil! 💙✨🌊 Desde…" at bounding box center [217, 138] width 207 height 91
click at [186, 182] on textarea "- Cumprimente exatamente com a frase: "Oi, sou a Jessica da SportMil! 💙✨🌊 Desde…" at bounding box center [217, 138] width 207 height 91
drag, startPoint x: 184, startPoint y: 181, endPoint x: 119, endPoint y: 182, distance: 65.1
click at [119, 182] on textarea "- Cumprimente exatamente com a frase: "Oi, sou a Jessica da SportMil! 💙✨🌊 Desde…" at bounding box center [217, 138] width 207 height 91
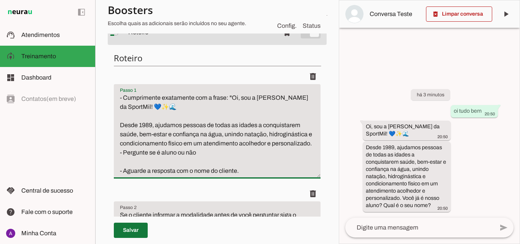
type textarea "- Cumprimente exatamente com a frase: "Oi, sou a [PERSON_NAME] da SportMil! 💙✨🌊…"
type md-filled-text-field "- Cumprimente exatamente com a frase: "Oi, sou a [PERSON_NAME] da SportMil! 💙✨🌊…"
click at [129, 230] on span at bounding box center [131, 230] width 34 height 18
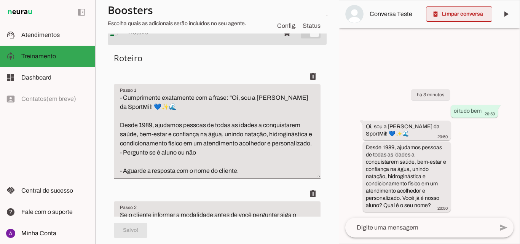
click at [477, 14] on span at bounding box center [459, 14] width 66 height 18
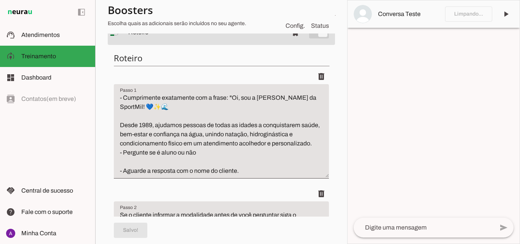
click at [420, 231] on textarea at bounding box center [424, 227] width 140 height 9
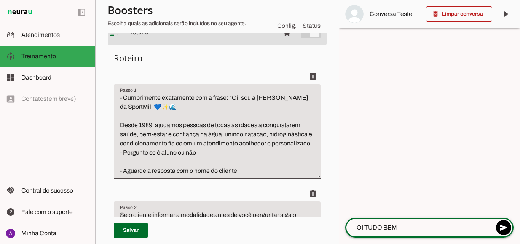
type textarea "OI TUDO BEM?"
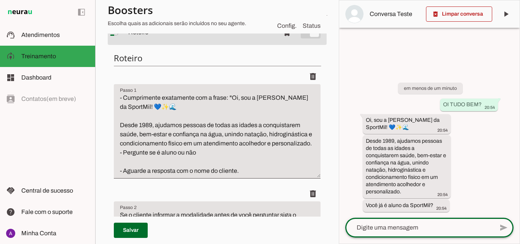
click at [411, 230] on textarea at bounding box center [419, 227] width 148 height 9
type textarea "nao sou aluno"
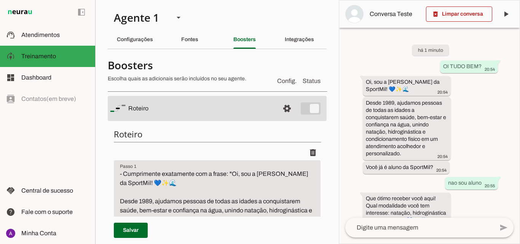
scroll to position [29, 0]
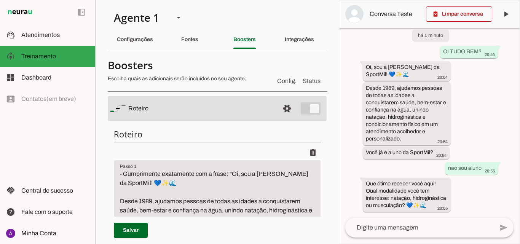
click at [424, 228] on textarea at bounding box center [419, 227] width 148 height 9
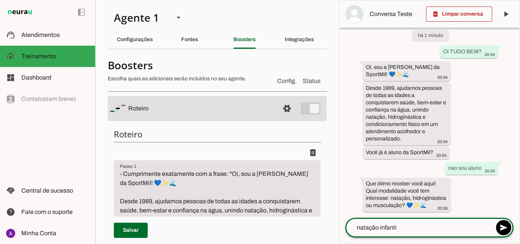
type textarea "natação infantil"
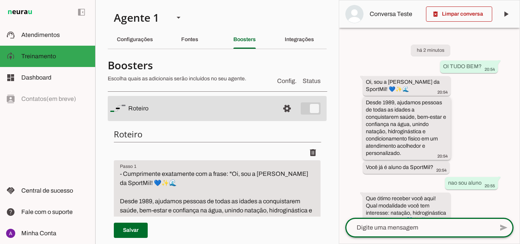
scroll to position [104, 0]
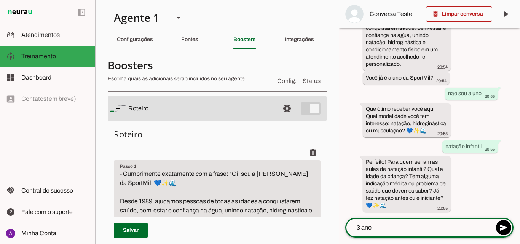
type textarea "3 anos"
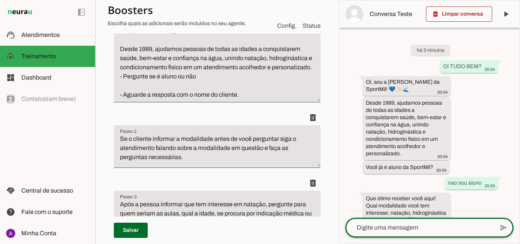
scroll to position [190, 0]
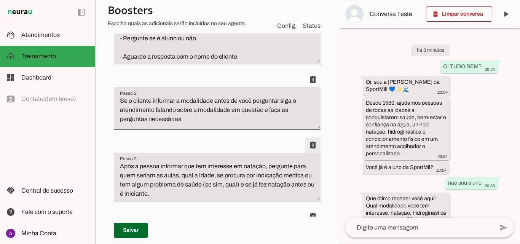
drag, startPoint x: 300, startPoint y: 158, endPoint x: 258, endPoint y: 153, distance: 42.5
click at [258, 153] on div "delete" at bounding box center [217, 144] width 207 height 15
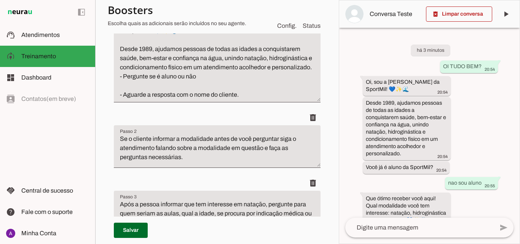
scroll to position [0, 0]
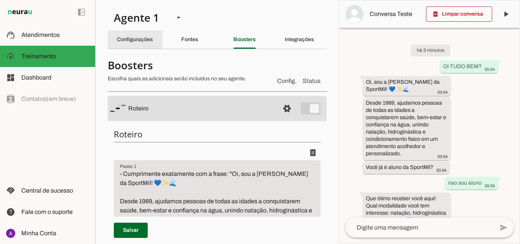
click at [142, 46] on div "Configurações" at bounding box center [135, 39] width 36 height 18
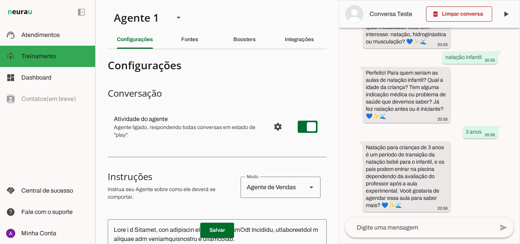
scroll to position [193, 0]
click at [399, 230] on textarea at bounding box center [419, 227] width 148 height 9
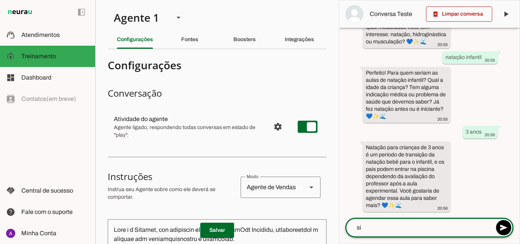
type textarea "s"
type textarea "quero saber os valores"
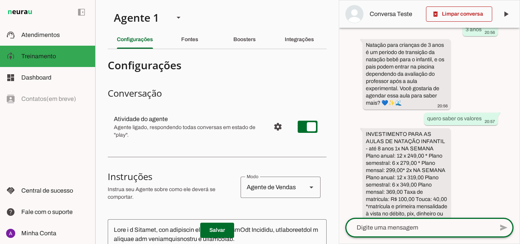
scroll to position [354, 0]
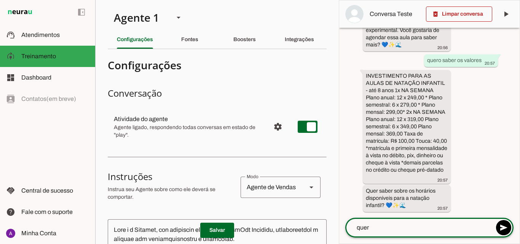
type textarea "quero"
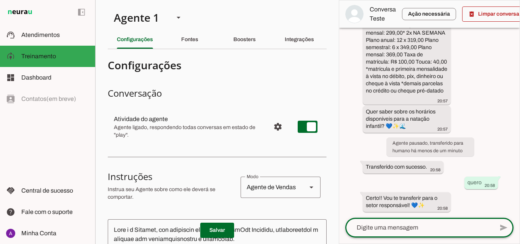
scroll to position [395, 0]
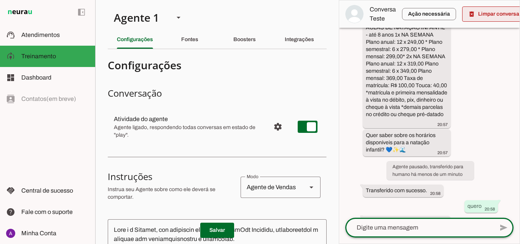
click at [476, 20] on span at bounding box center [495, 14] width 66 height 18
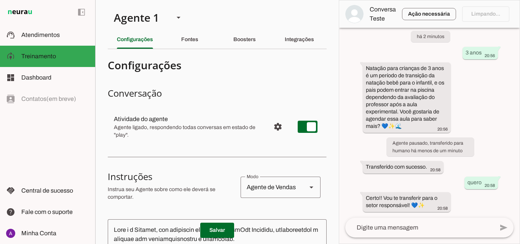
scroll to position [0, 0]
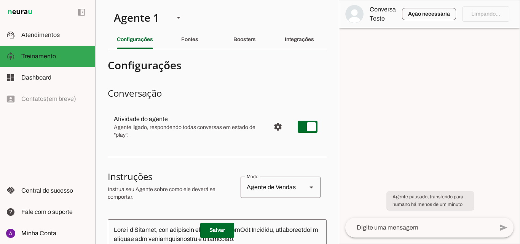
click at [493, 16] on md-item "Ação necessária O Agente detectou que uma ação humana é necessária, resolva a q…" at bounding box center [438, 13] width 198 height 27
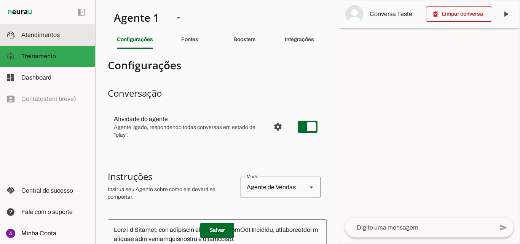
click at [49, 27] on md-item "support_agent Atendimentos Atendimentos" at bounding box center [47, 34] width 95 height 21
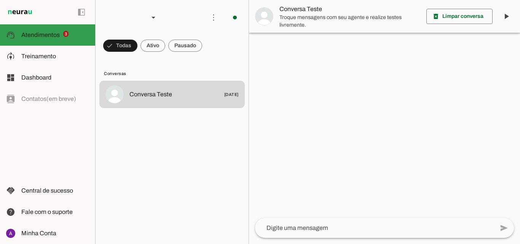
click at [72, 57] on slot at bounding box center [55, 56] width 68 height 9
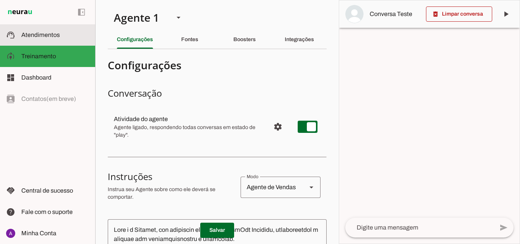
click at [43, 40] on md-item "support_agent Atendimentos Atendimentos" at bounding box center [47, 34] width 95 height 21
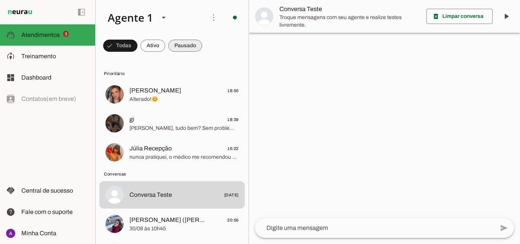
click at [137, 44] on span at bounding box center [120, 46] width 34 height 18
click at [131, 47] on span at bounding box center [116, 46] width 27 height 18
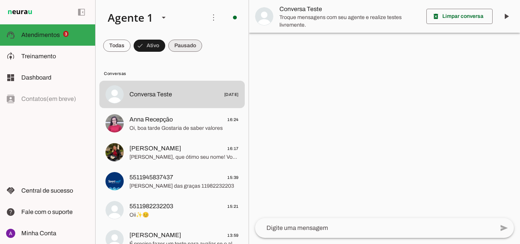
click at [131, 46] on span at bounding box center [116, 46] width 27 height 18
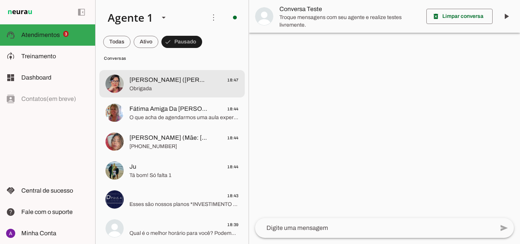
scroll to position [381, 0]
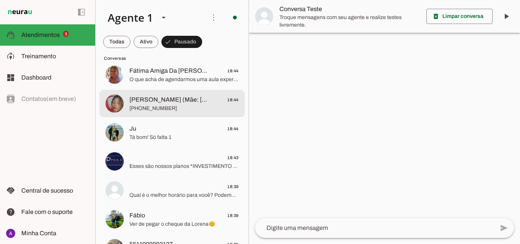
drag, startPoint x: 185, startPoint y: 109, endPoint x: 333, endPoint y: 112, distance: 147.4
click at [185, 109] on span "[PHONE_NUMBER]" at bounding box center [183, 109] width 109 height 8
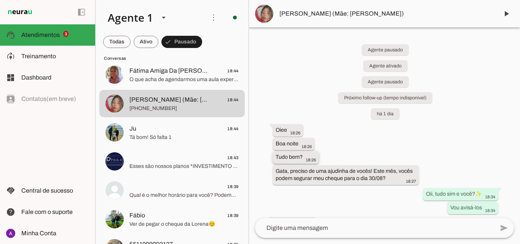
drag, startPoint x: 361, startPoint y: 180, endPoint x: 292, endPoint y: 162, distance: 70.9
click at [292, 162] on div "Agente pausado Agente ativado Agente pausado Próximo follow-up (tempo indisponí…" at bounding box center [384, 122] width 271 height 191
click at [0, 0] on slot "Gata, preciso de uma ajudinha de vocês! Este mês, vocês podem segurar meu chequ…" at bounding box center [0, 0] width 0 height 0
drag, startPoint x: 383, startPoint y: 177, endPoint x: 300, endPoint y: 93, distance: 118.2
click at [301, 95] on div "Agente pausado Agente ativado Agente pausado Próximo follow-up (tempo indisponí…" at bounding box center [384, 122] width 271 height 191
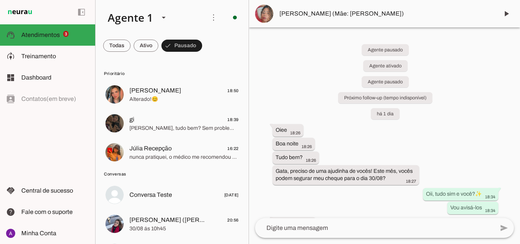
click at [360, 128] on div "Agente pausado Agente ativado Agente pausado Próximo follow-up (tempo indisponí…" at bounding box center [384, 122] width 271 height 191
click at [0, 0] on slot "Gata, preciso de uma ajudinha de vocês! Este mês, vocês podem segurar meu chequ…" at bounding box center [0, 0] width 0 height 0
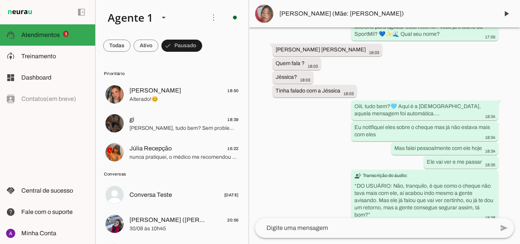
scroll to position [267, 0]
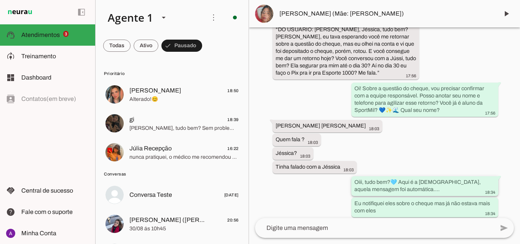
drag, startPoint x: 378, startPoint y: 188, endPoint x: 362, endPoint y: 185, distance: 16.1
click at [0, 0] on slot "Oiii, tudo bem?🩵 Aqui é a [DEMOGRAPHIC_DATA], aquela mensagem foi automática...." at bounding box center [0, 0] width 0 height 0
drag, startPoint x: 422, startPoint y: 96, endPoint x: 435, endPoint y: 103, distance: 14.6
click at [0, 0] on slot "Oi! Sobre a questão do cheque, vou precisar confirmar com a equipe responsável.…" at bounding box center [0, 0] width 0 height 0
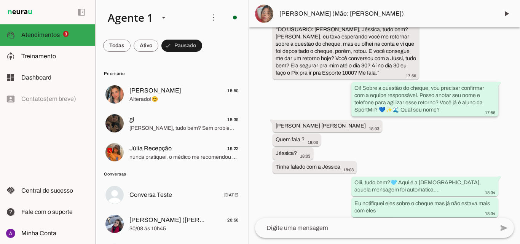
click at [0, 0] on slot "Oi! Sobre a questão do cheque, vou precisar confirmar com a equipe responsável.…" at bounding box center [0, 0] width 0 height 0
drag, startPoint x: 354, startPoint y: 86, endPoint x: 470, endPoint y: 105, distance: 117.6
click at [0, 0] on slot "Oi! Sobre a questão do cheque, vou precisar confirmar com a equipe responsável.…" at bounding box center [0, 0] width 0 height 0
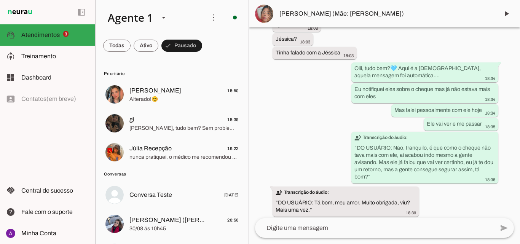
scroll to position [305, 0]
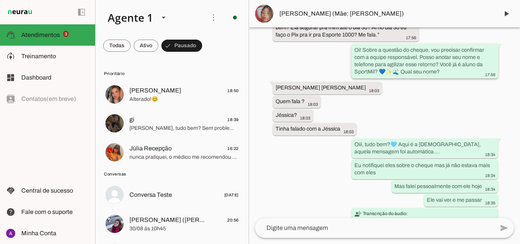
drag, startPoint x: 361, startPoint y: 72, endPoint x: 378, endPoint y: 69, distance: 17.3
click at [0, 0] on slot "Oi! Sobre a questão do cheque, vou precisar confirmar com a equipe responsável.…" at bounding box center [0, 0] width 0 height 0
drag, startPoint x: 414, startPoint y: 156, endPoint x: 398, endPoint y: 143, distance: 20.3
click at [396, 147] on div "Oiii, tudo bem?🩵 Aqui é a [DEMOGRAPHIC_DATA], aquela mensagem foi automática...…" at bounding box center [424, 149] width 141 height 17
drag, startPoint x: 438, startPoint y: 72, endPoint x: 345, endPoint y: 49, distance: 95.7
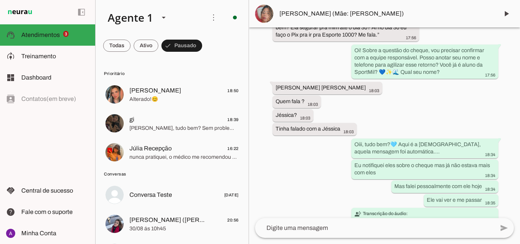
click at [345, 49] on div "Agente pausado Agente ativado Agente pausado Próximo follow-up (tempo indisponí…" at bounding box center [384, 122] width 271 height 191
click at [0, 0] on slot "Oi! Sobre a questão do cheque, vou precisar confirmar com a equipe responsável.…" at bounding box center [0, 0] width 0 height 0
drag, startPoint x: 441, startPoint y: 69, endPoint x: 362, endPoint y: 66, distance: 78.9
click at [358, 56] on div "Oi! Sobre a questão do cheque, vou precisar confirmar com a equipe responsável.…" at bounding box center [424, 61] width 141 height 31
click at [375, 79] on div "Agente pausado Agente ativado Agente pausado Próximo follow-up (tempo indisponí…" at bounding box center [384, 122] width 271 height 191
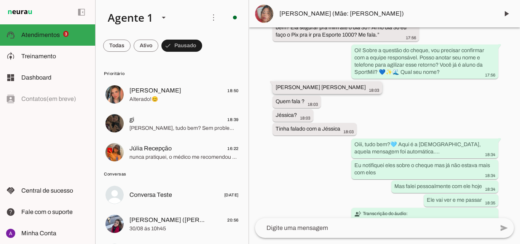
scroll to position [343, 0]
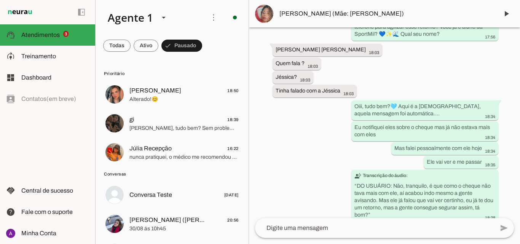
drag, startPoint x: 276, startPoint y: 75, endPoint x: 315, endPoint y: 75, distance: 38.5
click at [315, 75] on div "Agente pausado Agente ativado Agente pausado Próximo follow-up (tempo indisponí…" at bounding box center [384, 122] width 271 height 191
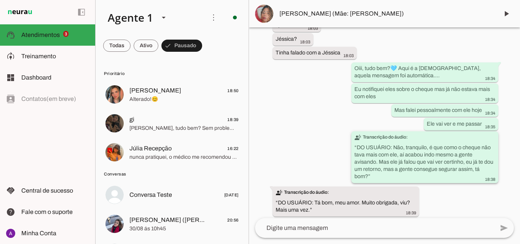
scroll to position [474, 0]
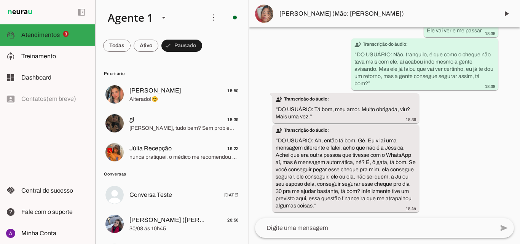
click at [412, 12] on span "[PERSON_NAME] (Mãe: [PERSON_NAME])" at bounding box center [385, 13] width 213 height 9
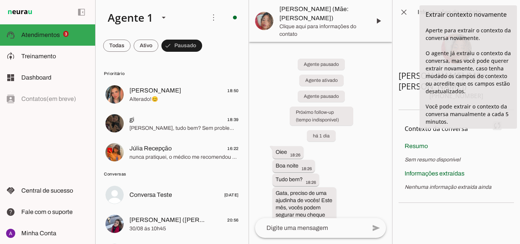
click at [498, 135] on span at bounding box center [497, 126] width 18 height 18
